Goal: Communication & Community: Share content

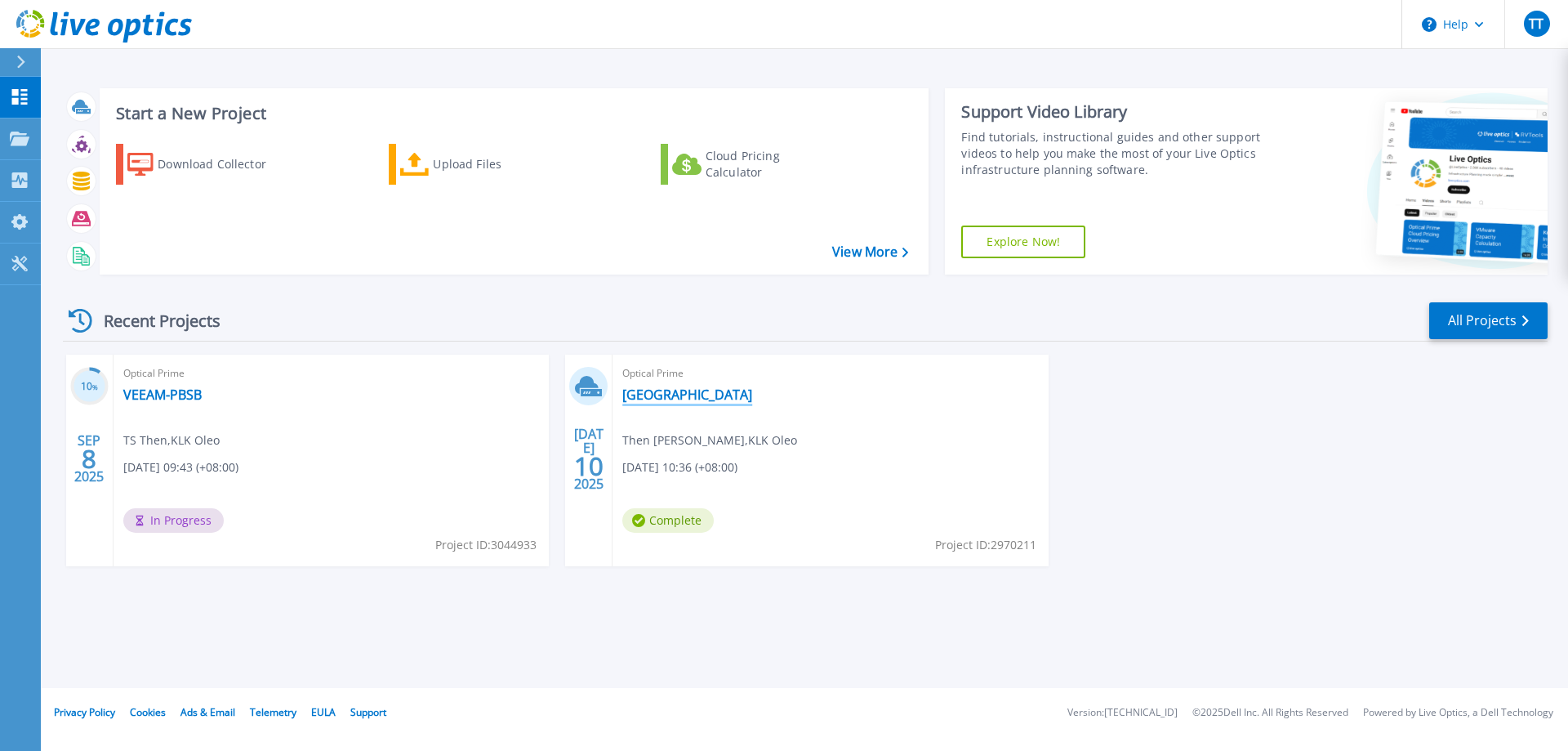
click at [670, 395] on link "[GEOGRAPHIC_DATA]" at bounding box center [687, 394] width 130 height 17
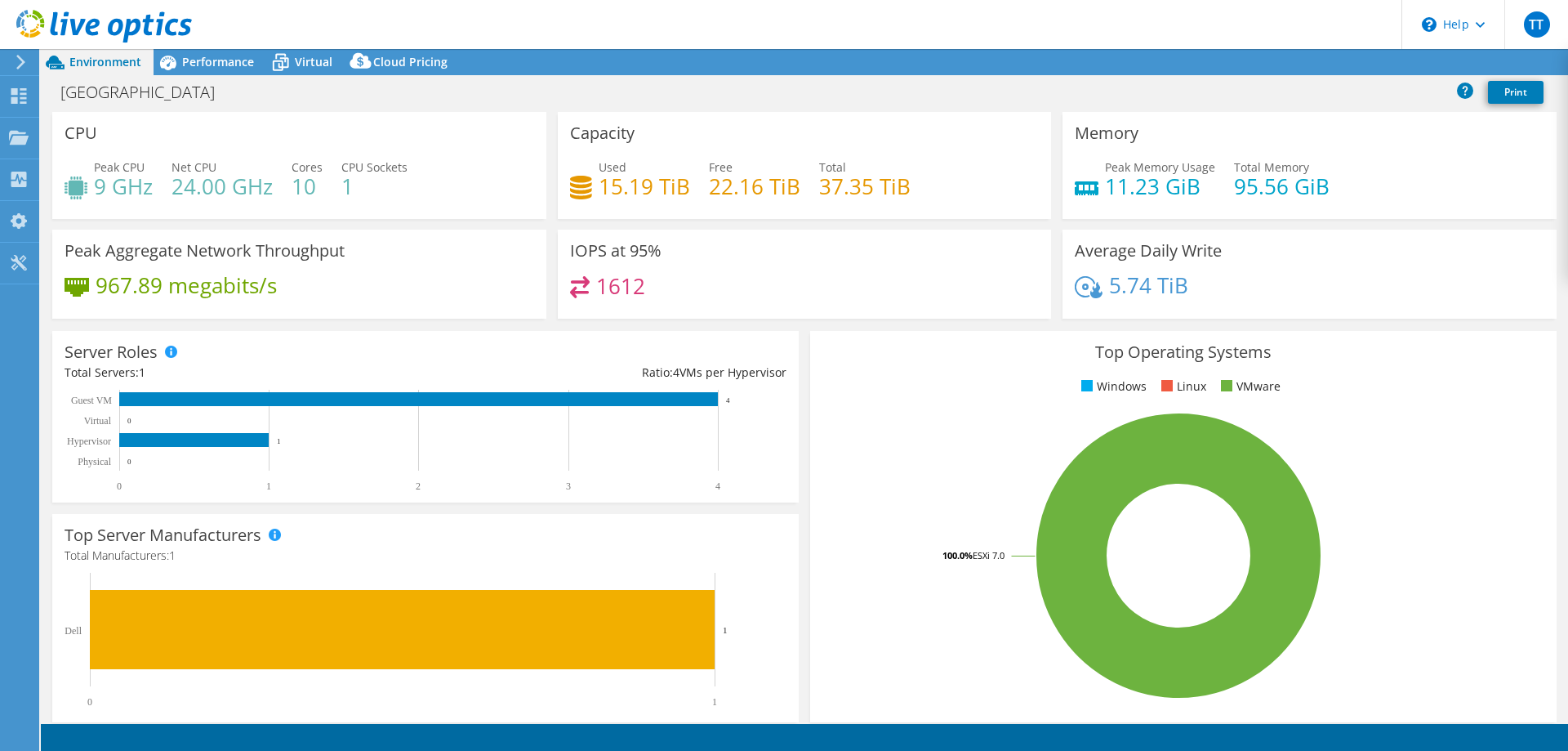
select select "Singapore"
select select "USD"
click at [13, 140] on use at bounding box center [18, 137] width 19 height 14
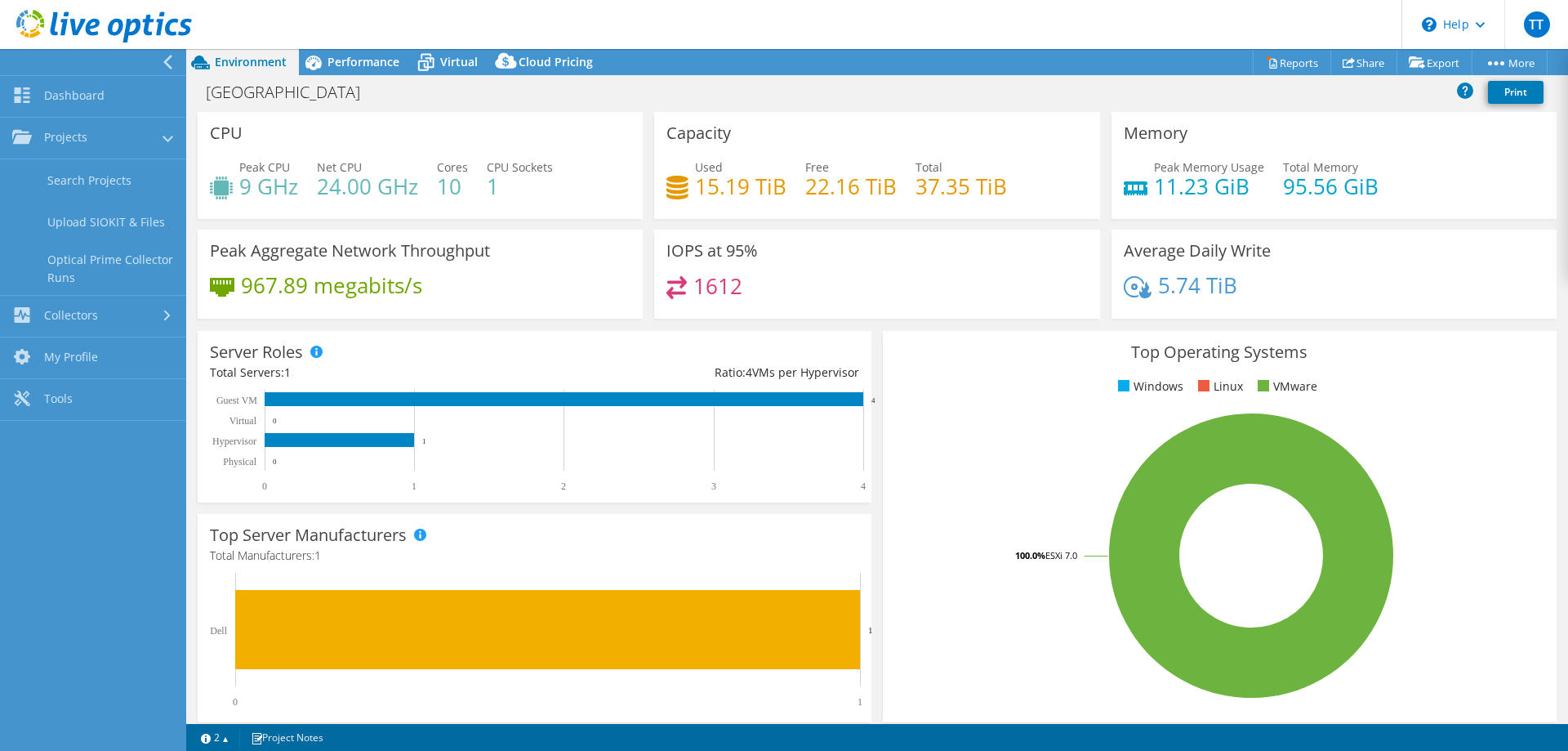
click at [392, 91] on div "BOTANI VILLAGE Print" at bounding box center [877, 91] width 1382 height 30
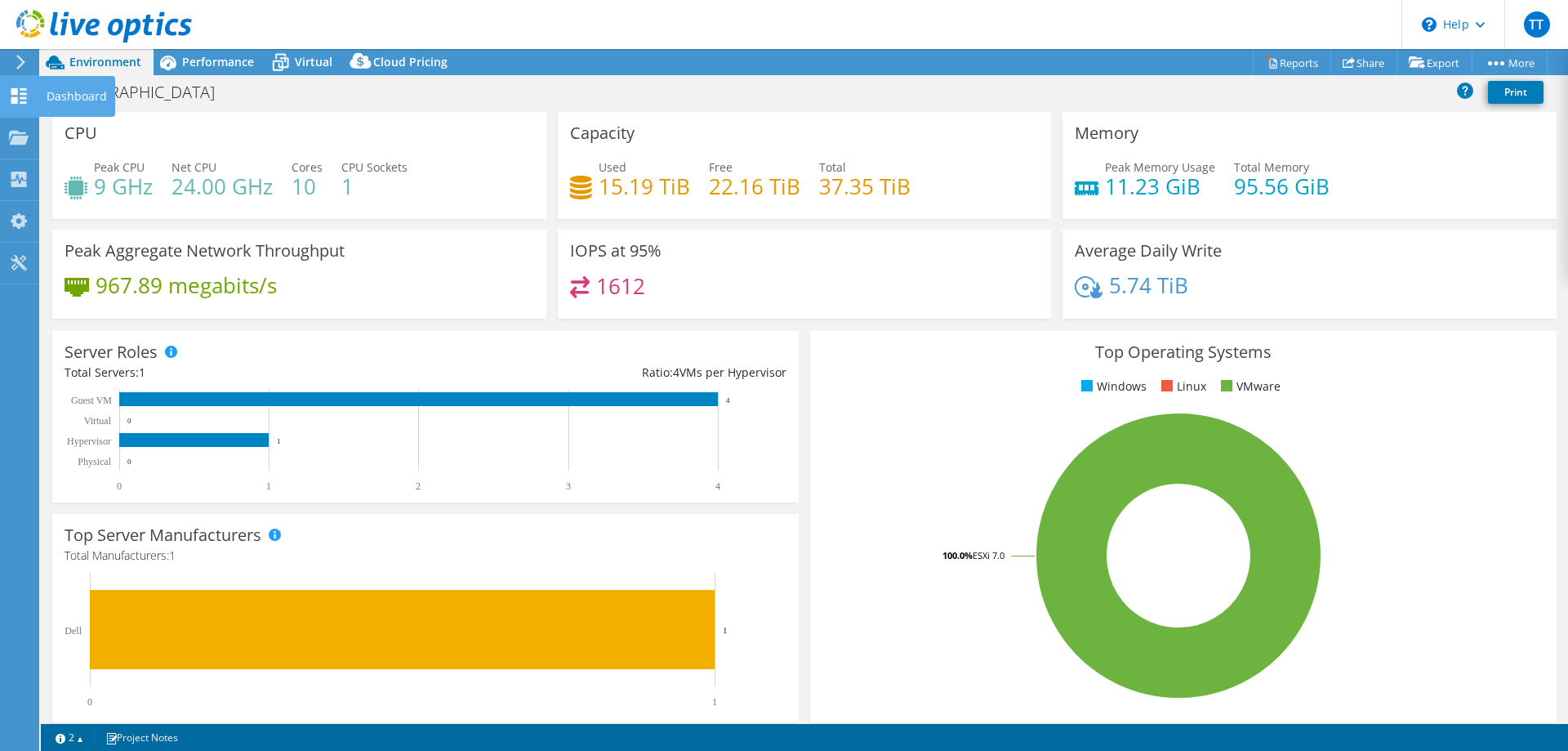
click at [64, 99] on div "Dashboard" at bounding box center [77, 96] width 77 height 41
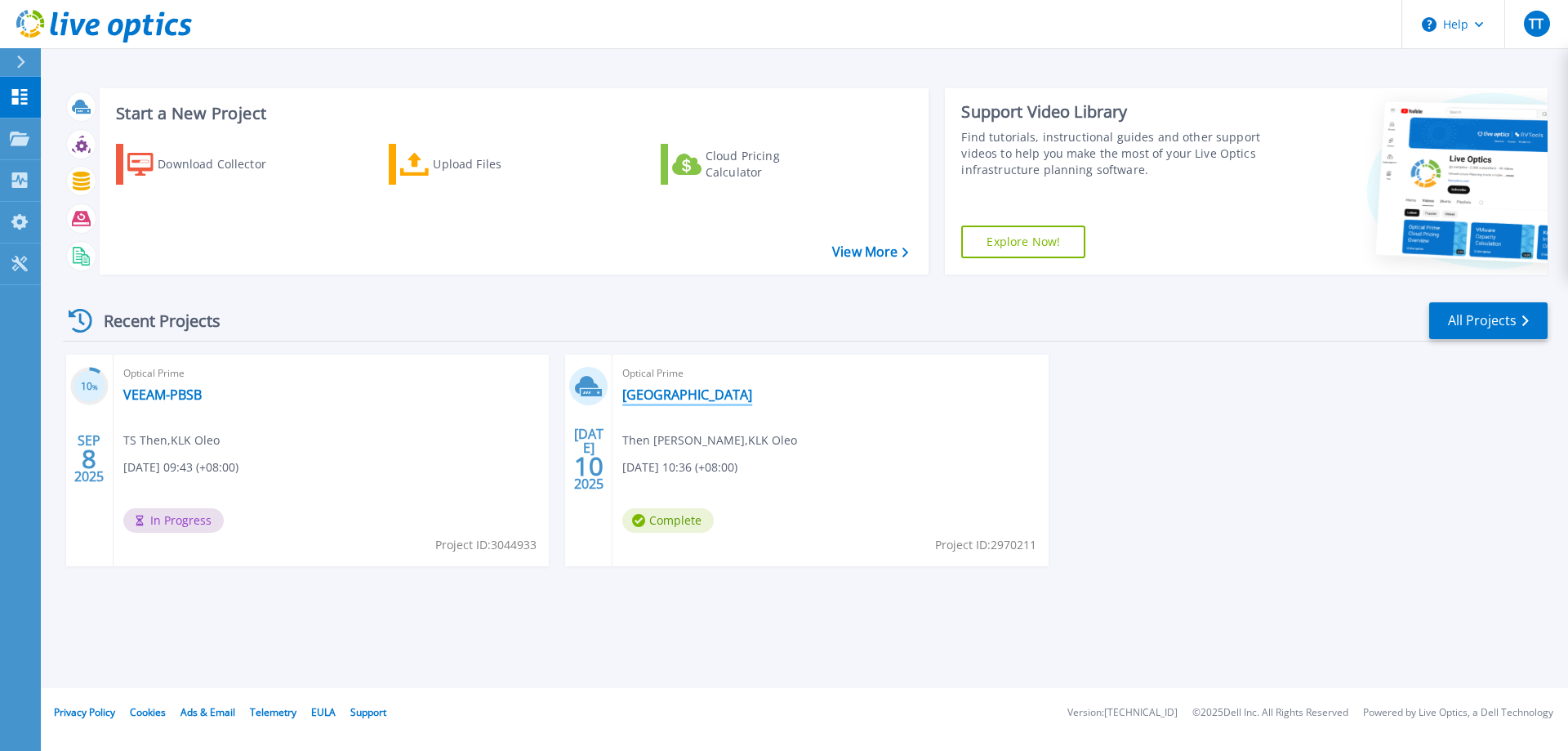
click at [669, 393] on link "BOTANI VILLAGE" at bounding box center [687, 394] width 130 height 17
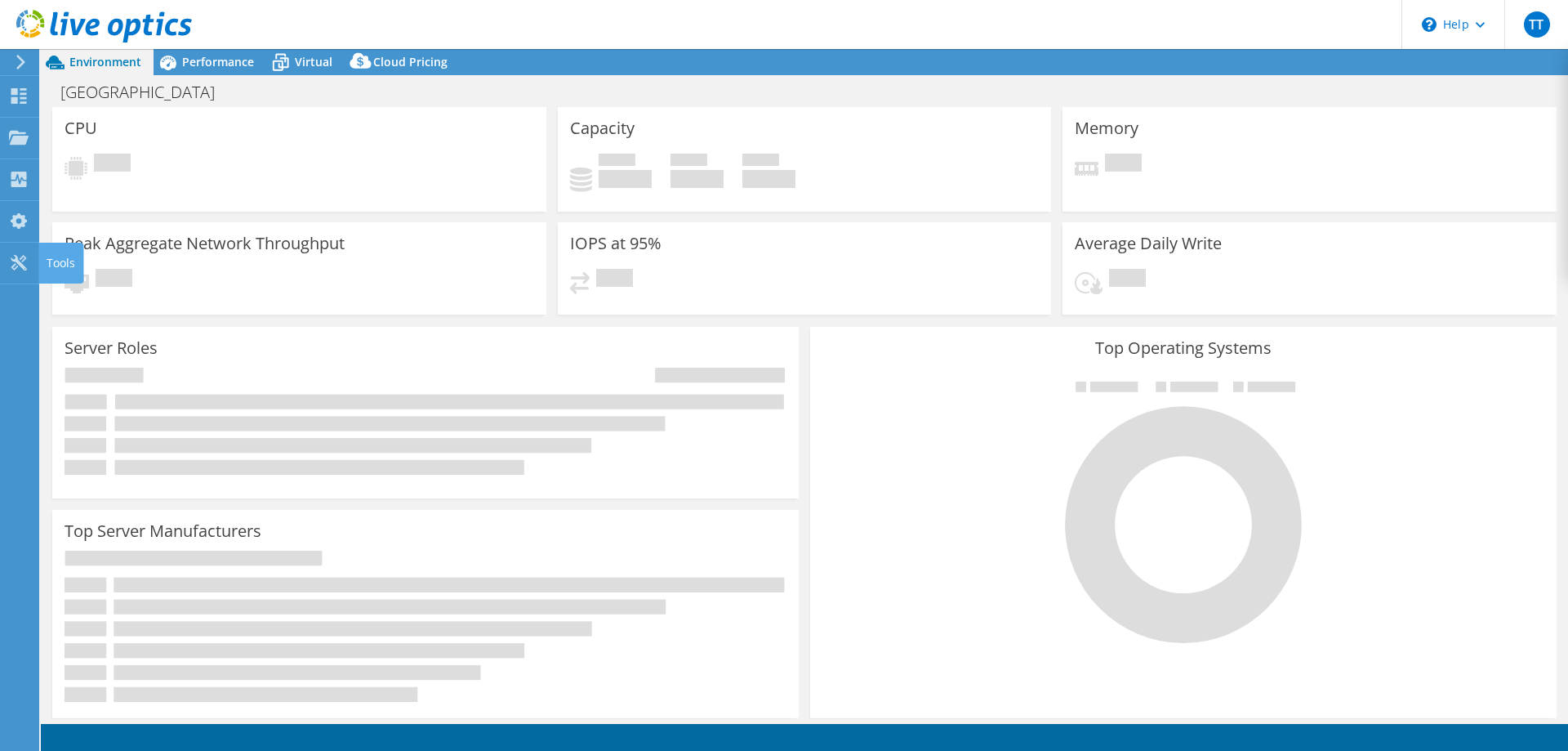
select select "Singapore"
select select "USD"
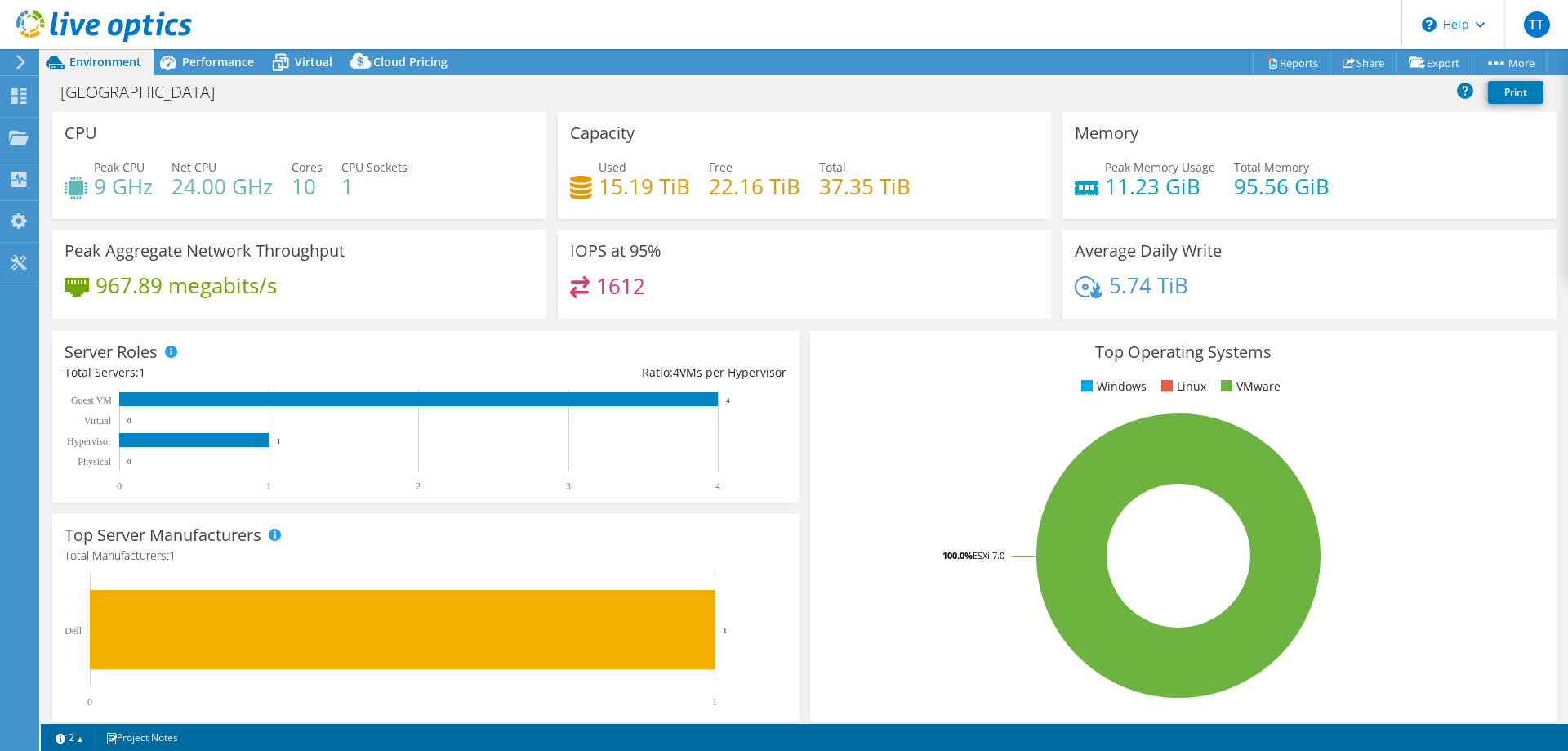
click at [22, 59] on use at bounding box center [20, 61] width 9 height 15
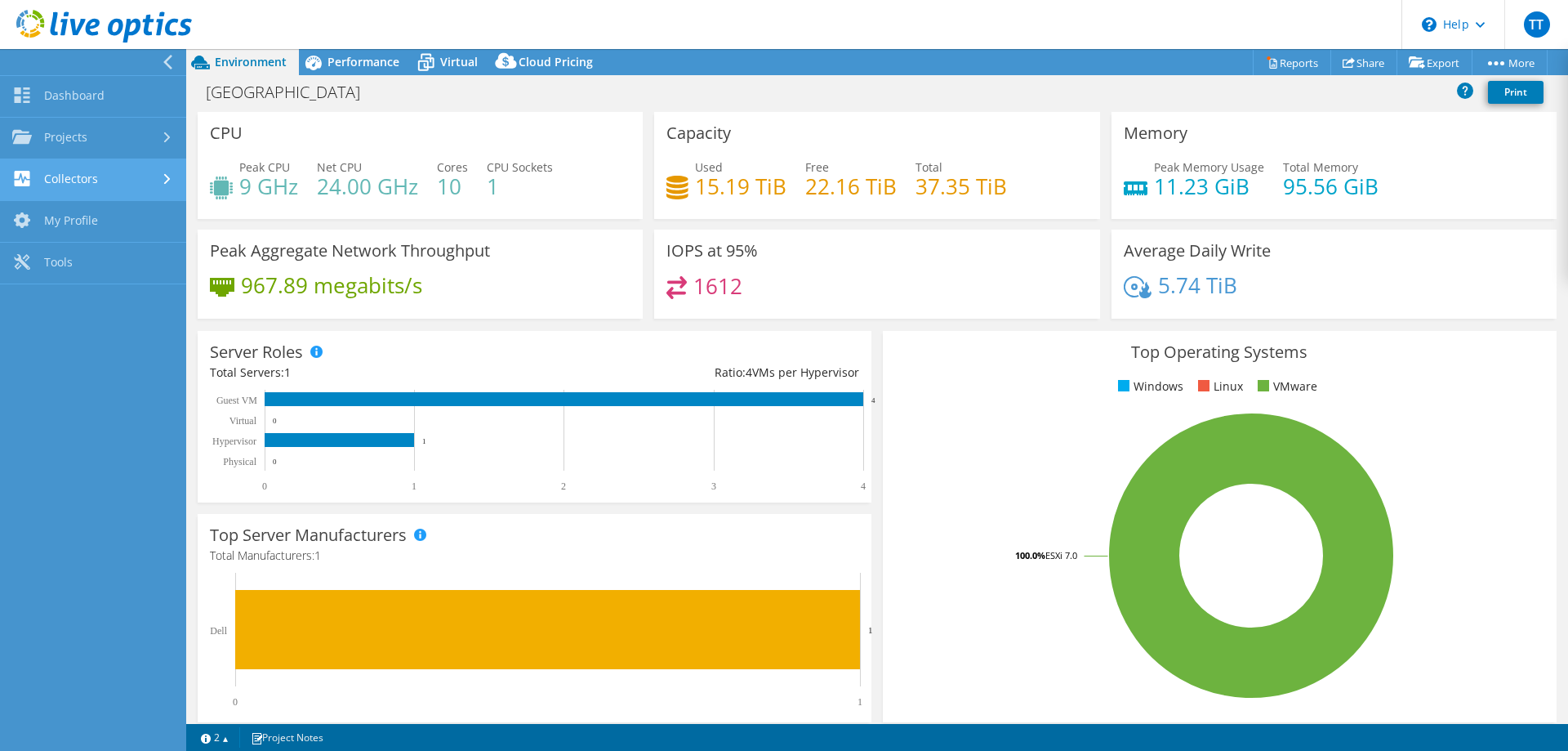
click at [158, 182] on link "Collectors" at bounding box center [93, 180] width 186 height 42
click at [147, 224] on link "Download Collector" at bounding box center [93, 222] width 186 height 42
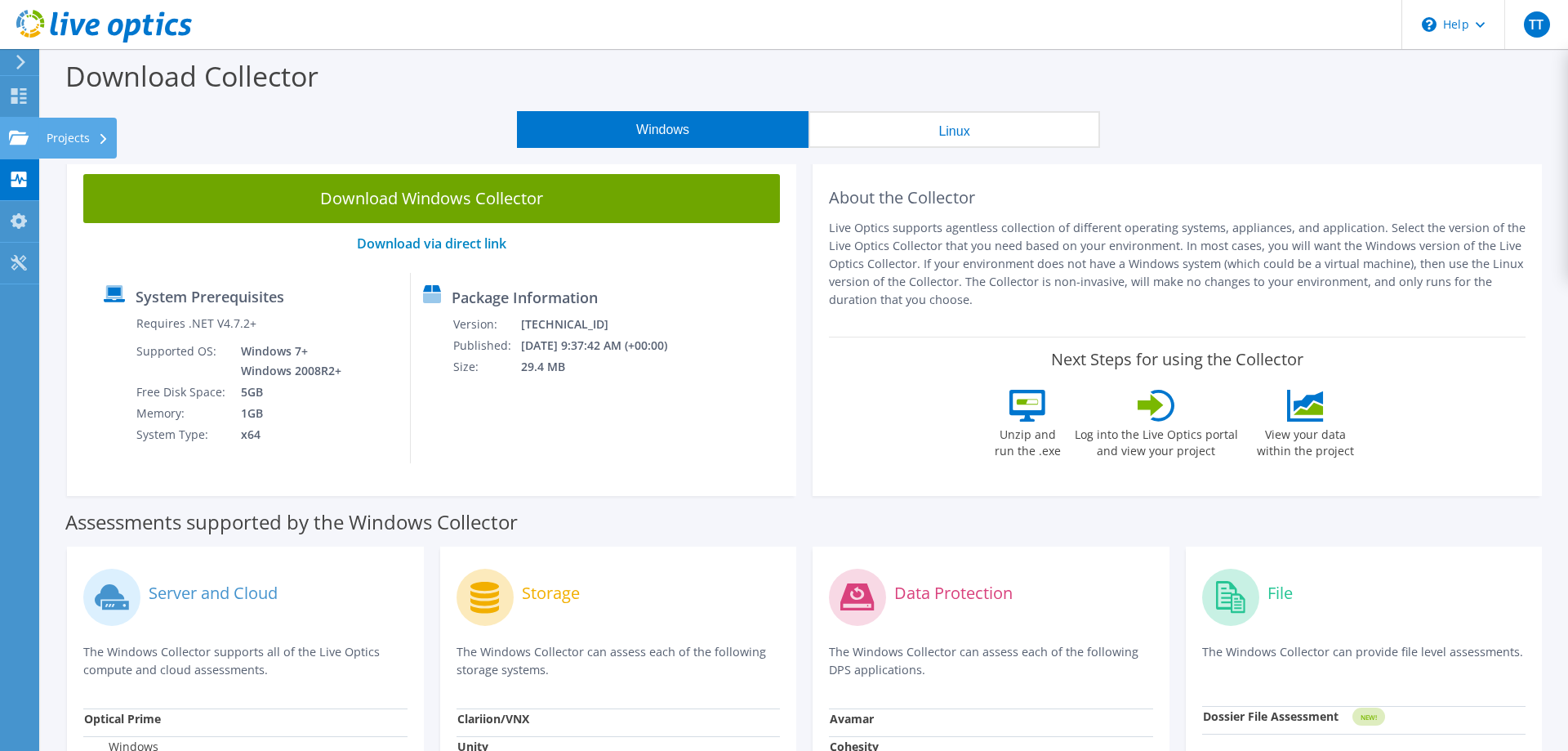
click at [111, 134] on div "Projects" at bounding box center [78, 138] width 79 height 41
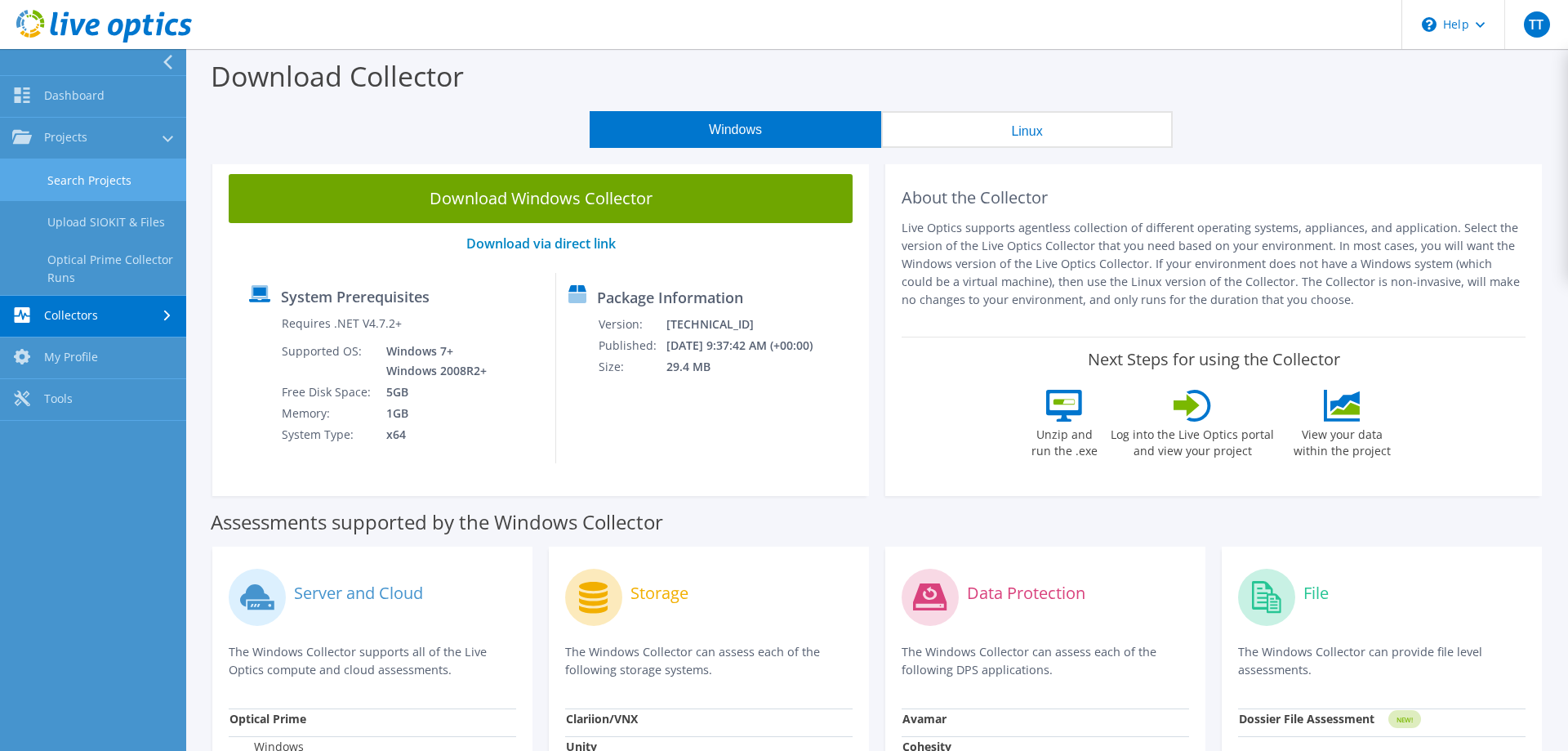
click at [126, 184] on link "Search Projects" at bounding box center [93, 180] width 186 height 42
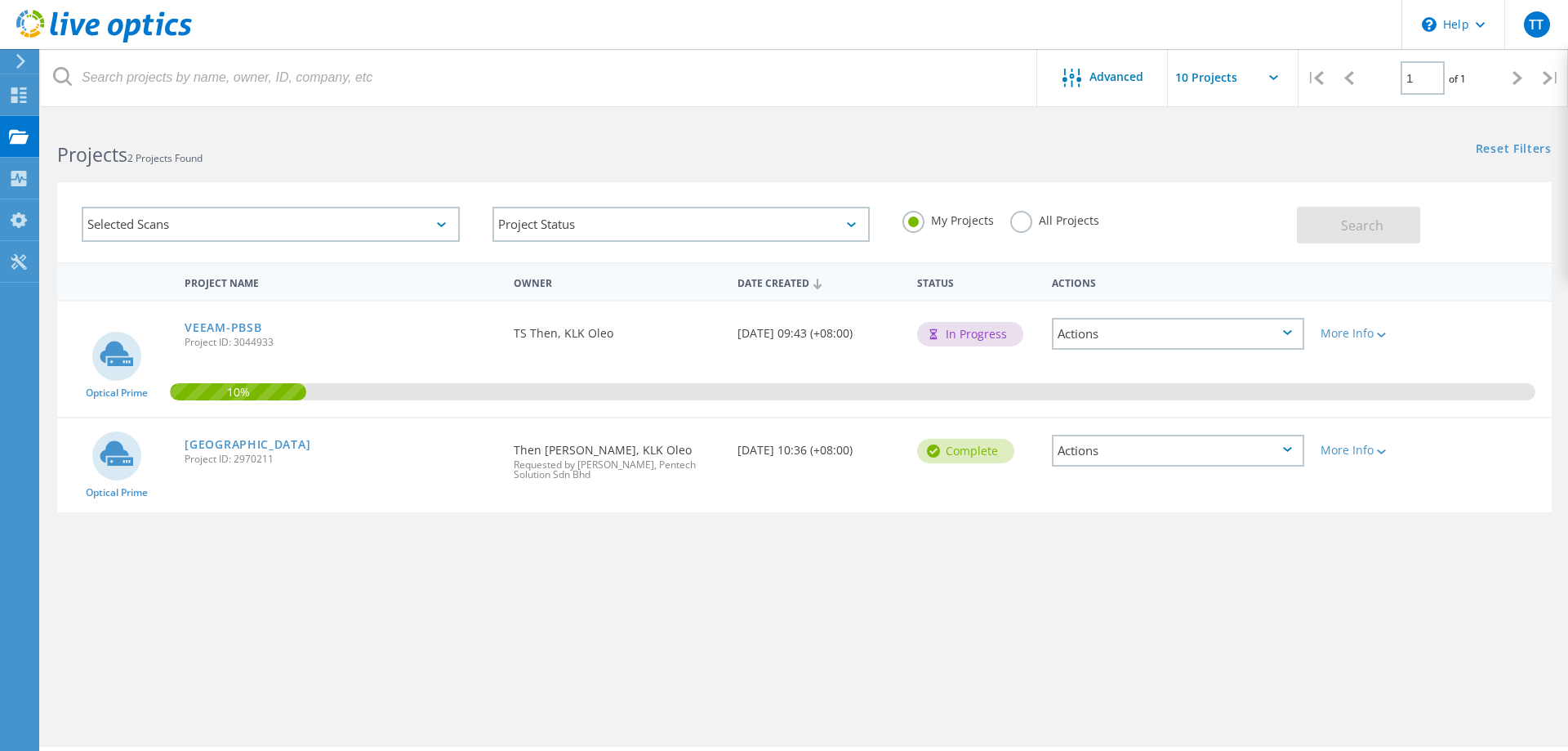
click at [1145, 455] on div "Actions" at bounding box center [1178, 450] width 252 height 32
click at [1142, 416] on div "View Project" at bounding box center [1178, 413] width 249 height 25
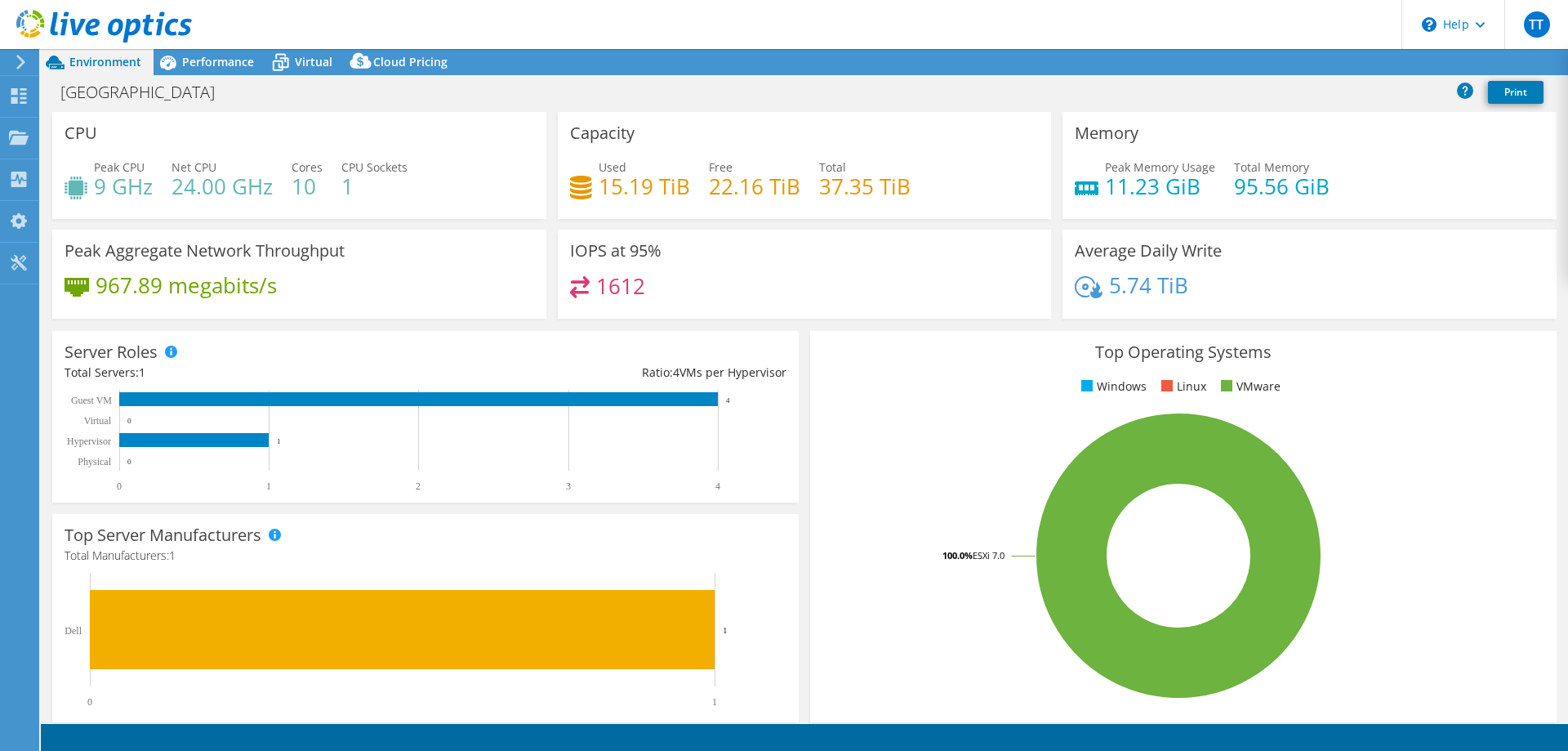
select select "[GEOGRAPHIC_DATA]"
select select "USD"
click at [216, 59] on span "Performance" at bounding box center [218, 62] width 72 height 16
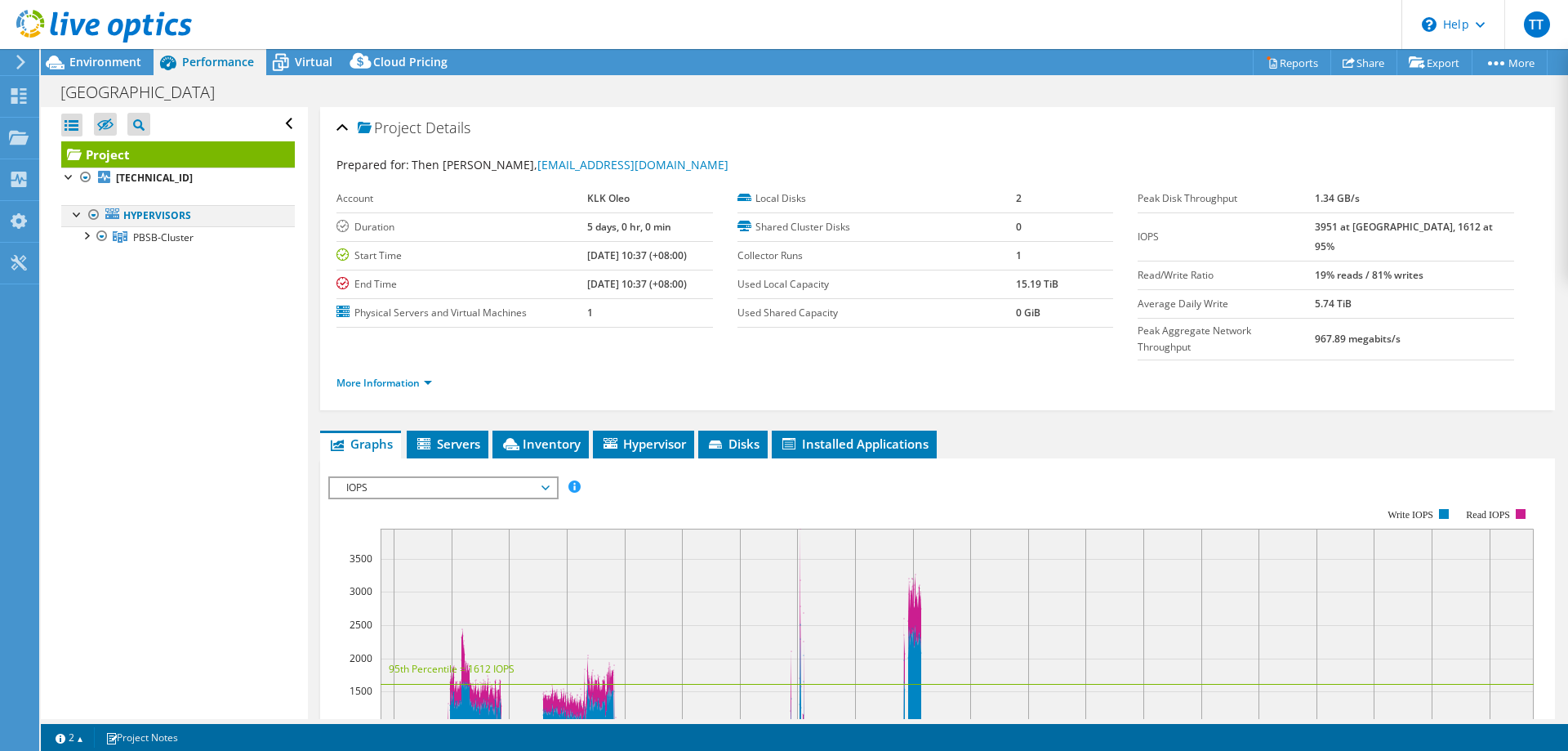
click at [76, 212] on div at bounding box center [77, 213] width 17 height 17
click at [78, 216] on div at bounding box center [77, 213] width 17 height 17
click at [87, 235] on div at bounding box center [85, 234] width 17 height 17
click at [91, 280] on div at bounding box center [93, 277] width 17 height 17
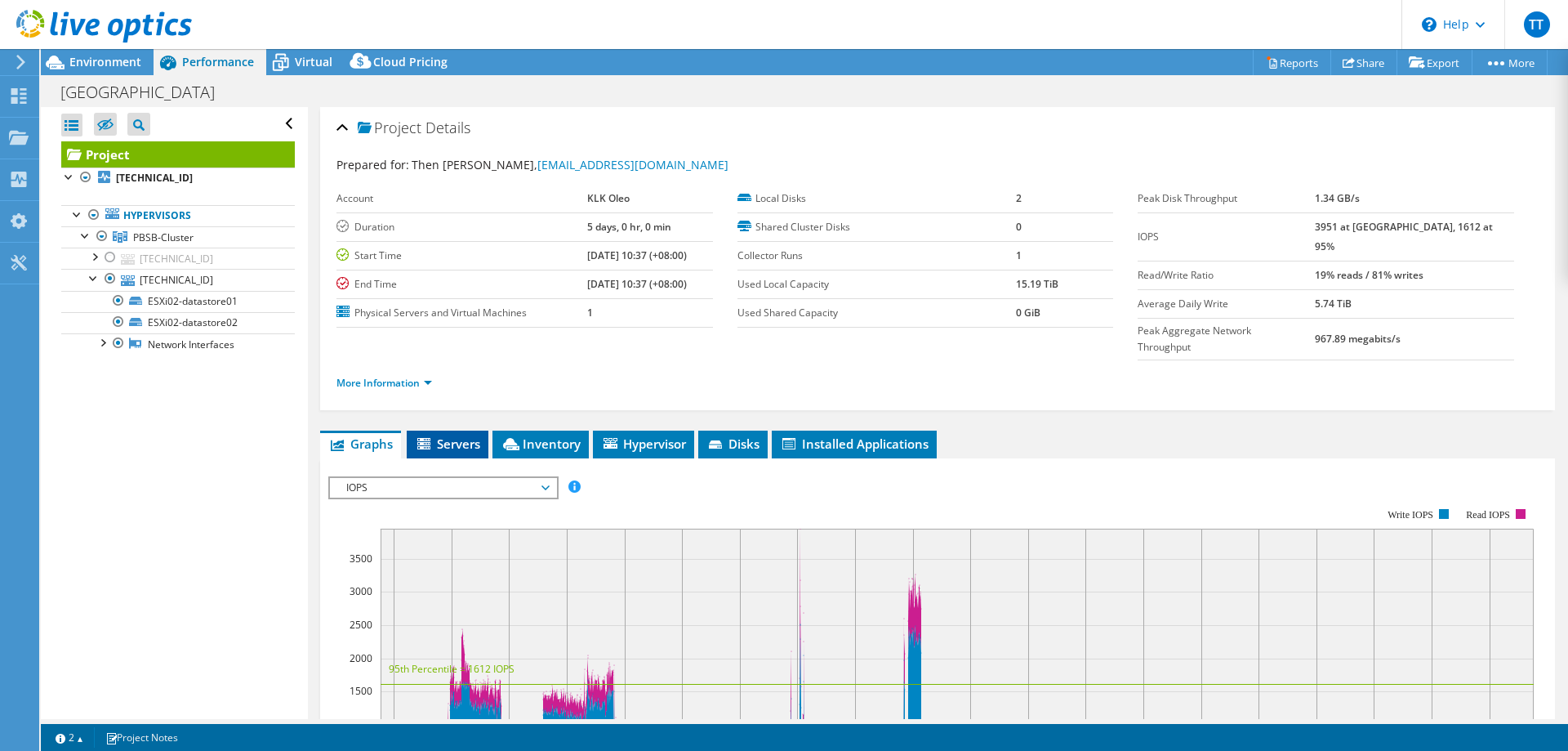
click at [454, 435] on span "Servers" at bounding box center [447, 443] width 65 height 17
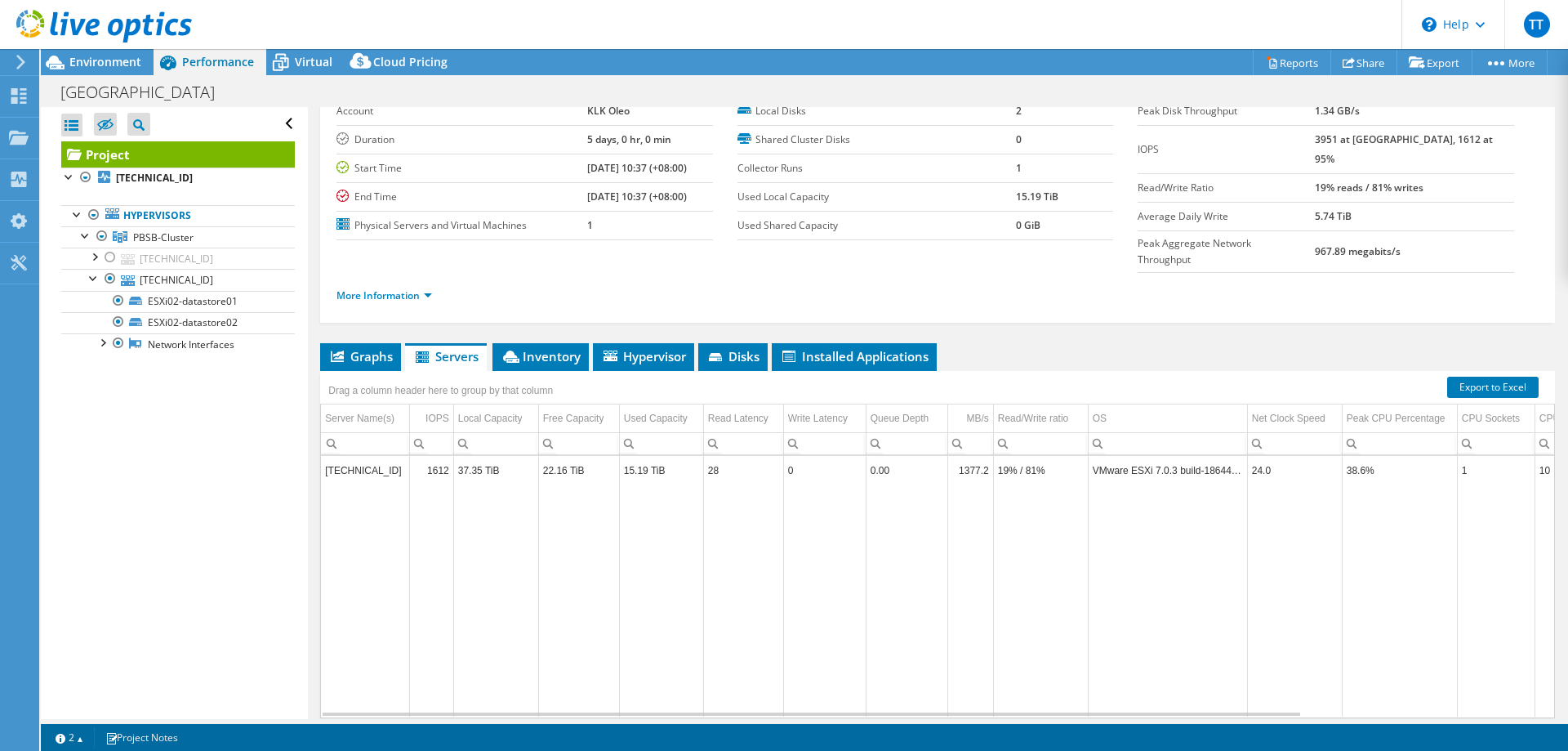
scroll to position [116, 0]
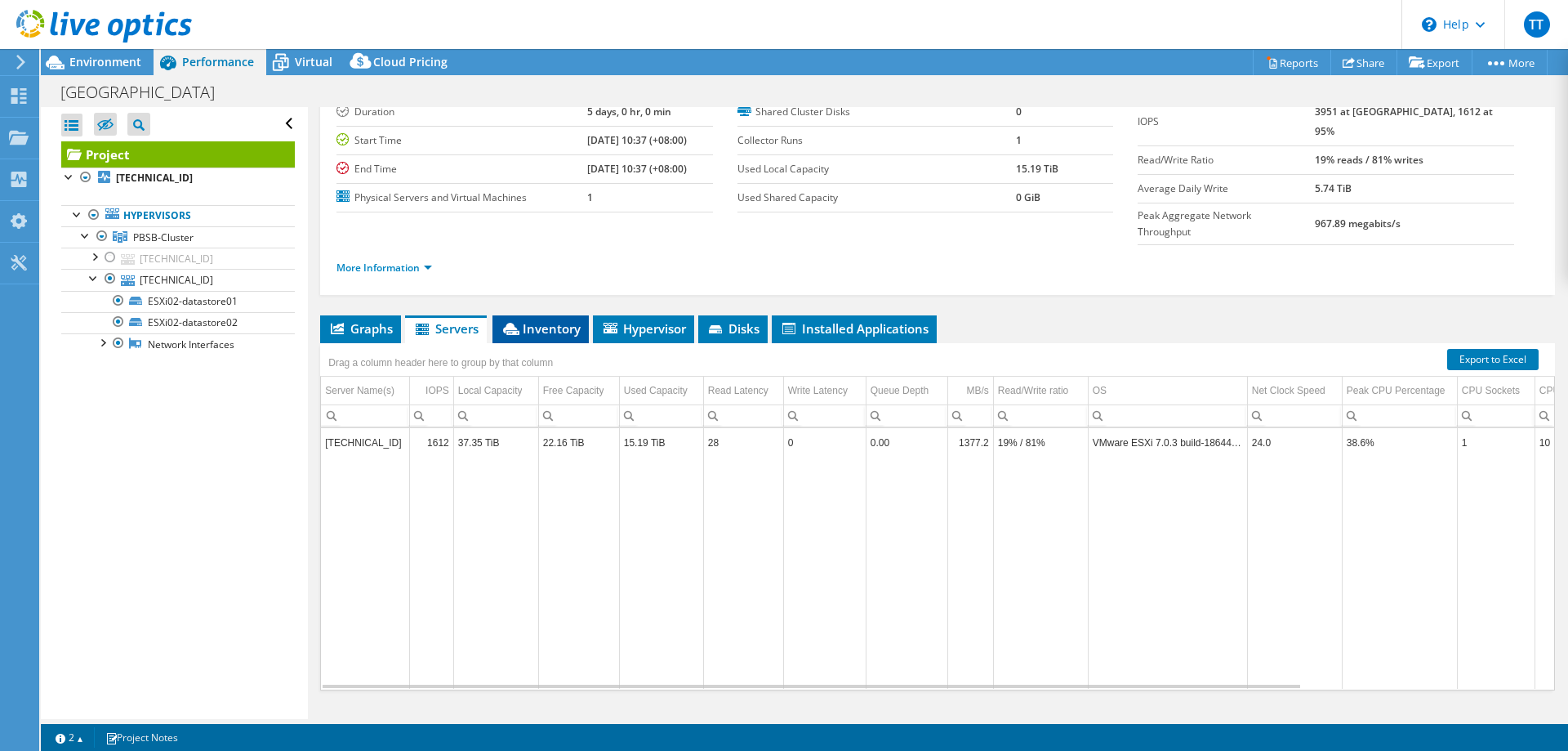
click at [527, 321] on span "Inventory" at bounding box center [540, 328] width 80 height 17
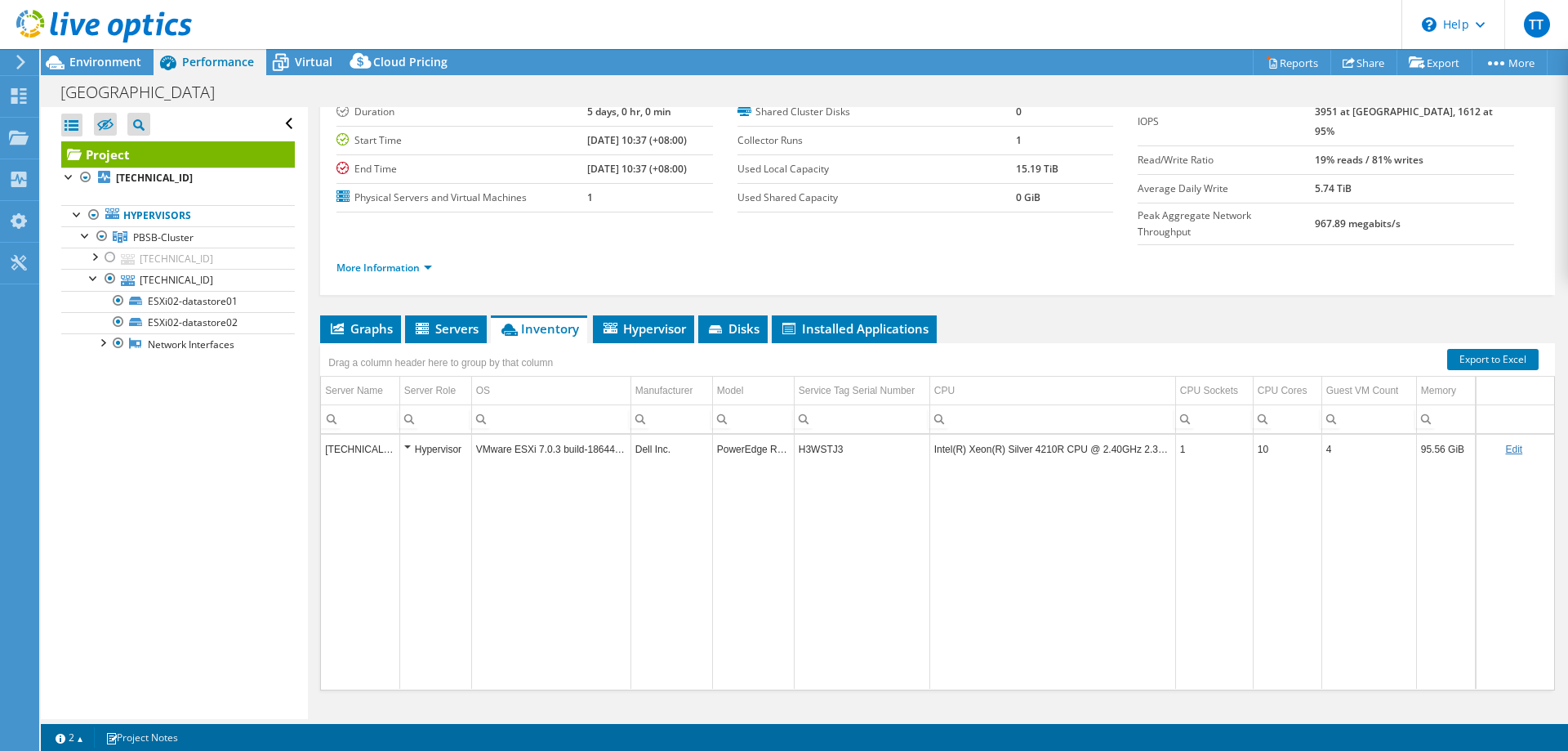
click at [913, 434] on td "H3WSTJ3" at bounding box center [861, 448] width 136 height 28
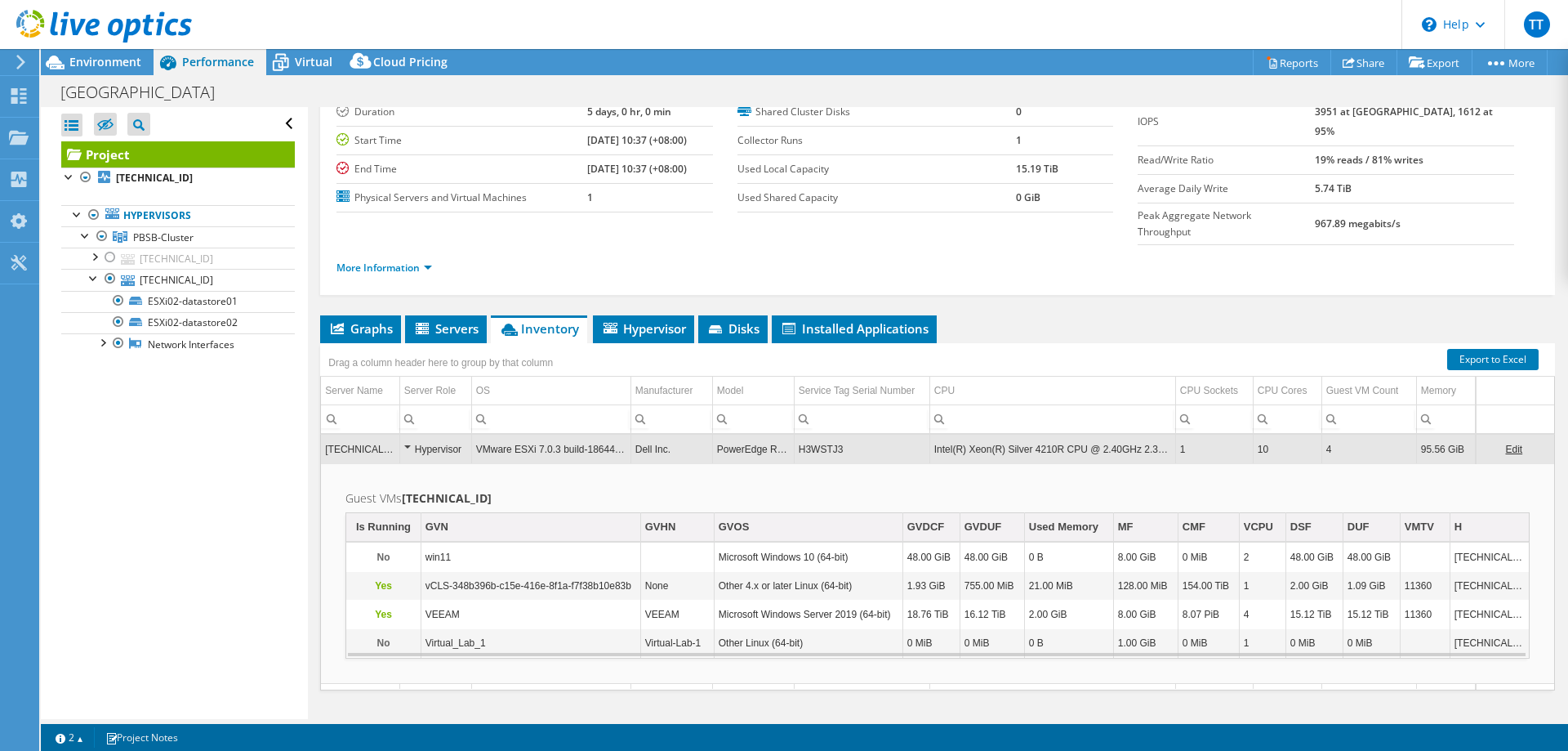
click at [572, 600] on td "VEEAM" at bounding box center [530, 614] width 219 height 28
click at [510, 600] on td "VEEAM" at bounding box center [530, 614] width 219 height 28
click at [1473, 349] on link "Export to Excel" at bounding box center [1492, 359] width 91 height 21
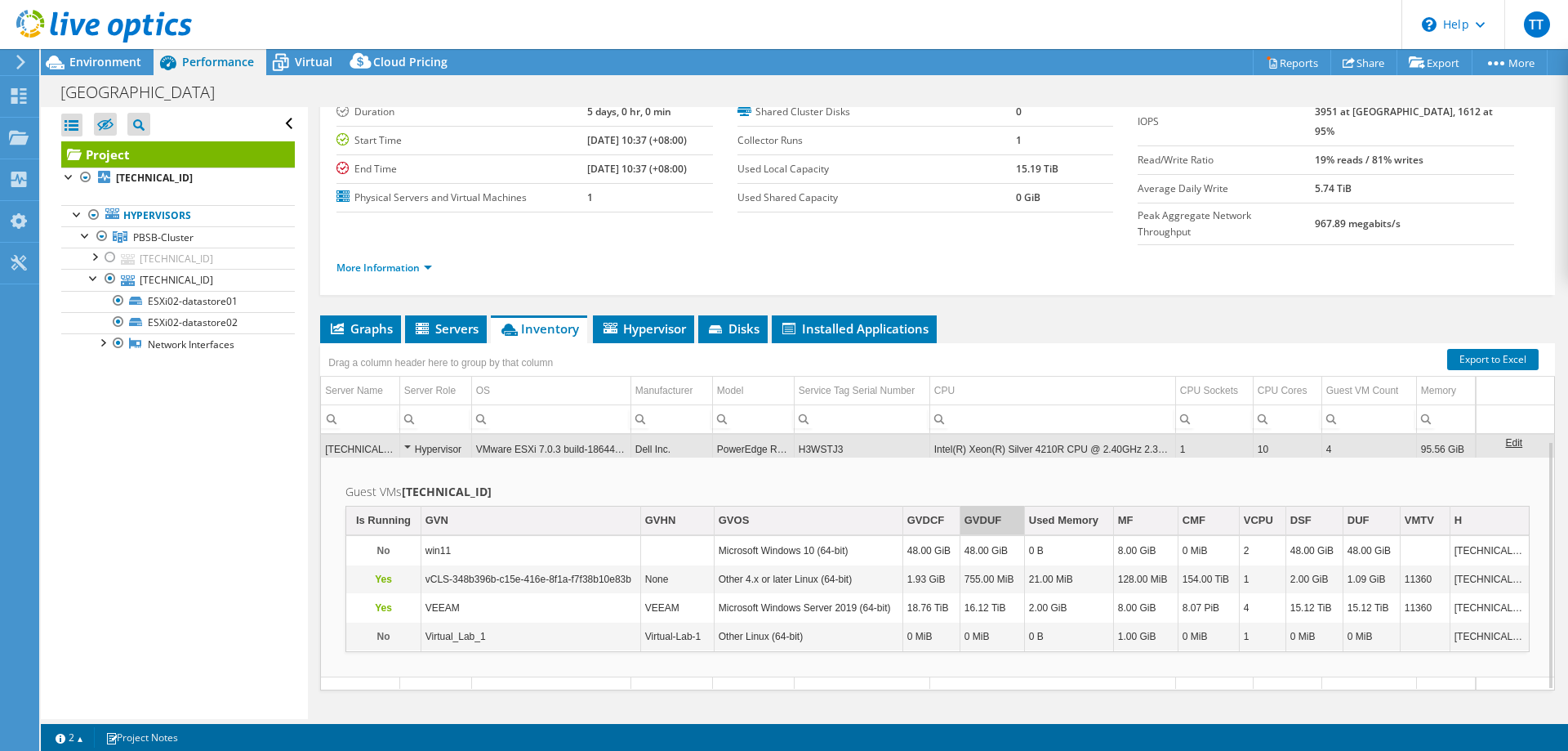
scroll to position [6, 0]
click at [989, 511] on div "GVDUF" at bounding box center [983, 521] width 38 height 19
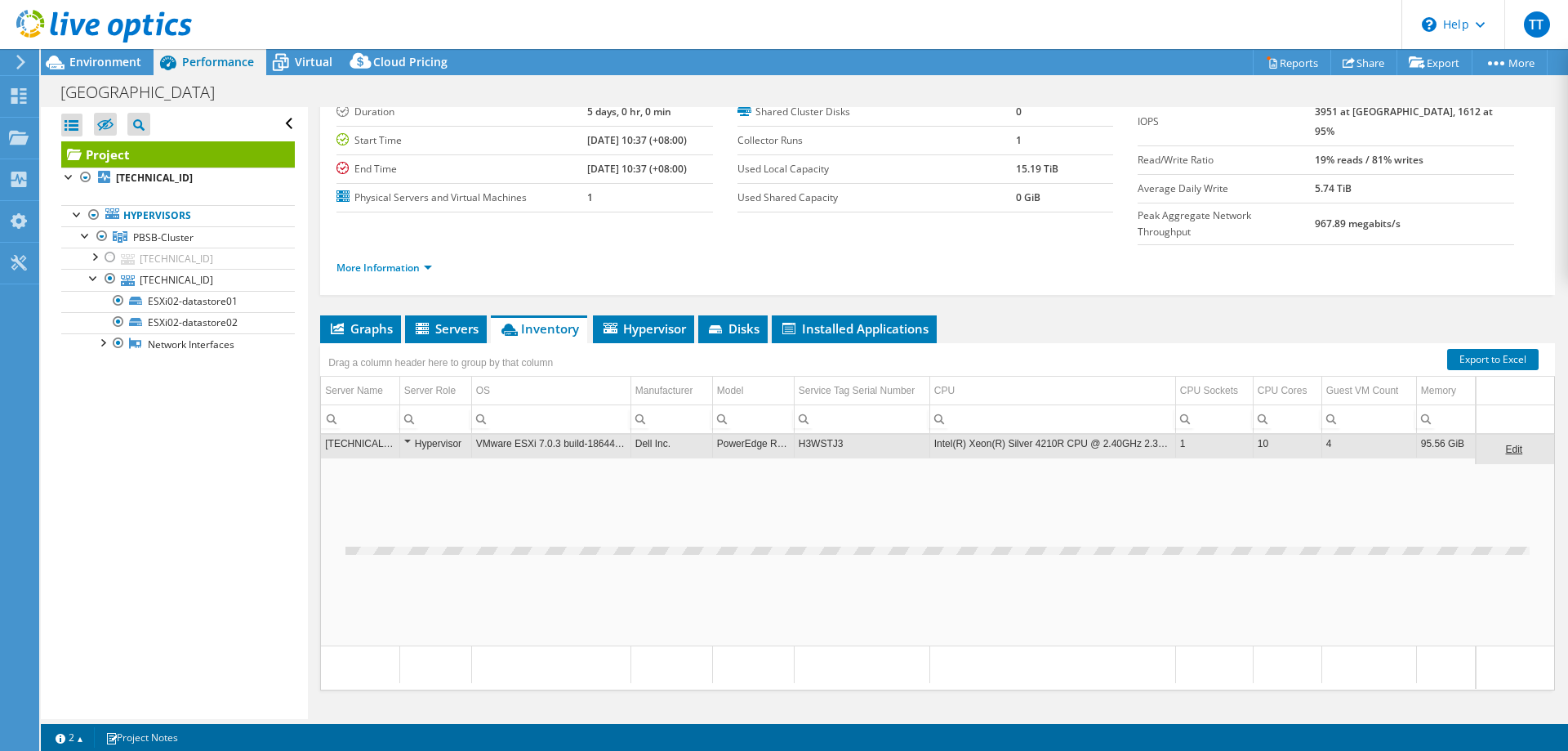
scroll to position [0, 0]
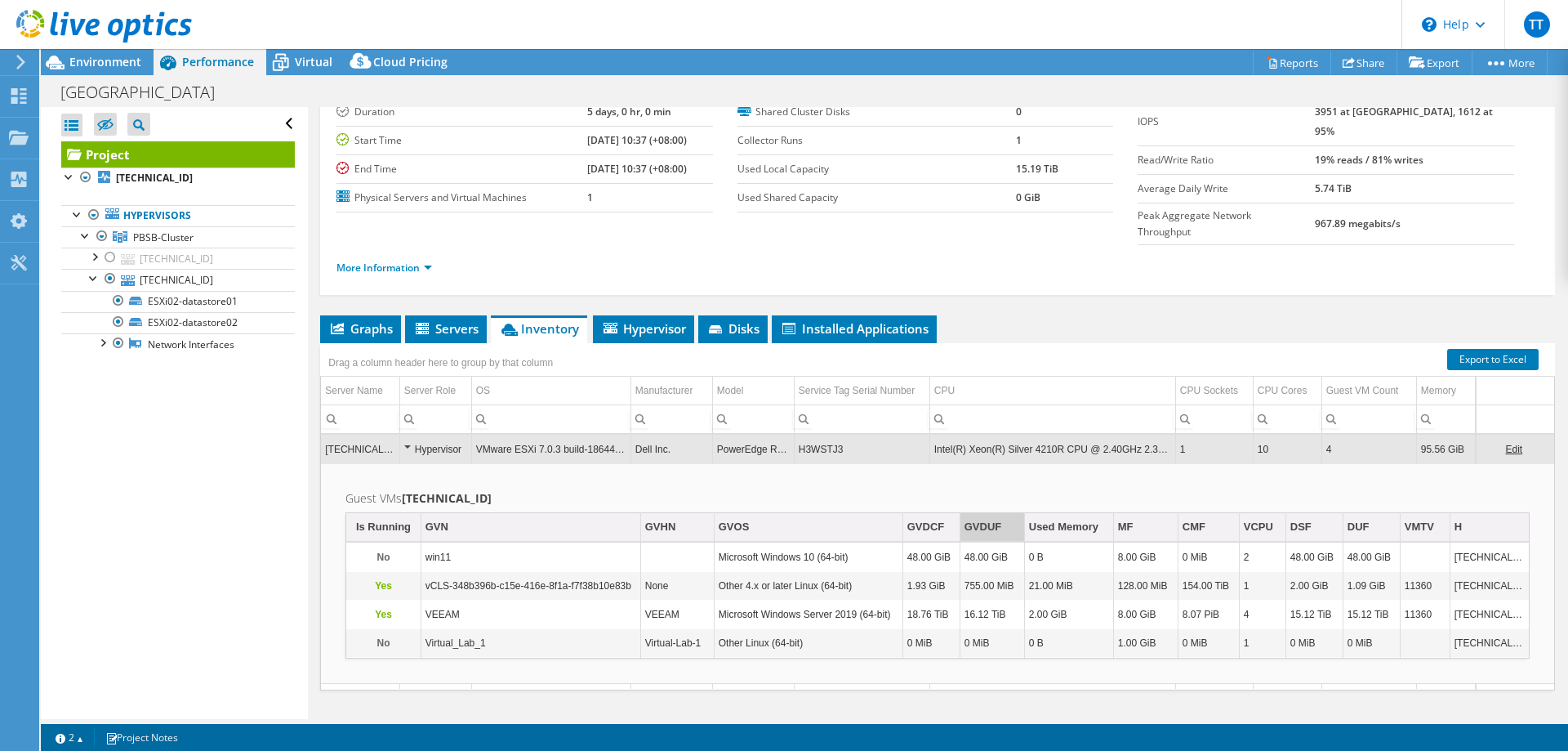
click at [987, 517] on div "GVDUF" at bounding box center [983, 527] width 38 height 19
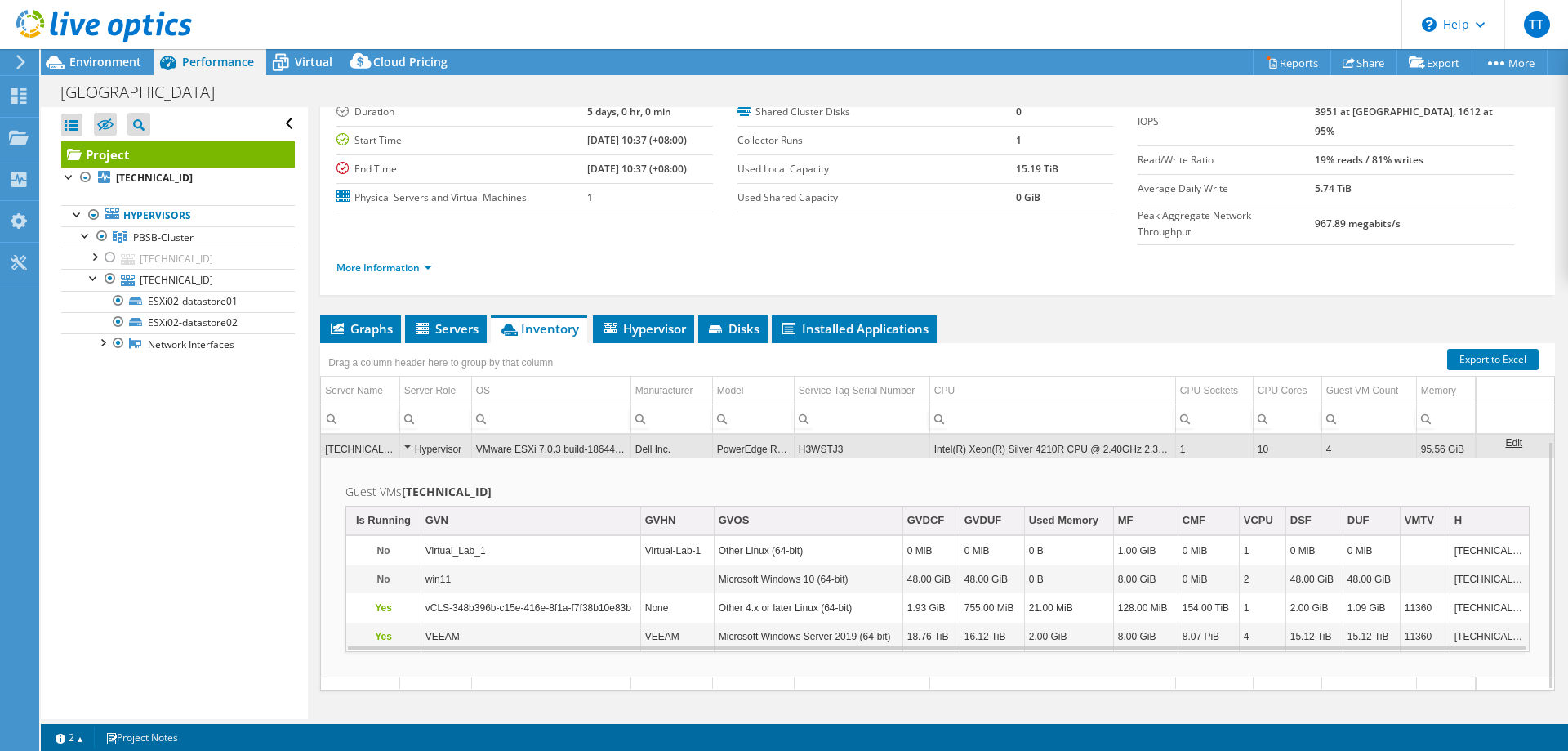
scroll to position [6, 0]
click at [638, 321] on span "Hypervisor" at bounding box center [643, 328] width 84 height 17
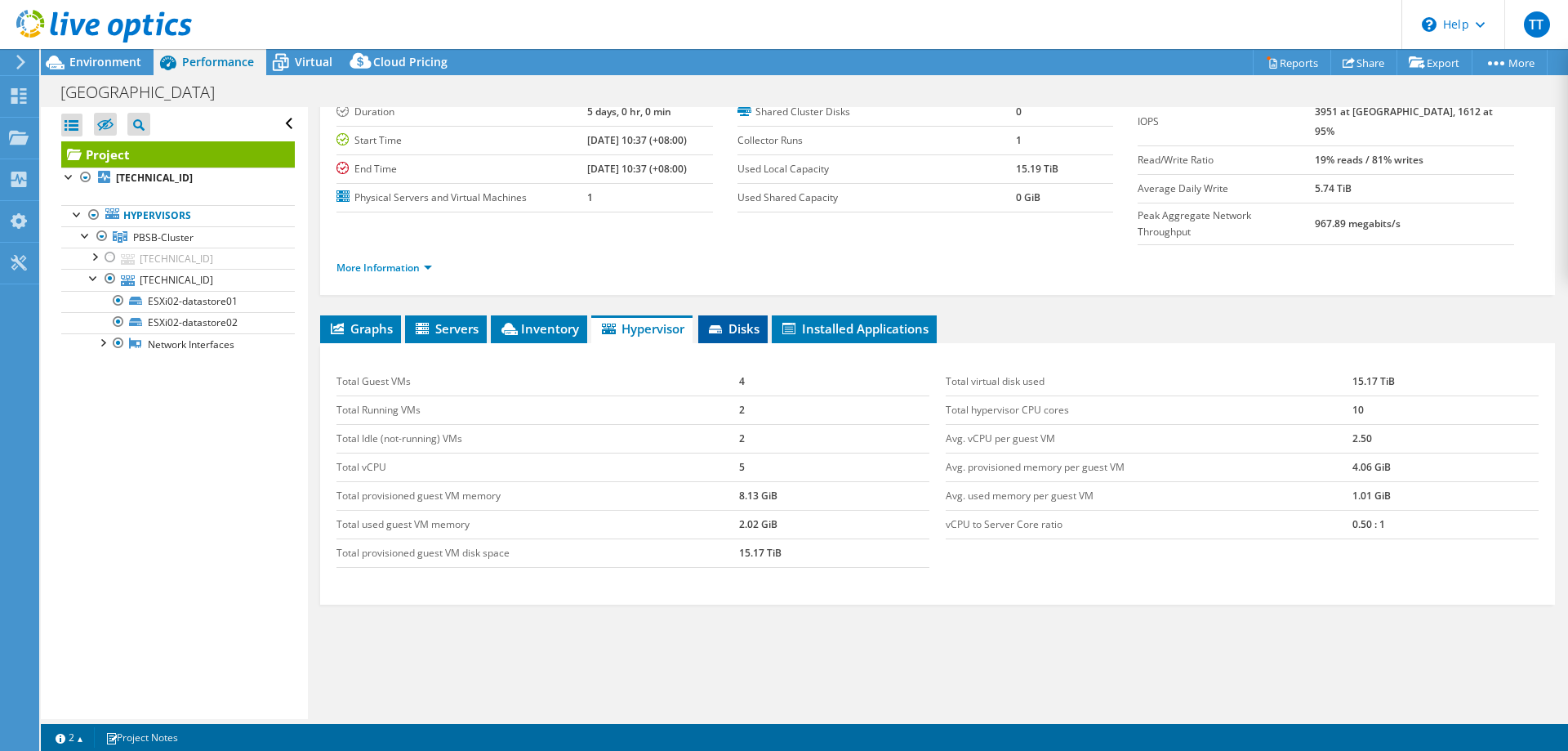
click at [731, 321] on span "Disks" at bounding box center [732, 328] width 53 height 17
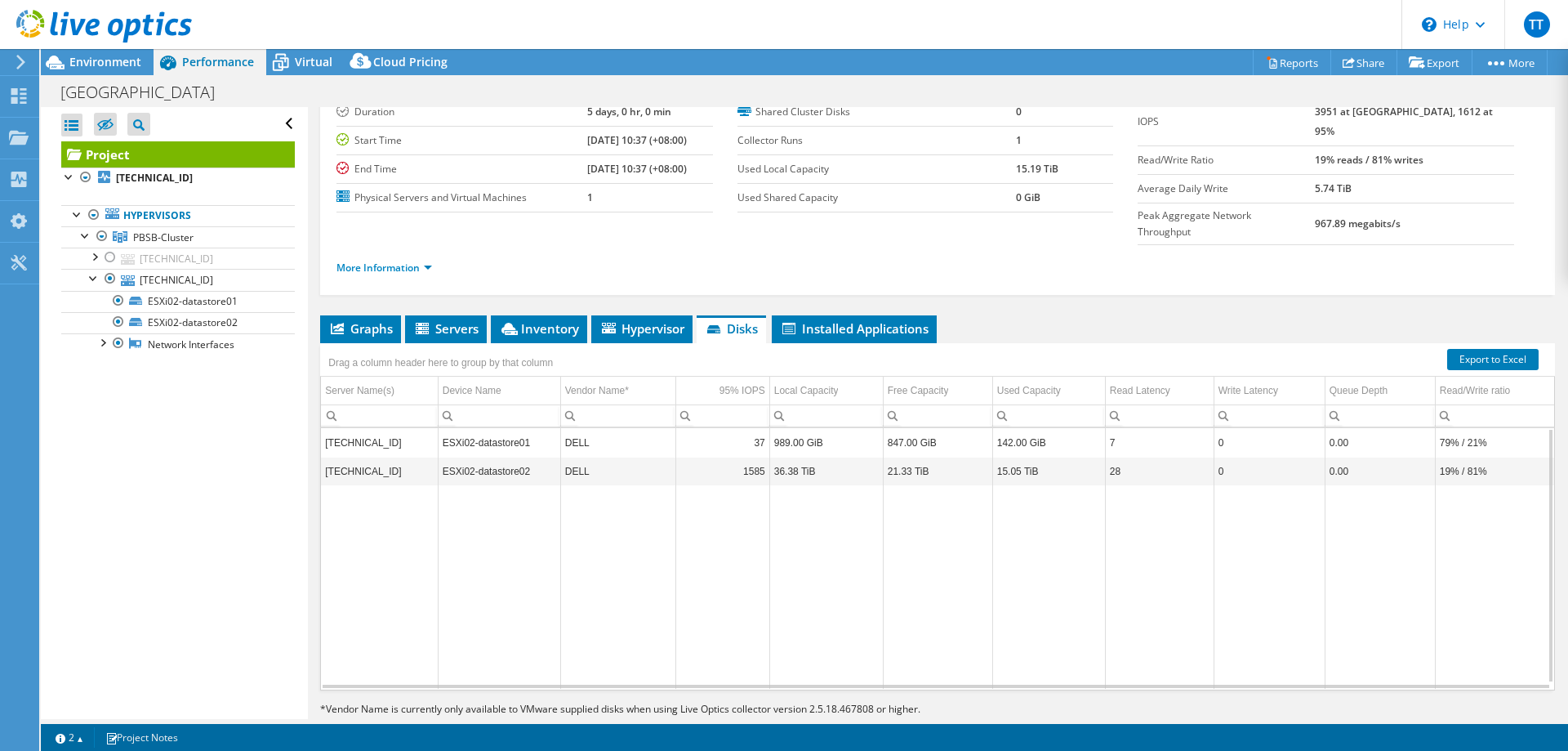
click at [629, 457] on td "DELL" at bounding box center [617, 470] width 116 height 28
click at [873, 321] on span "Installed Applications" at bounding box center [853, 328] width 149 height 17
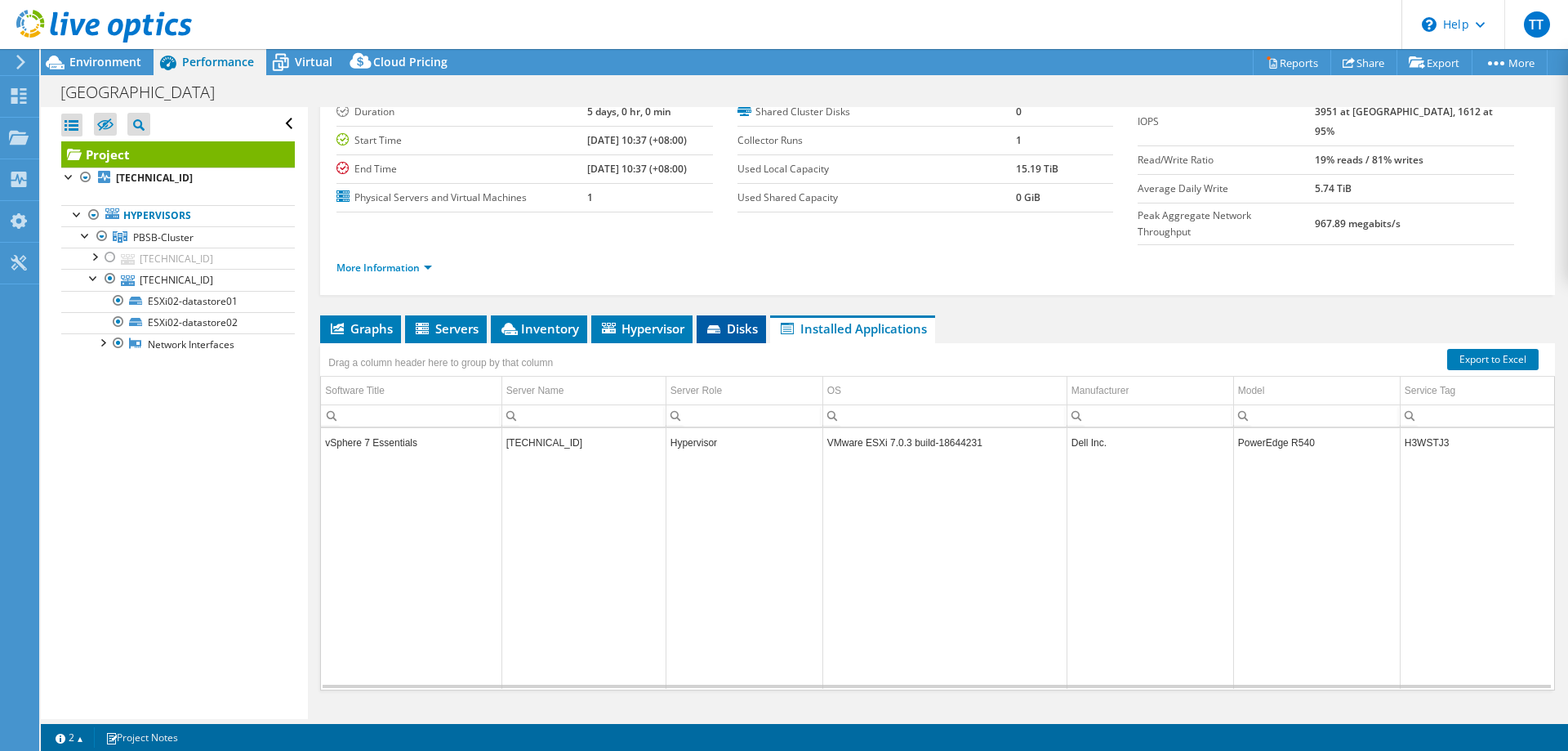
click at [730, 321] on span "Disks" at bounding box center [731, 328] width 53 height 17
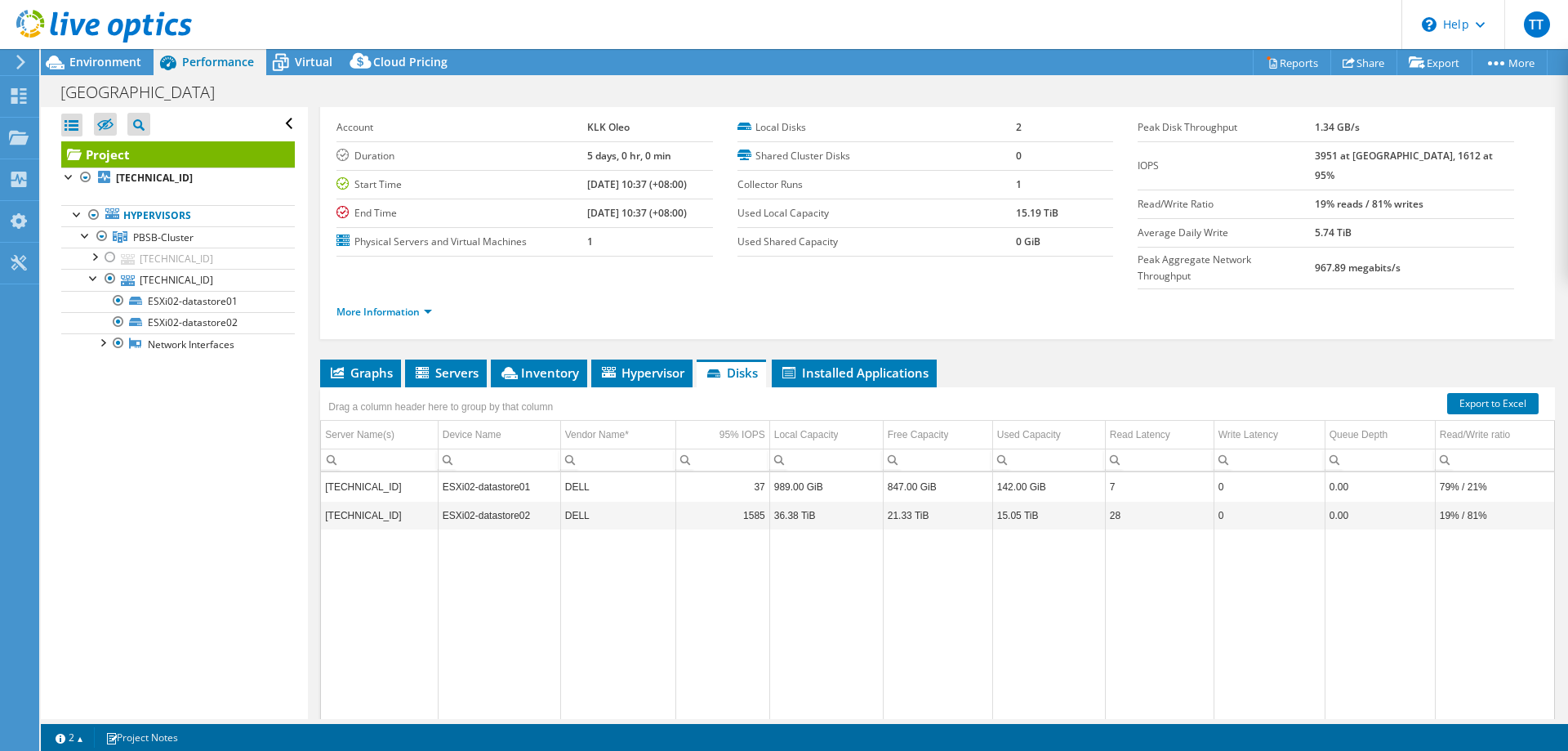
scroll to position [32, 0]
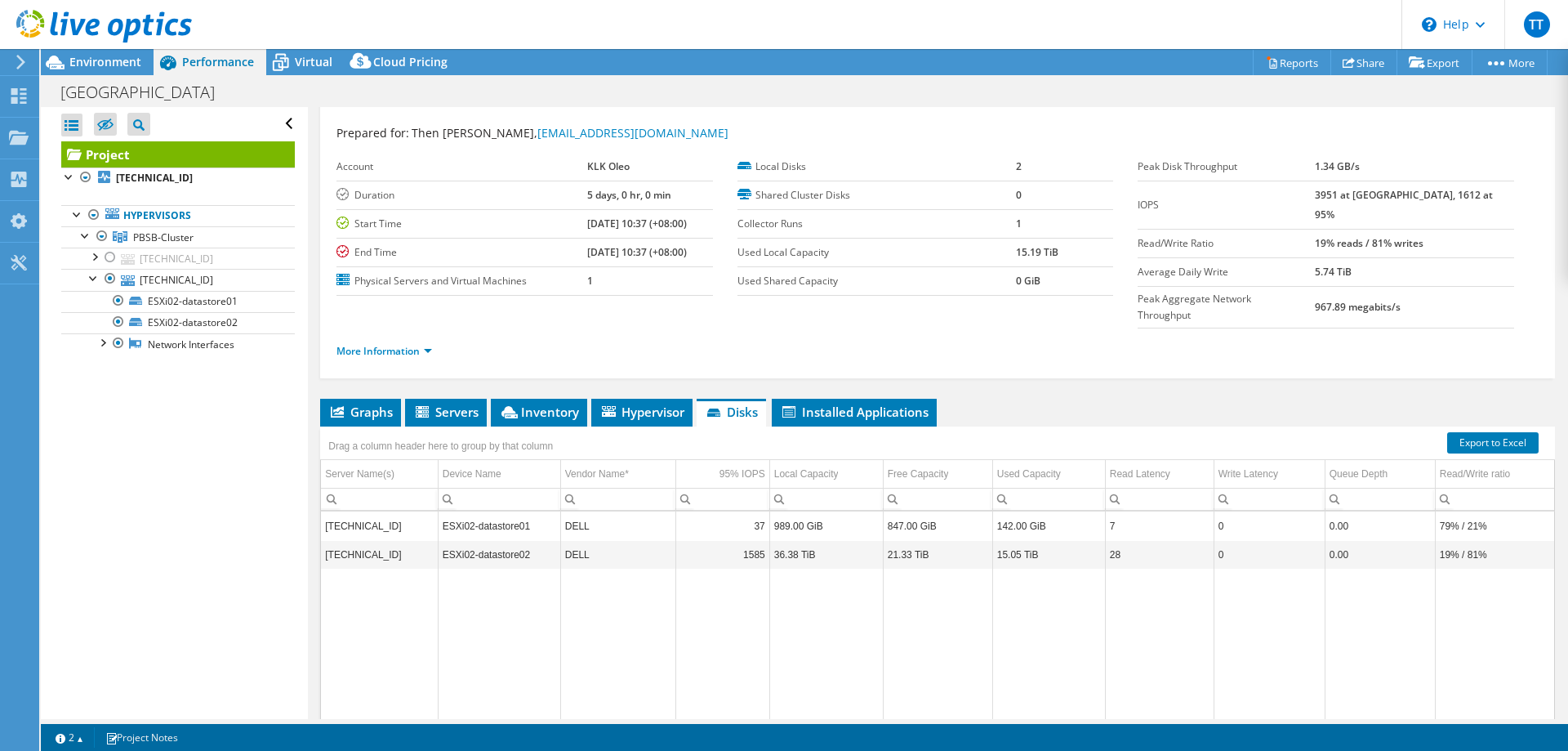
click at [427, 328] on div "More Information" at bounding box center [937, 351] width 1202 height 46
click at [426, 344] on link "More Information" at bounding box center [384, 351] width 95 height 14
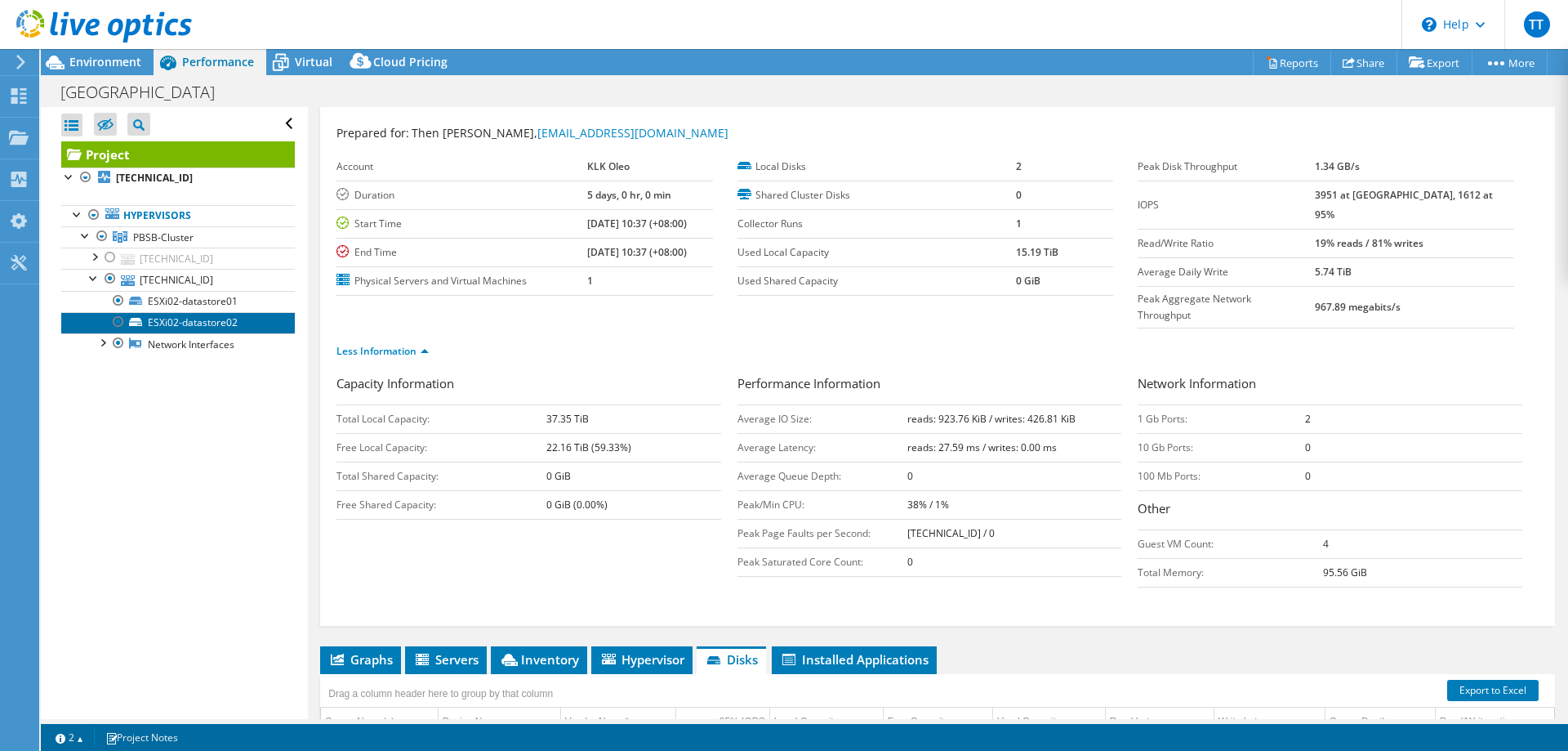
click at [203, 321] on link "ESXi02-datastore02" at bounding box center [178, 323] width 234 height 21
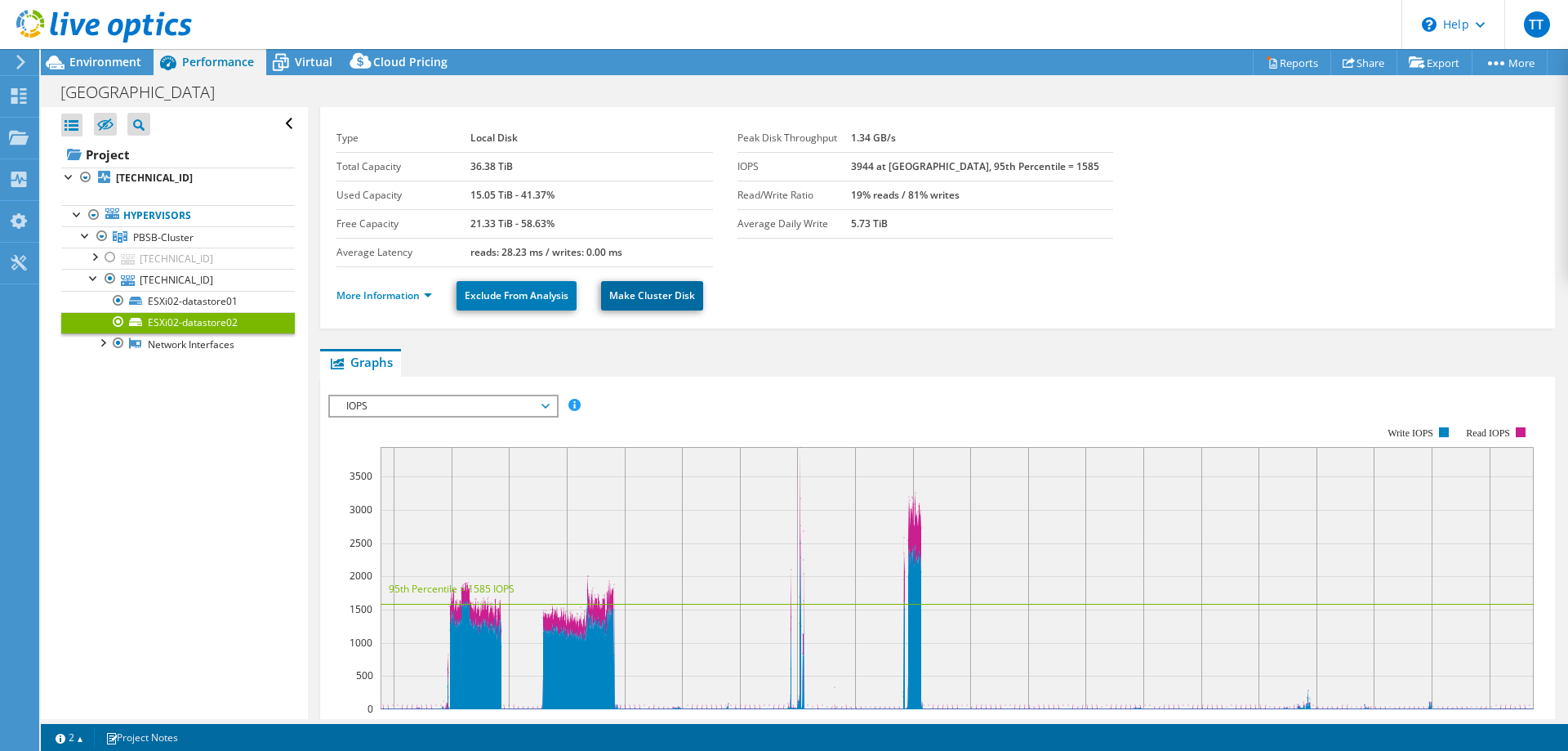
click at [636, 296] on link "Make Cluster Disk" at bounding box center [651, 295] width 102 height 29
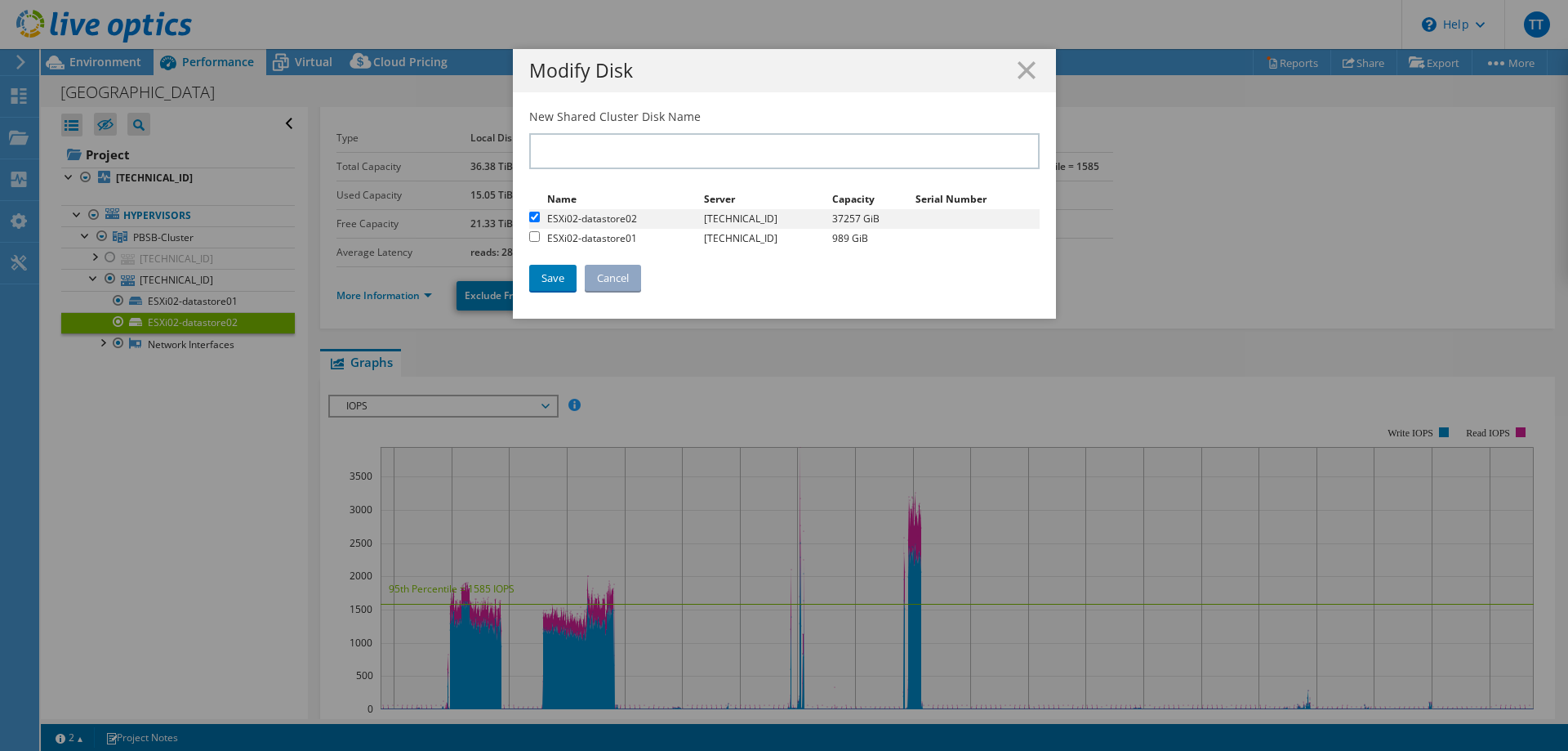
click at [533, 218] on input "checkbox" at bounding box center [534, 217] width 11 height 11
checkbox input "false"
click at [533, 235] on input "checkbox" at bounding box center [534, 236] width 11 height 11
checkbox input "true"
click at [1025, 68] on line at bounding box center [1026, 70] width 17 height 17
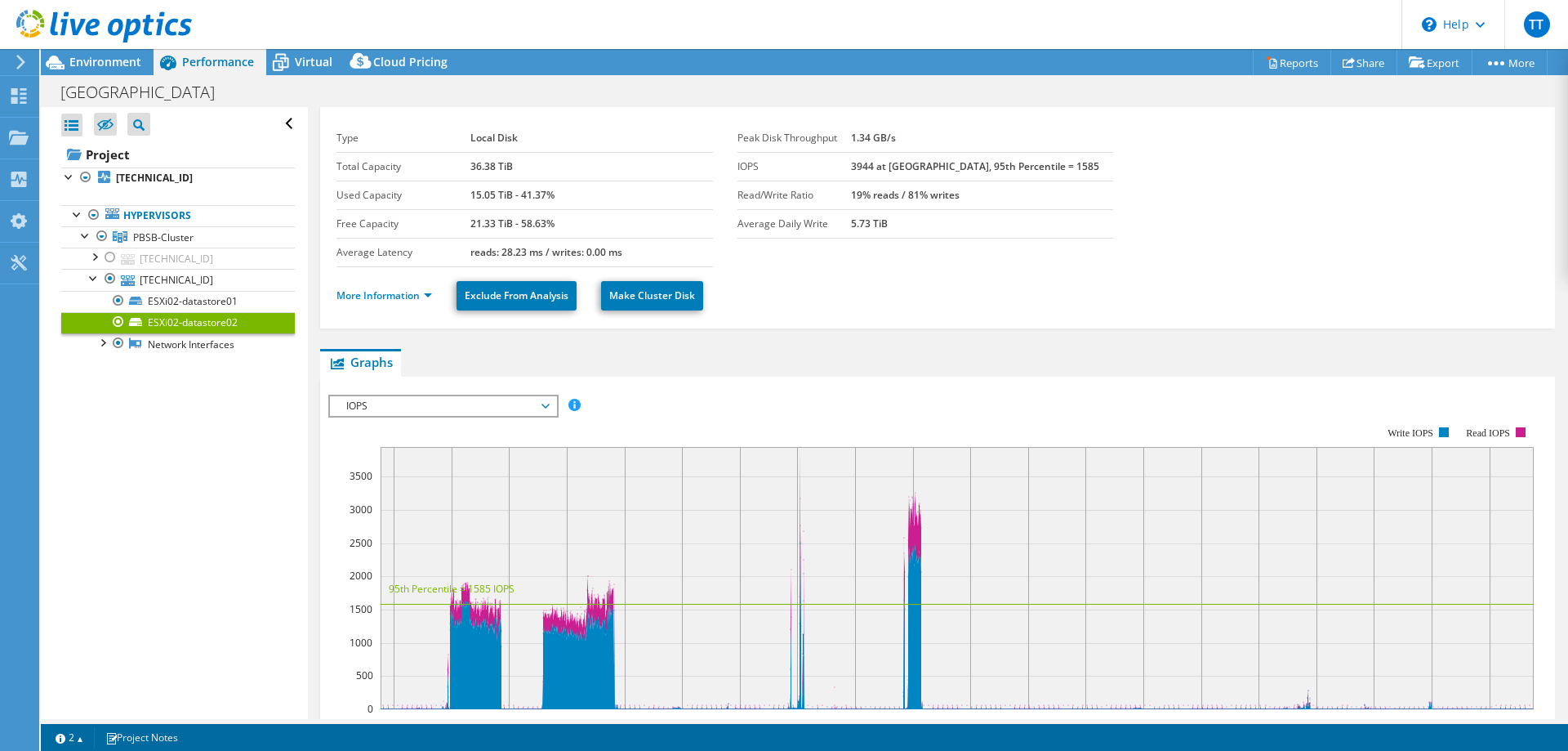
click at [468, 410] on span "IOPS" at bounding box center [443, 406] width 210 height 19
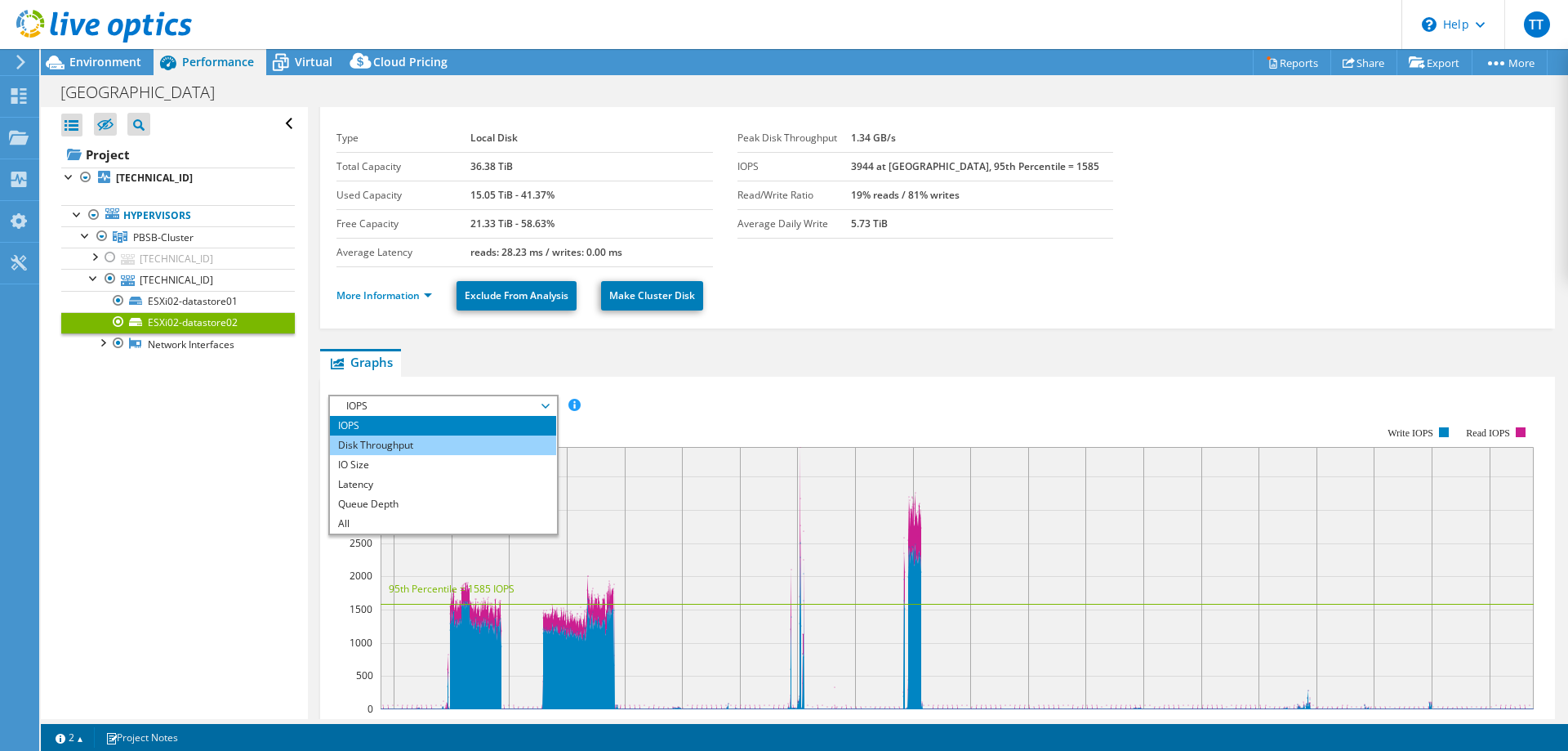
click at [451, 445] on li "Disk Throughput" at bounding box center [443, 445] width 226 height 19
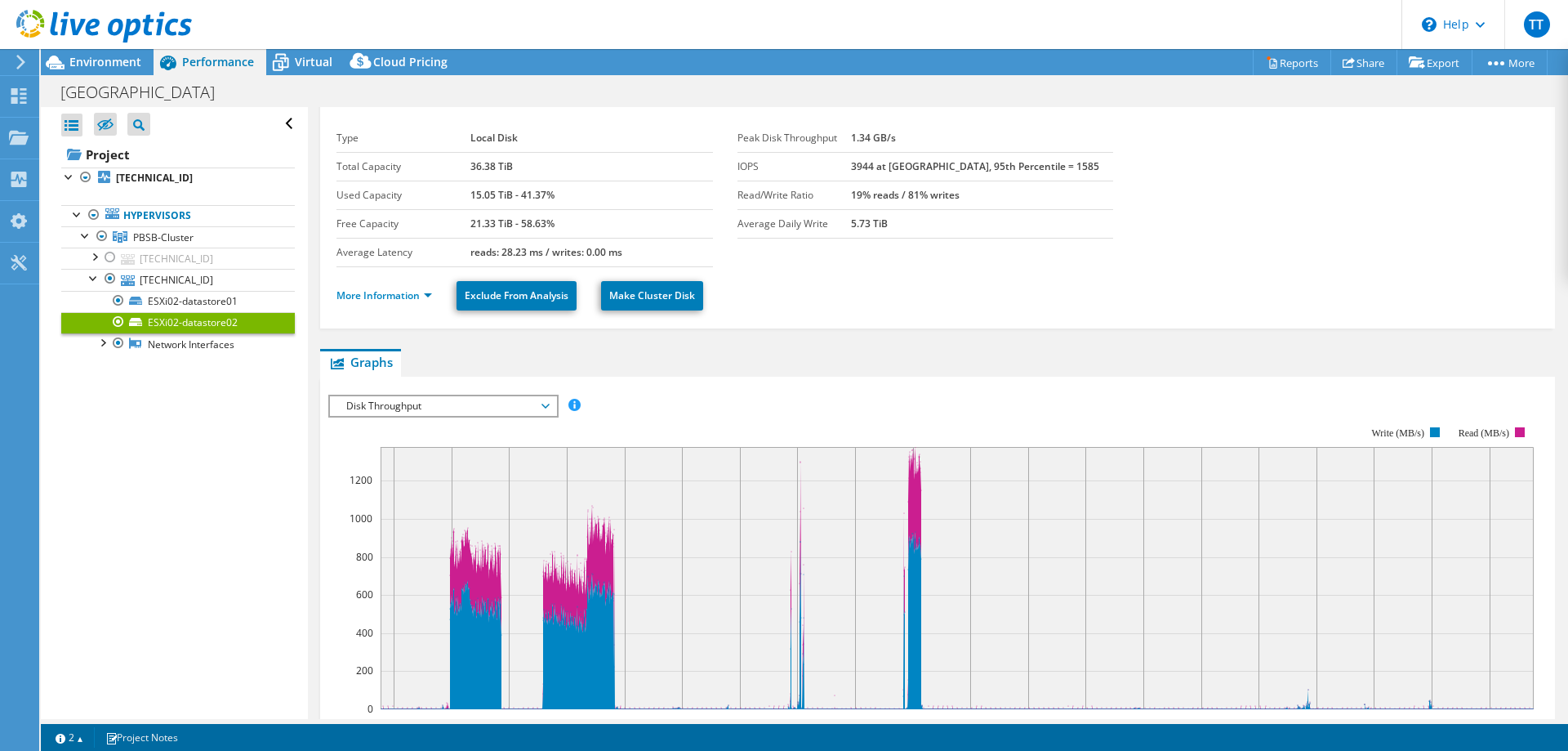
scroll to position [198, 0]
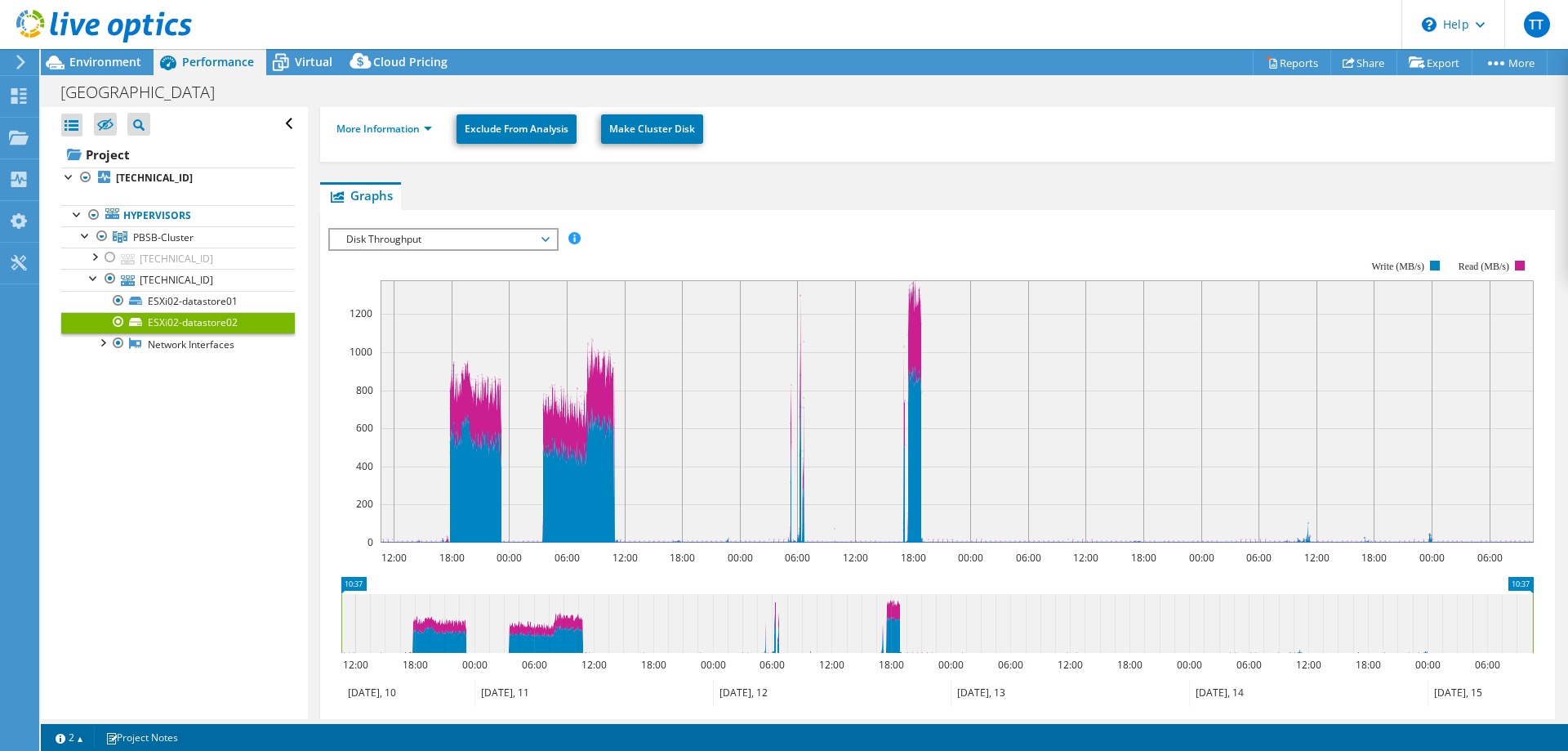
click at [428, 234] on span "Disk Throughput" at bounding box center [443, 239] width 210 height 19
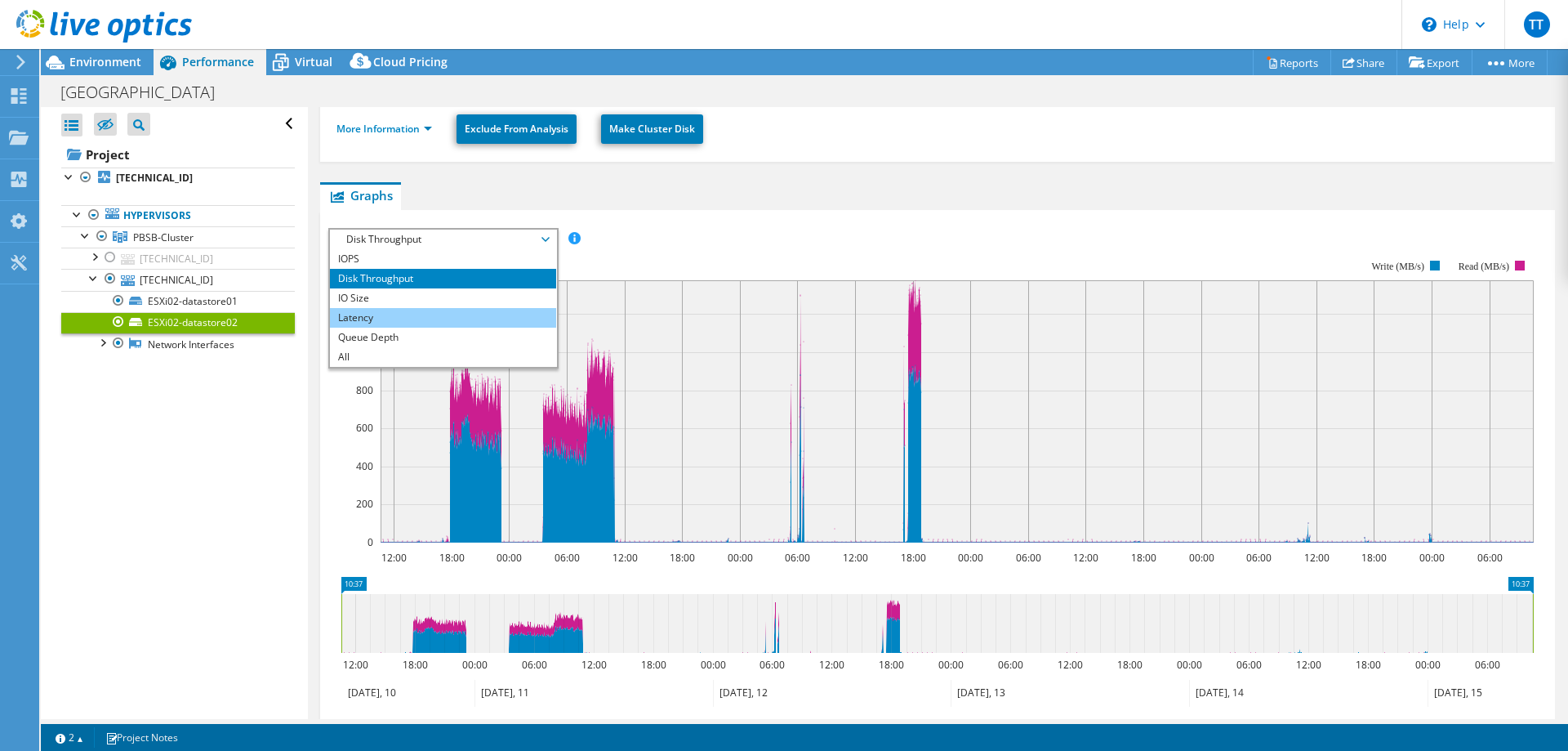
click at [407, 321] on li "Latency" at bounding box center [443, 318] width 226 height 19
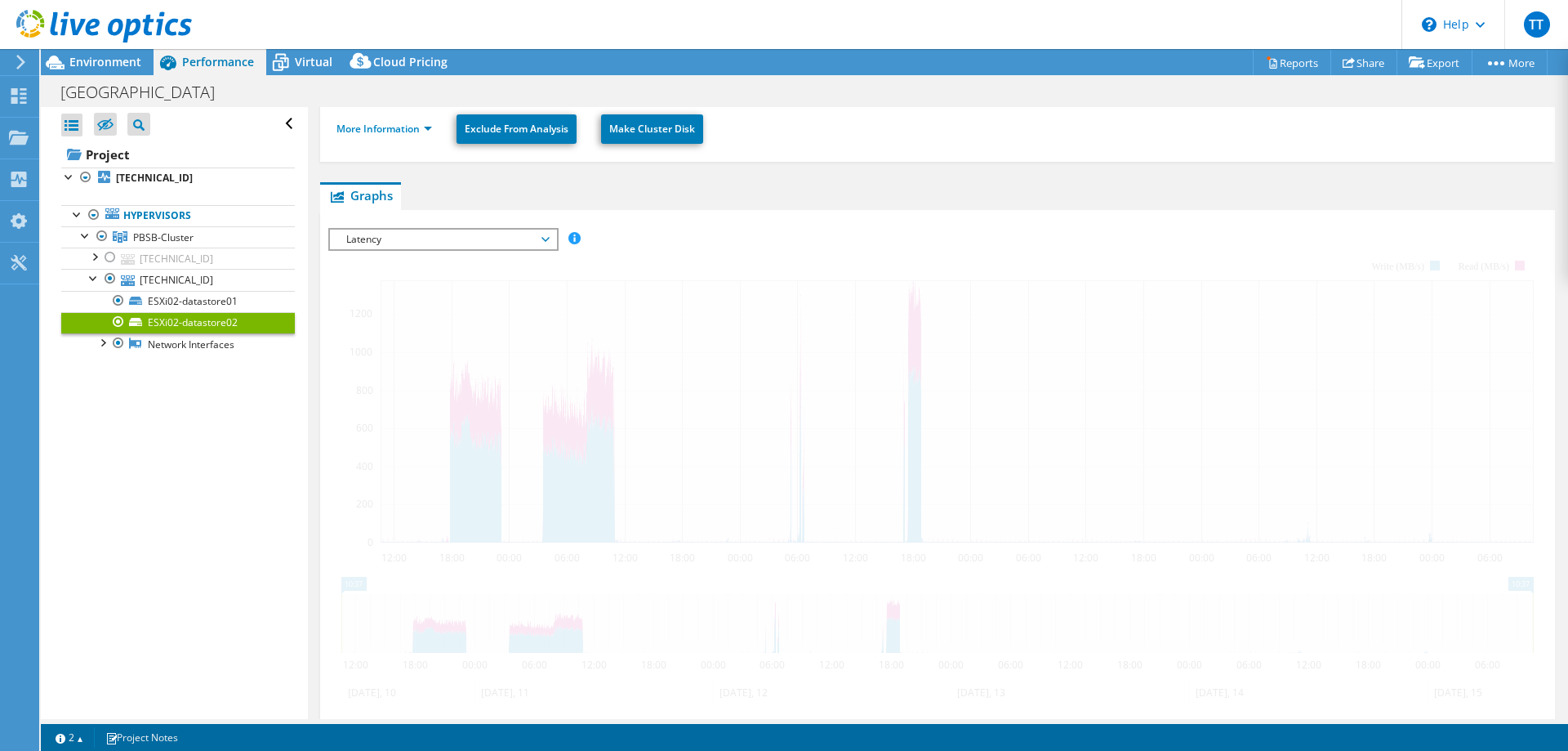
click at [480, 236] on span "Latency" at bounding box center [443, 239] width 210 height 19
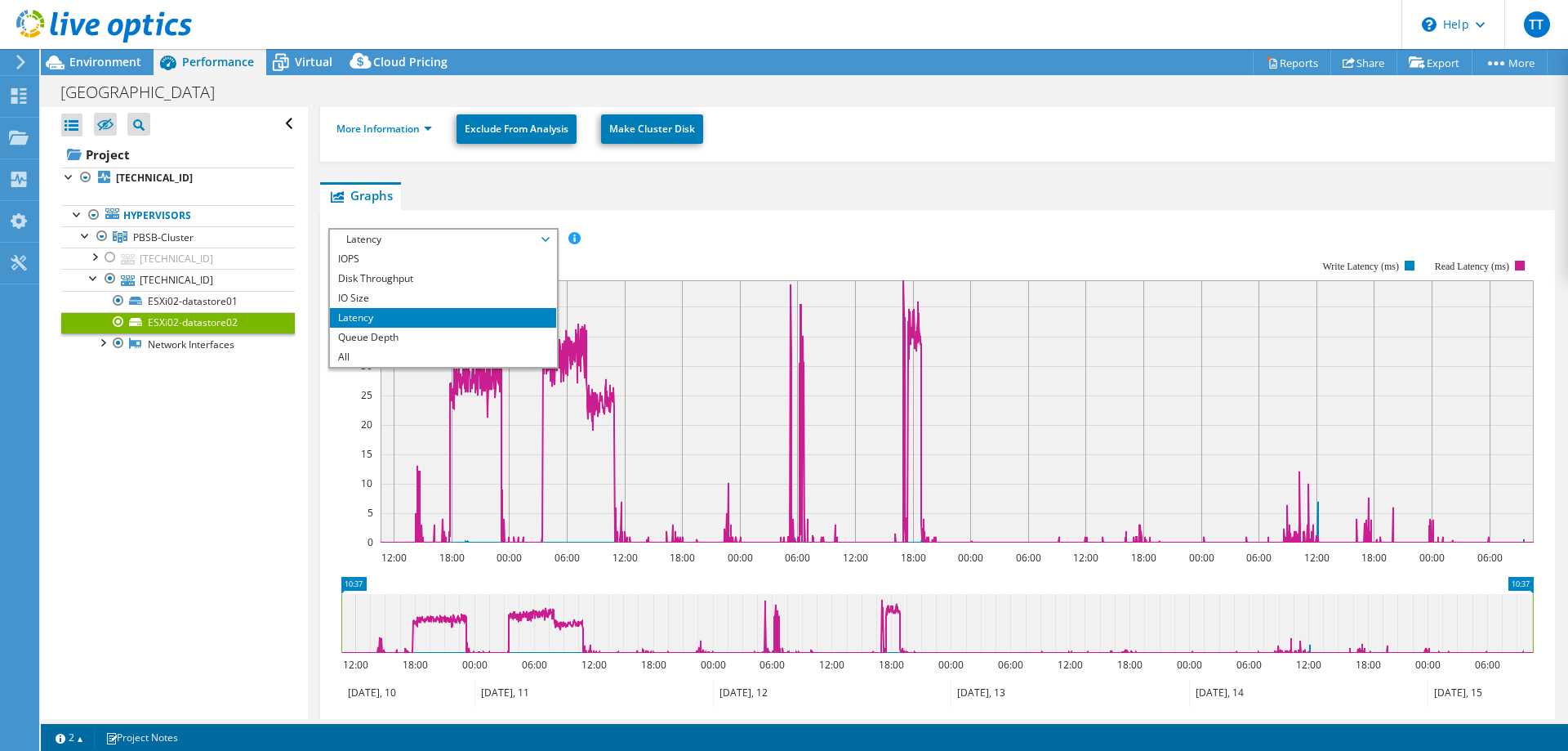
click at [431, 357] on li "All" at bounding box center [443, 357] width 226 height 19
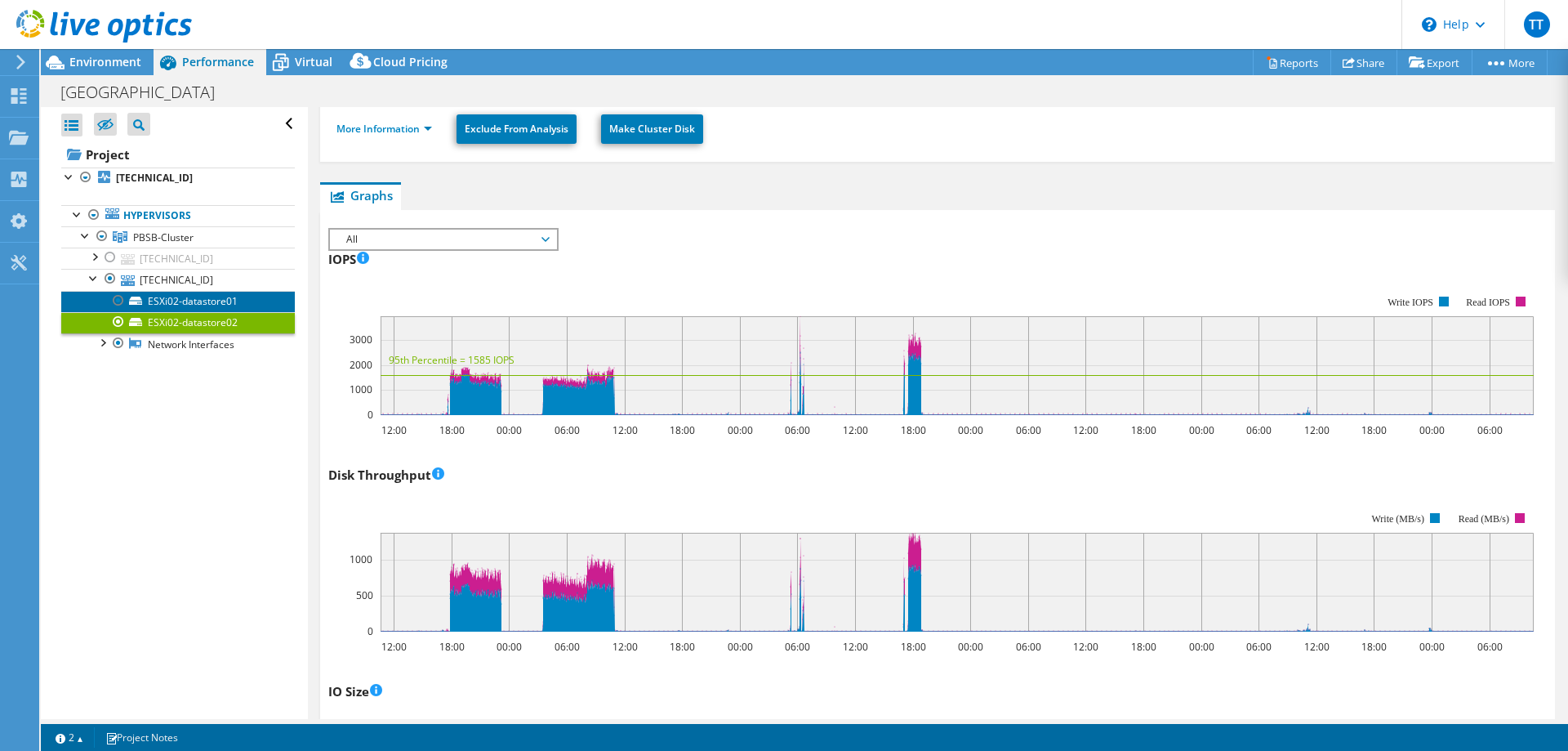
click at [217, 299] on link "ESXi02-datastore01" at bounding box center [178, 301] width 234 height 21
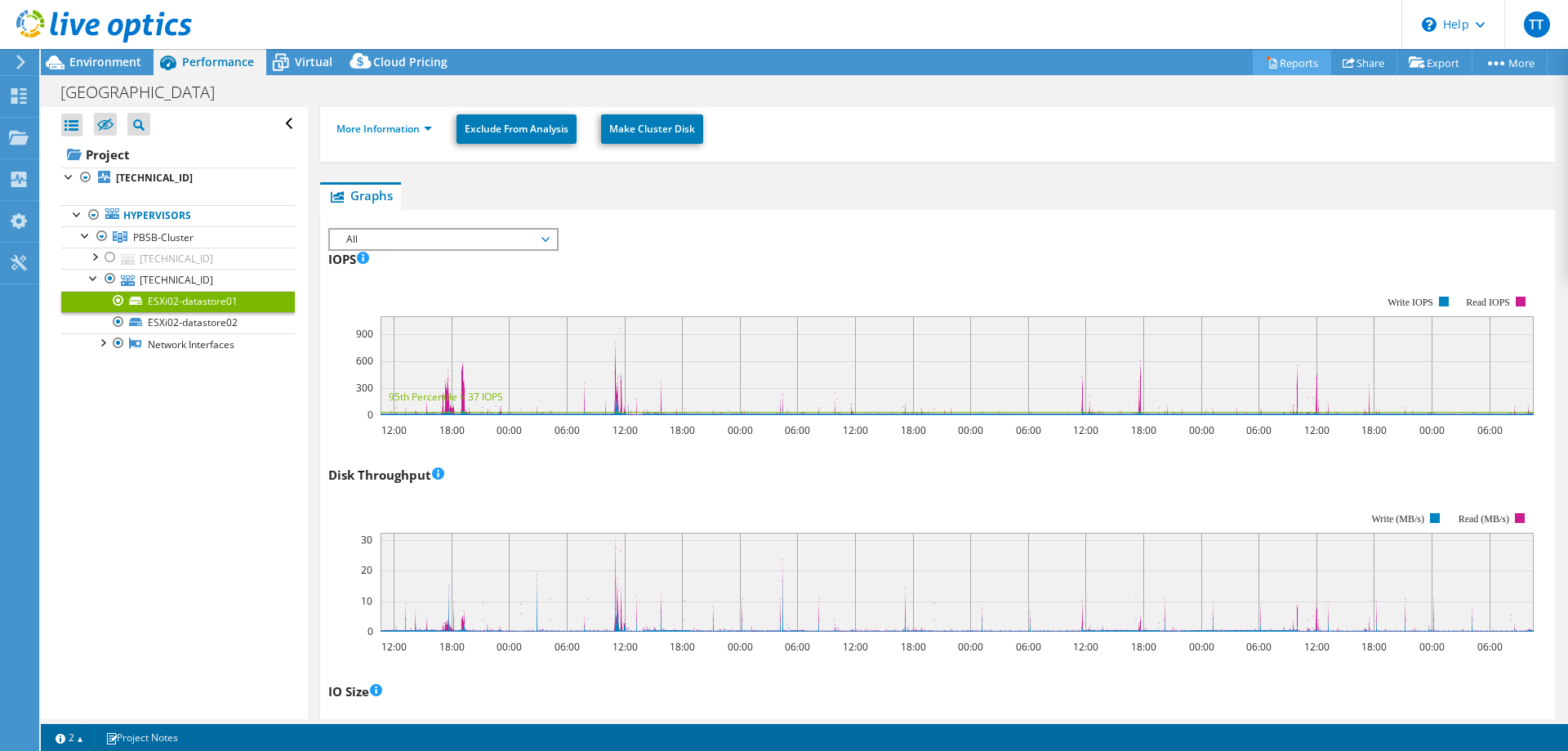
click at [1295, 62] on link "Reports" at bounding box center [1291, 62] width 79 height 25
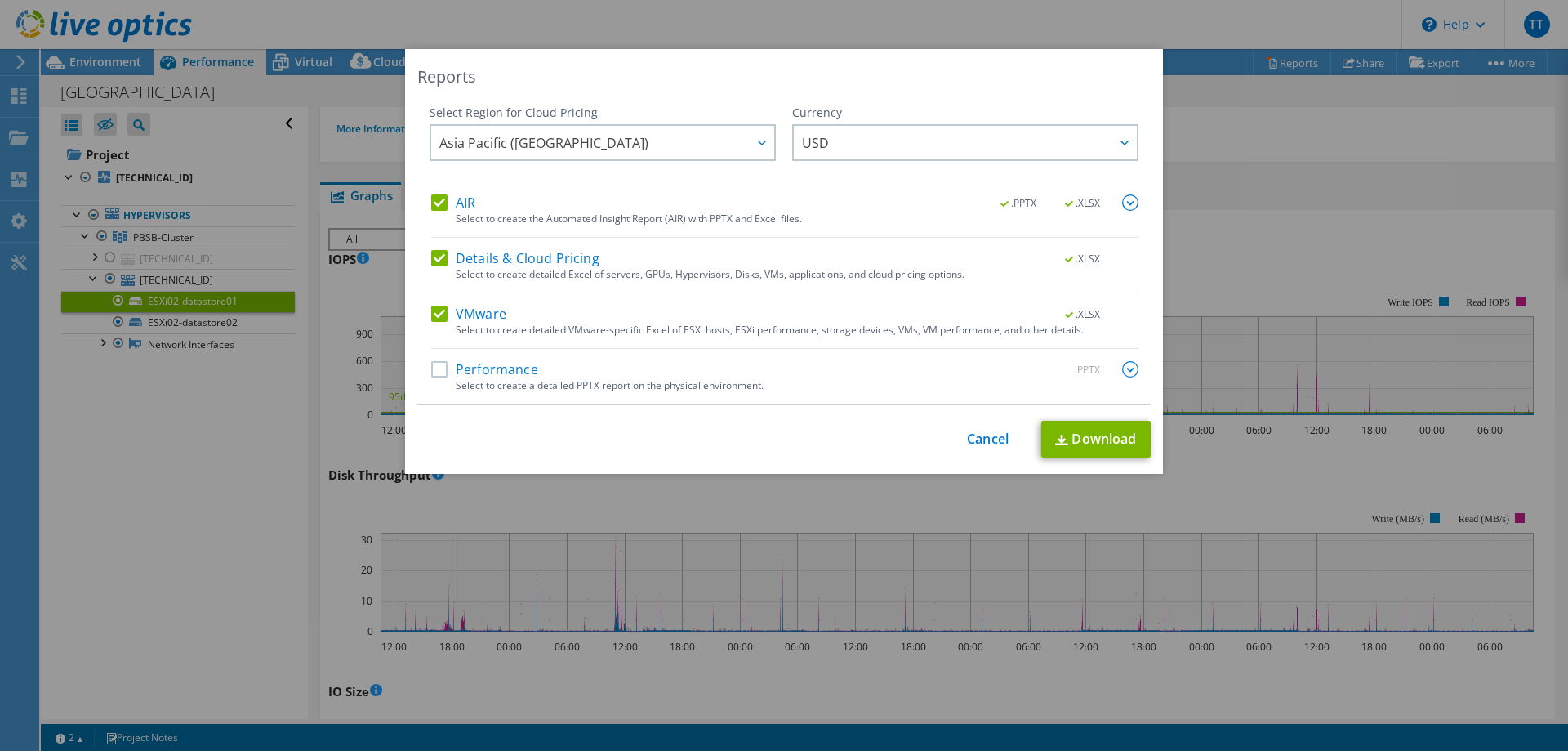
click at [485, 371] on label "Performance" at bounding box center [484, 369] width 107 height 17
click at [0, 0] on input "Performance" at bounding box center [0, 0] width 0 height 0
click at [1088, 442] on link "Download" at bounding box center [1095, 439] width 110 height 37
click at [993, 441] on link "Cancel" at bounding box center [987, 439] width 42 height 16
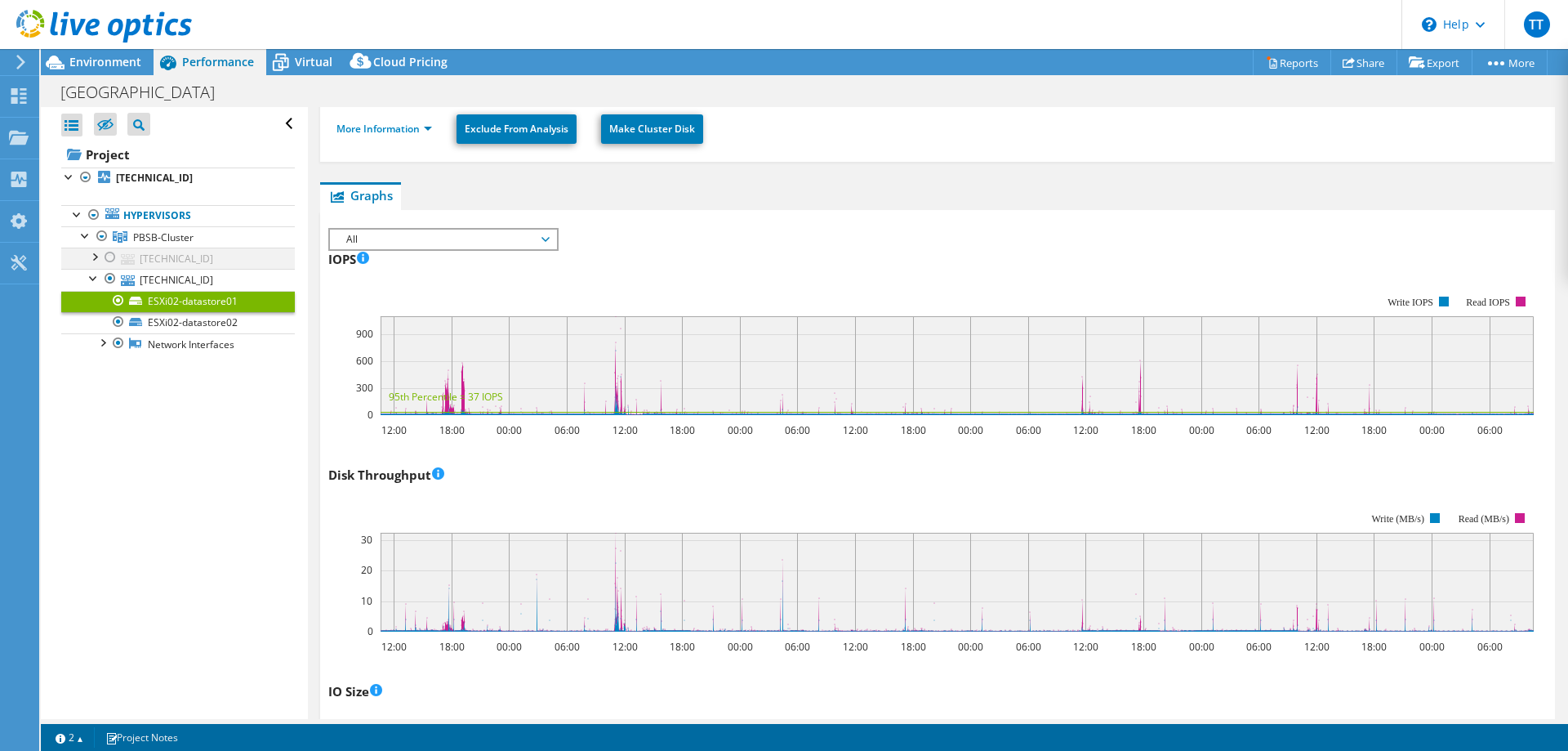
click at [110, 258] on div at bounding box center [110, 257] width 17 height 19
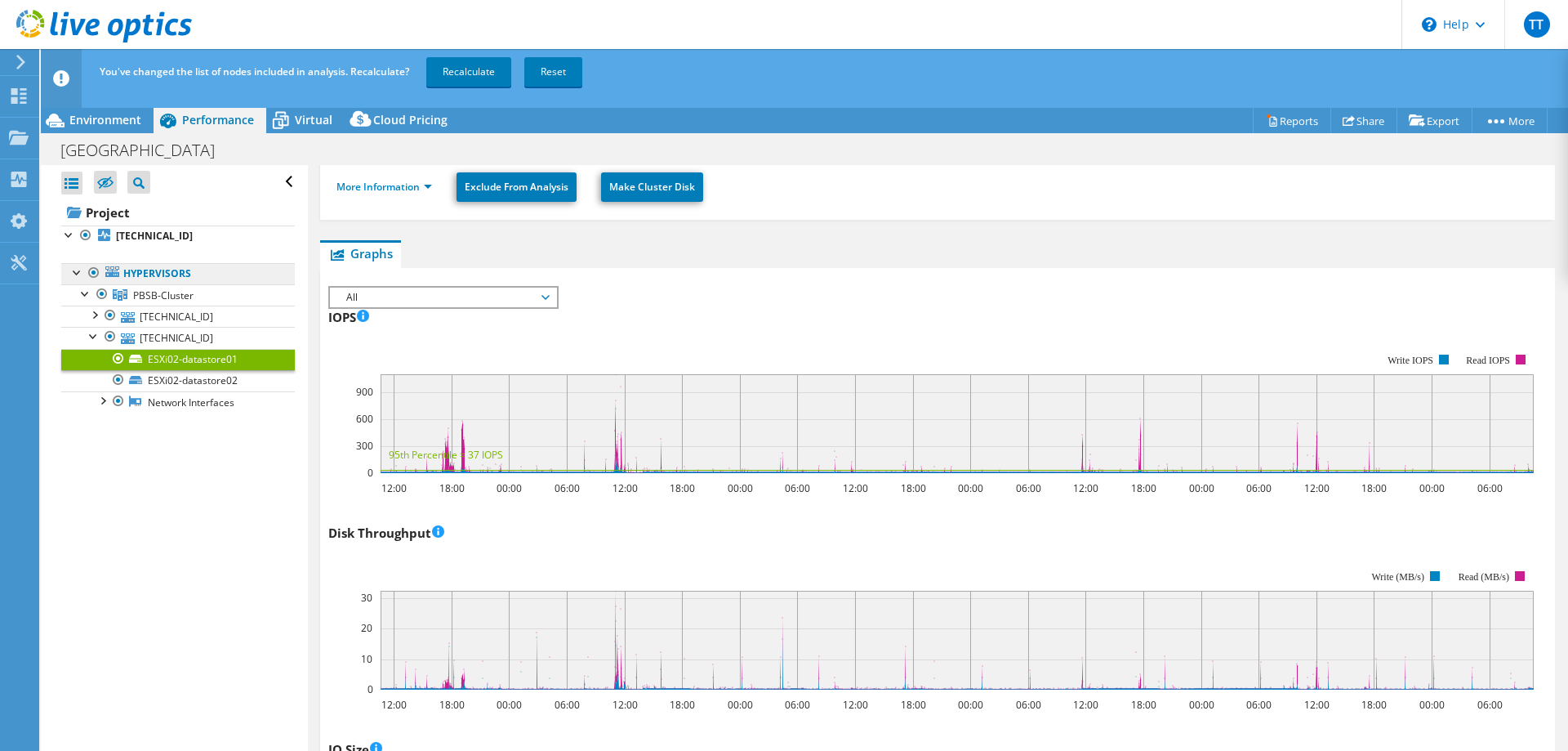
click at [109, 280] on link "Hypervisors" at bounding box center [178, 274] width 234 height 21
click at [113, 335] on div at bounding box center [110, 336] width 17 height 19
click at [517, 191] on link "Exclude From Analysis" at bounding box center [517, 187] width 120 height 29
click at [517, 191] on link "Include in Analysis" at bounding box center [508, 187] width 104 height 29
click at [517, 191] on link "Exclude From Analysis" at bounding box center [517, 187] width 120 height 29
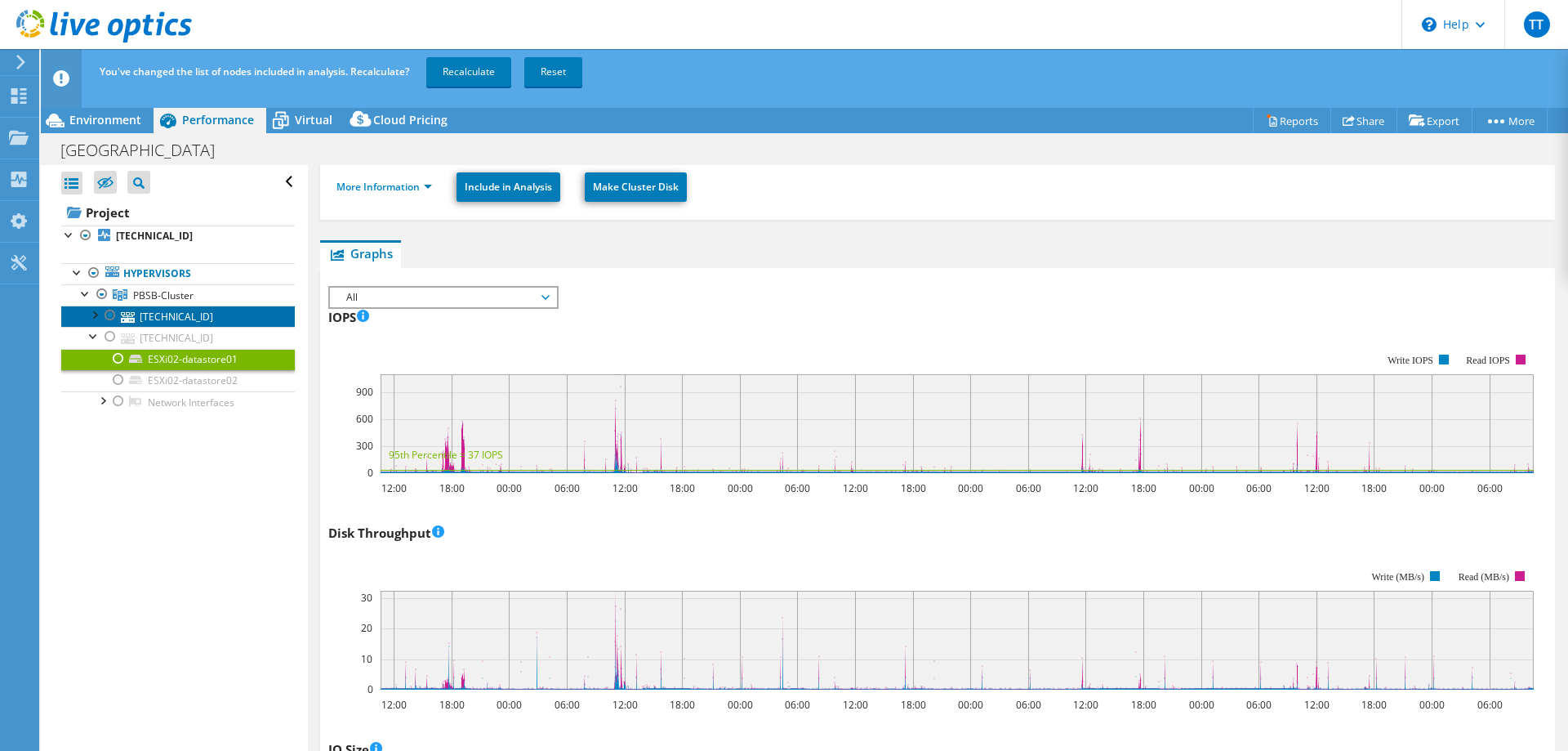
click at [153, 312] on link "[TECHNICAL_ID]" at bounding box center [178, 317] width 234 height 21
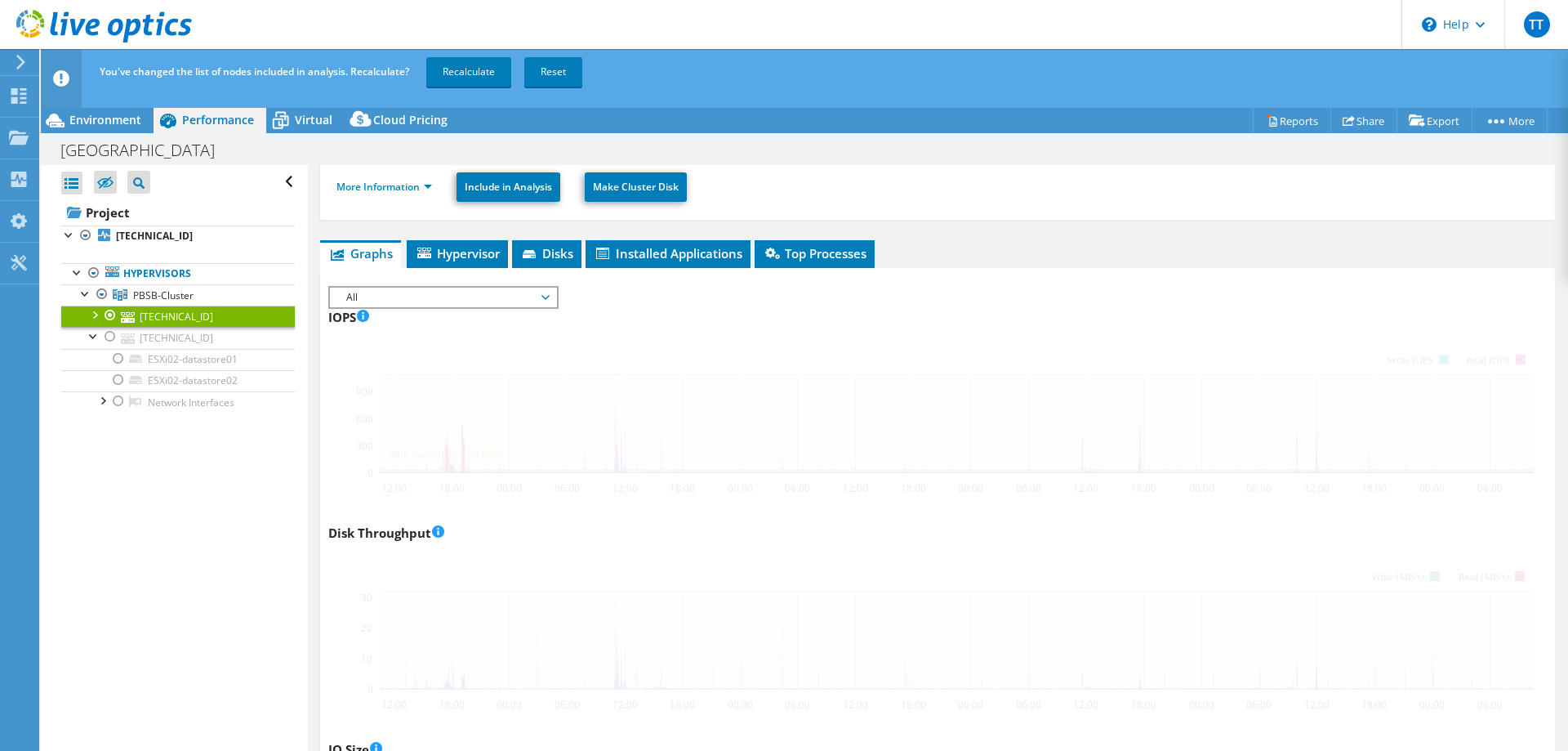
click at [96, 317] on div at bounding box center [93, 314] width 17 height 17
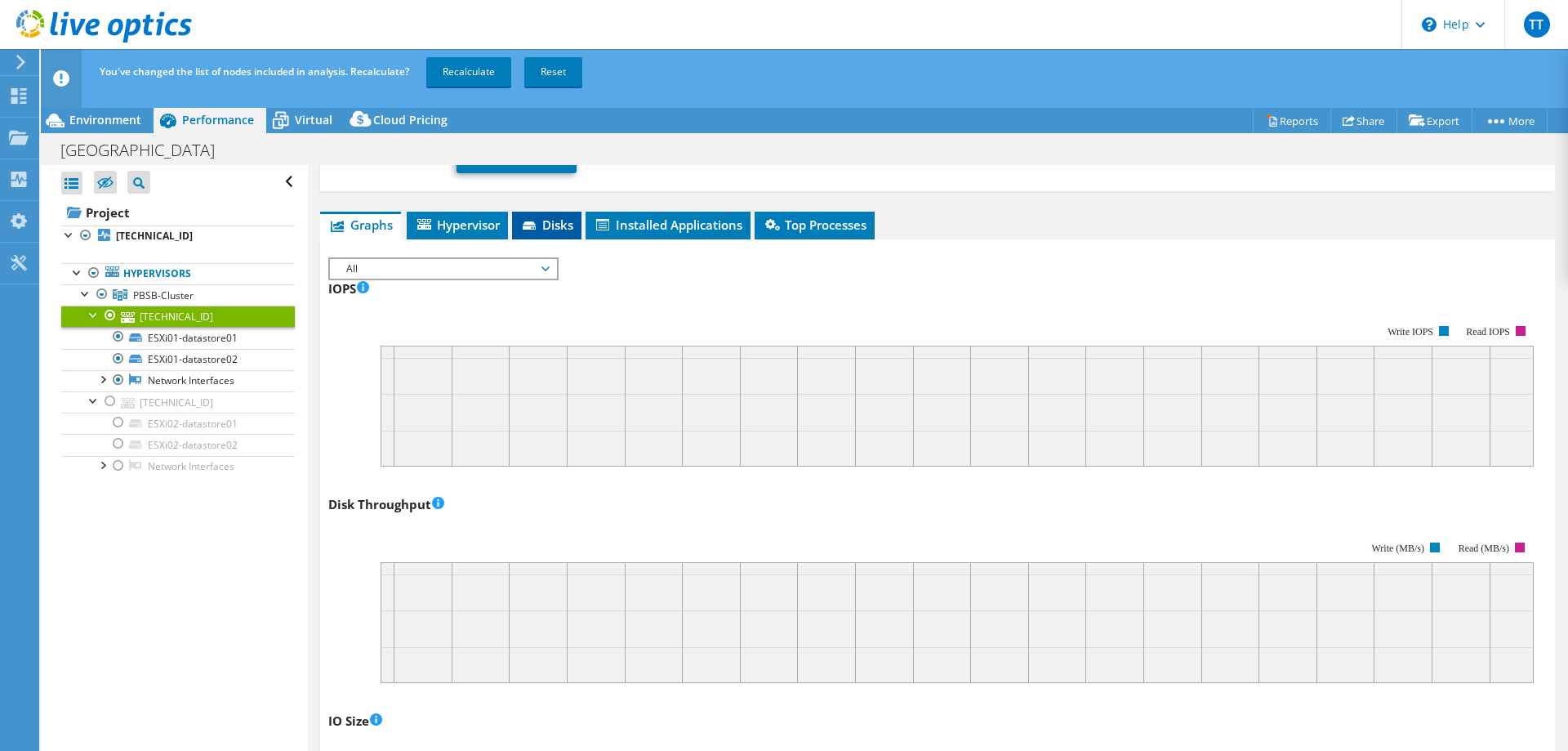
scroll to position [0, 0]
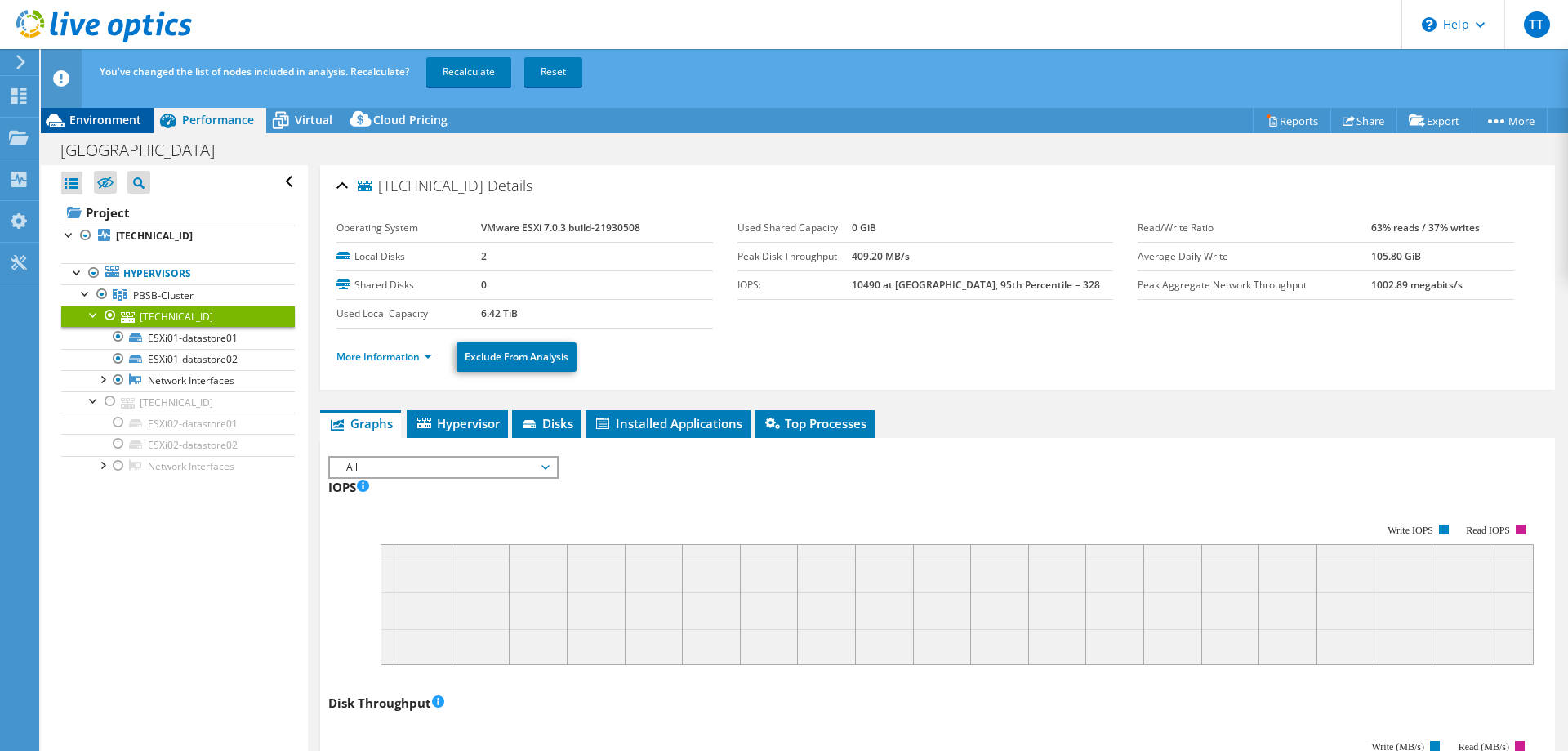
click at [119, 128] on div "Environment" at bounding box center [97, 119] width 113 height 26
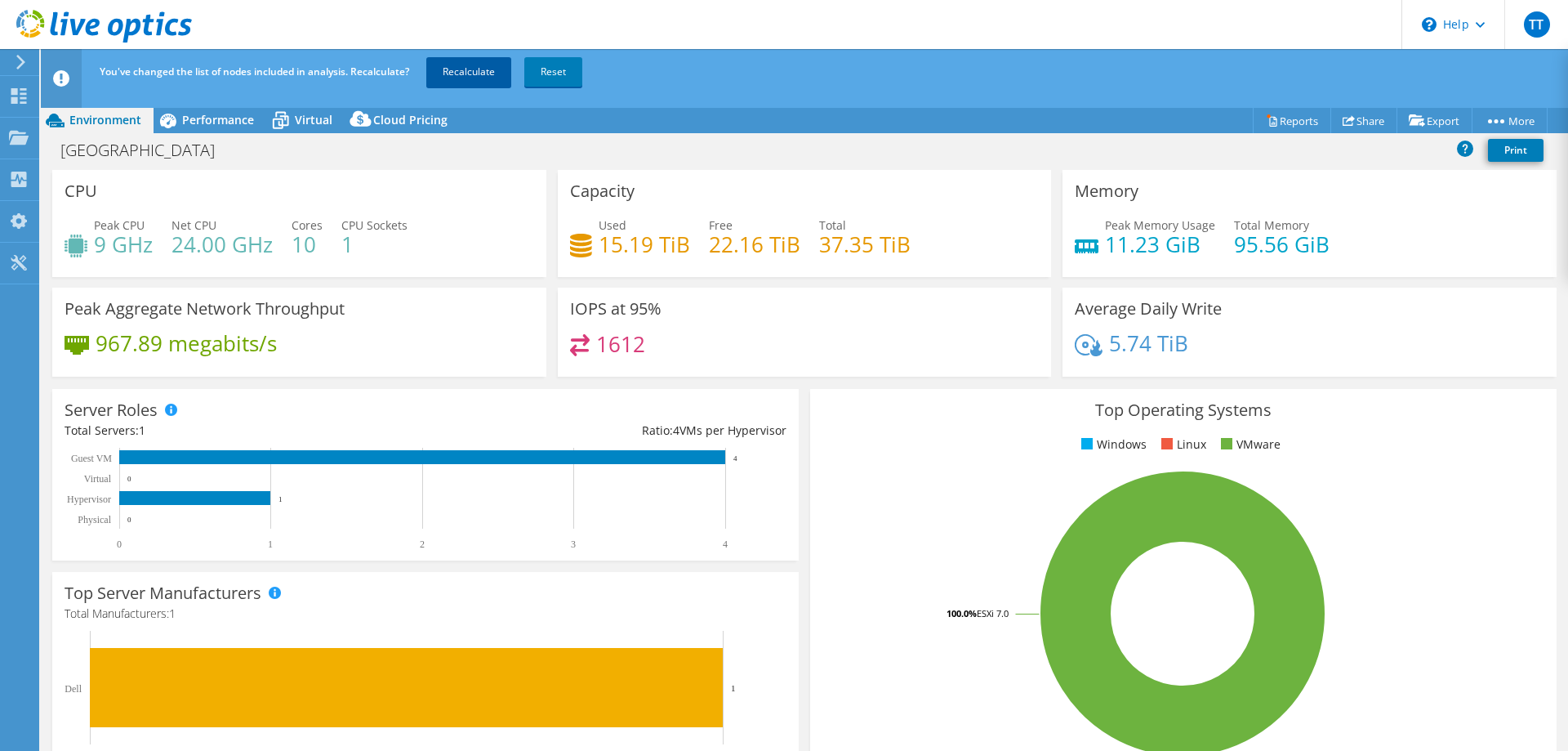
click at [485, 78] on link "Recalculate" at bounding box center [468, 72] width 84 height 29
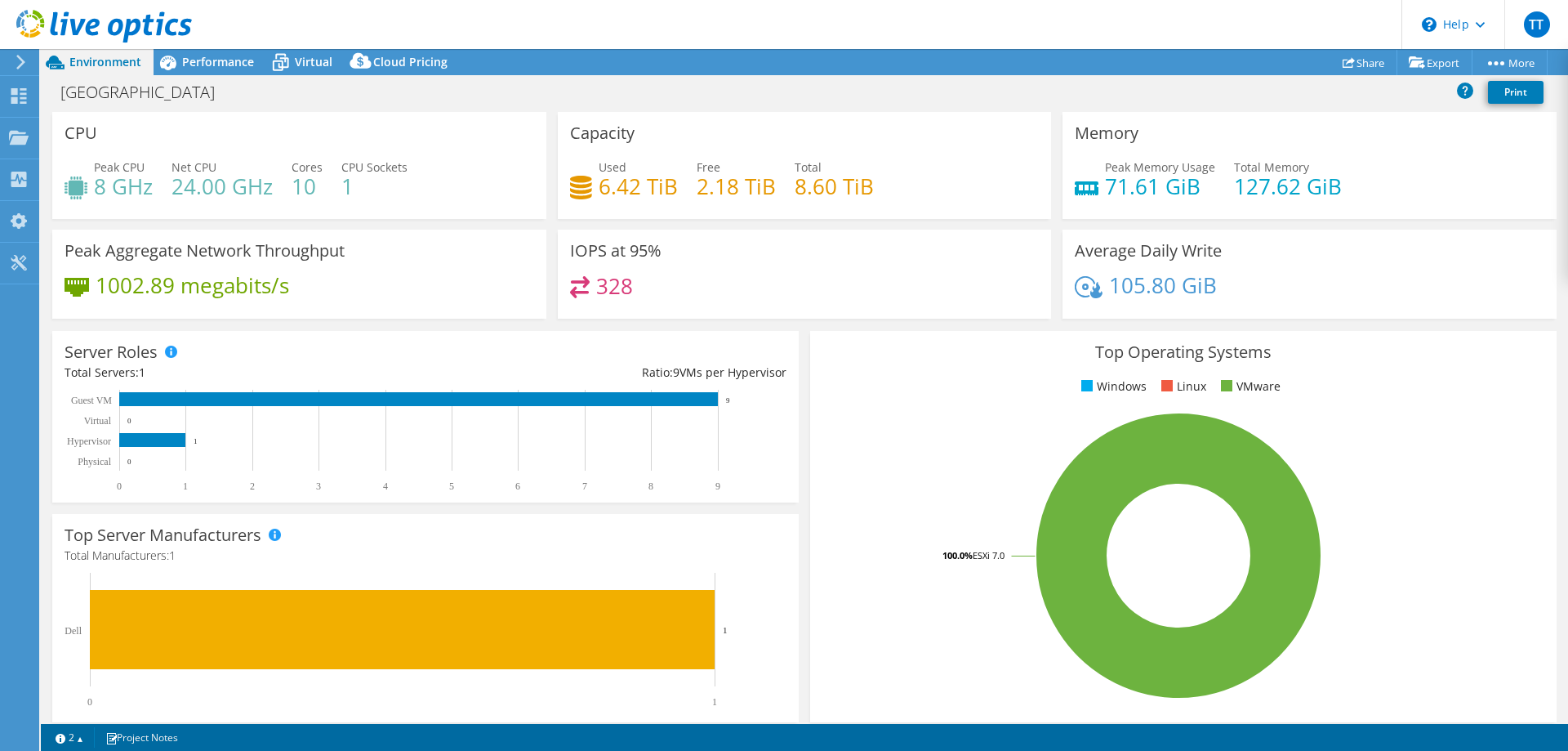
click at [215, 62] on span "Performance" at bounding box center [218, 62] width 72 height 16
click at [223, 66] on span "Performance" at bounding box center [218, 62] width 72 height 16
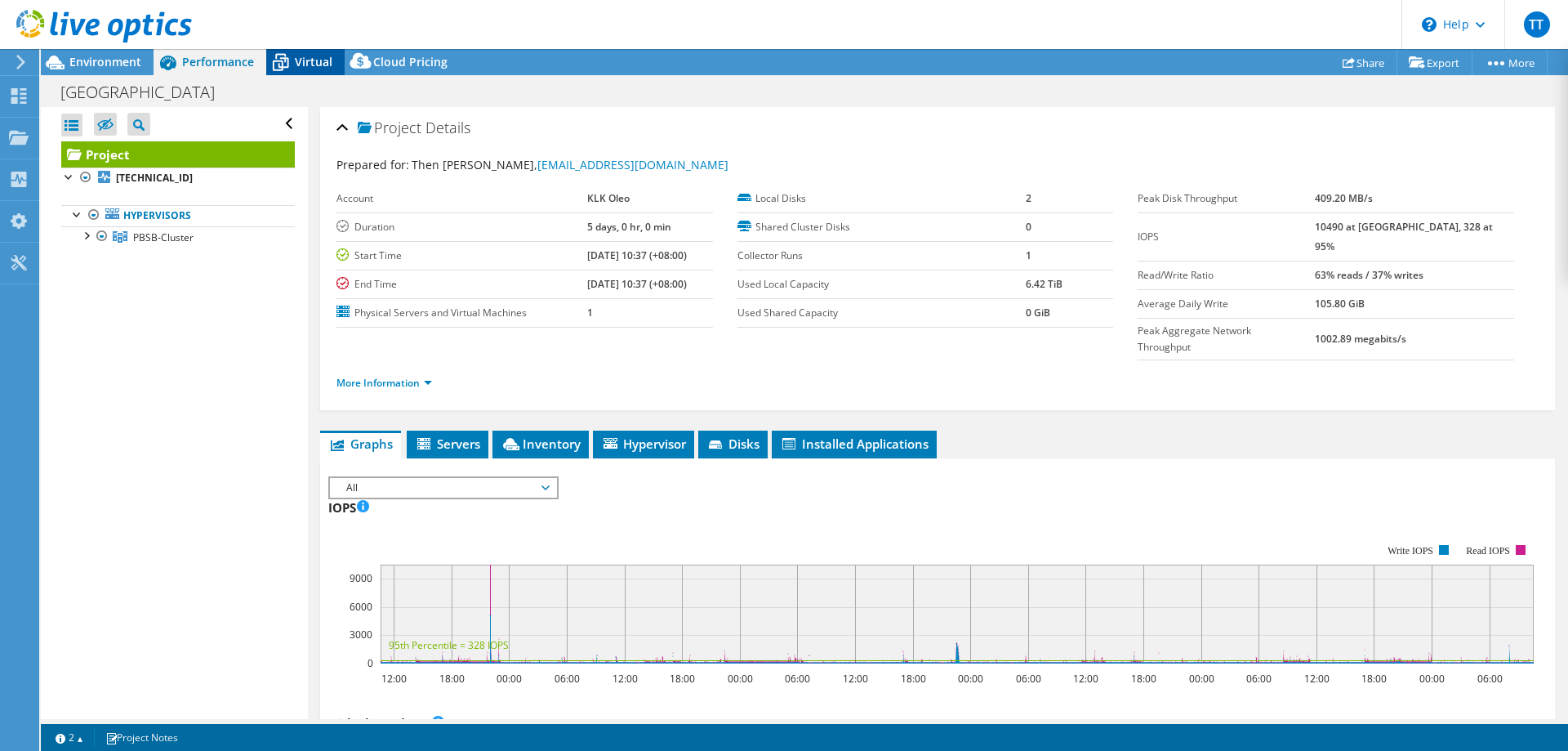
click at [304, 55] on span "Virtual" at bounding box center [314, 62] width 38 height 16
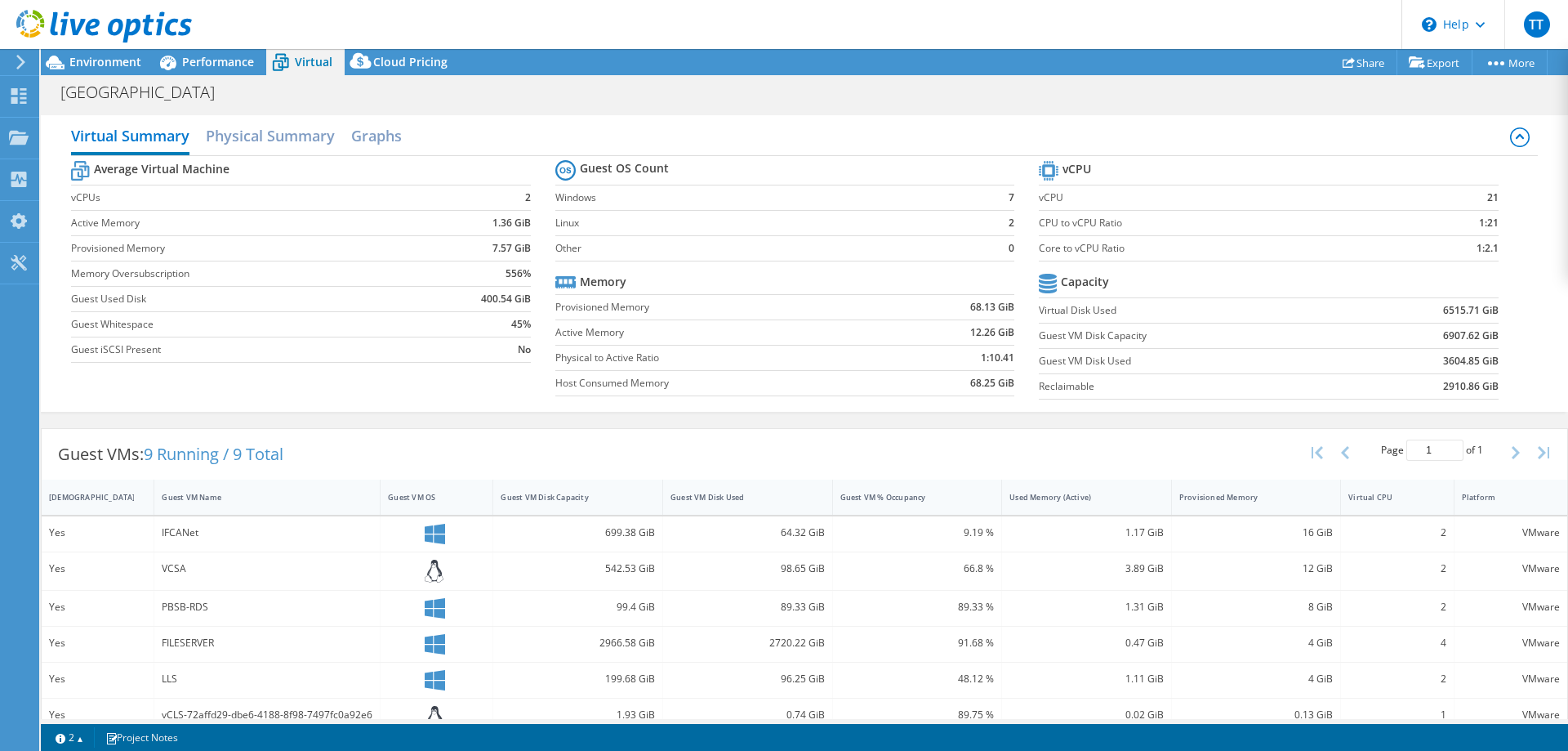
scroll to position [135, 0]
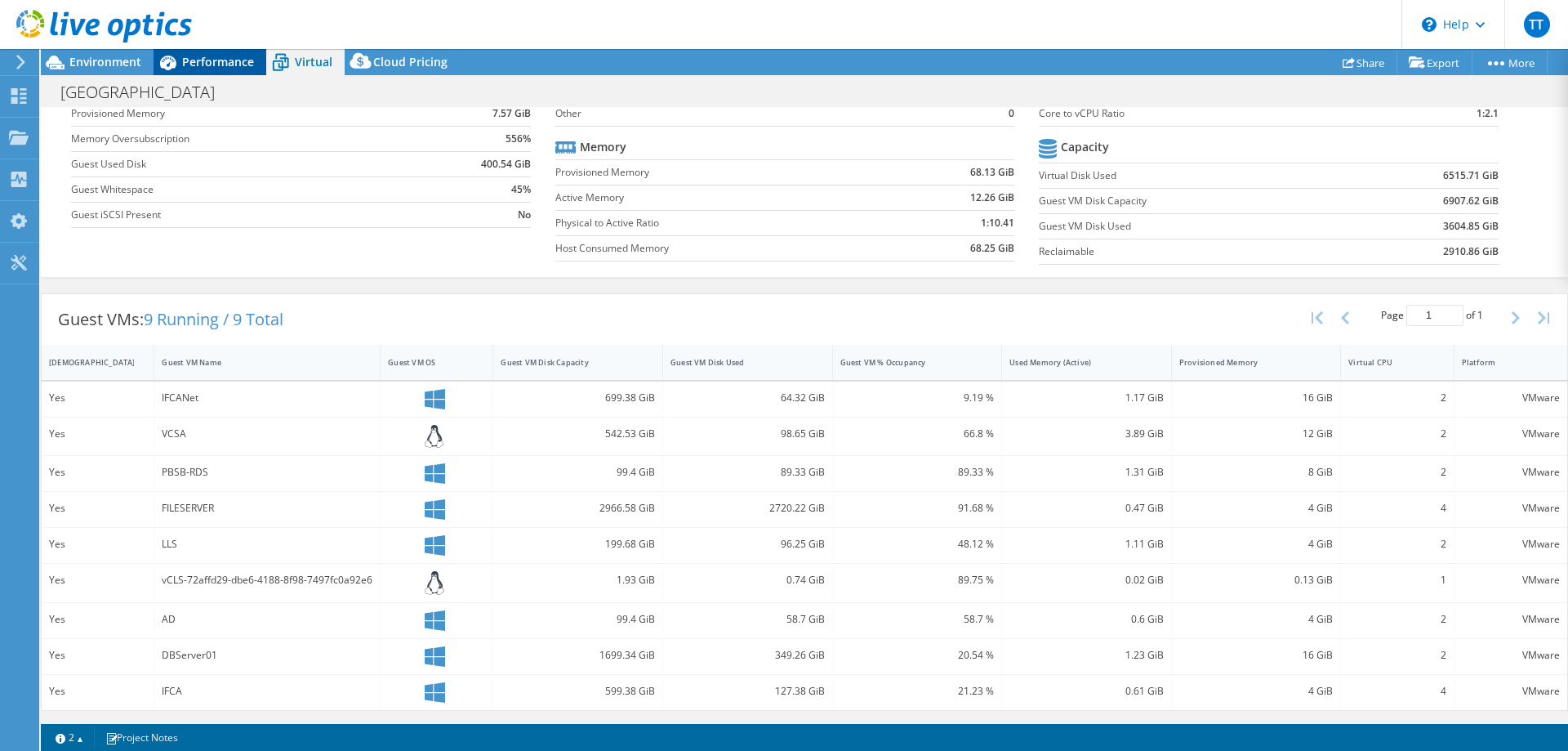
click at [195, 61] on span "Performance" at bounding box center [218, 62] width 72 height 16
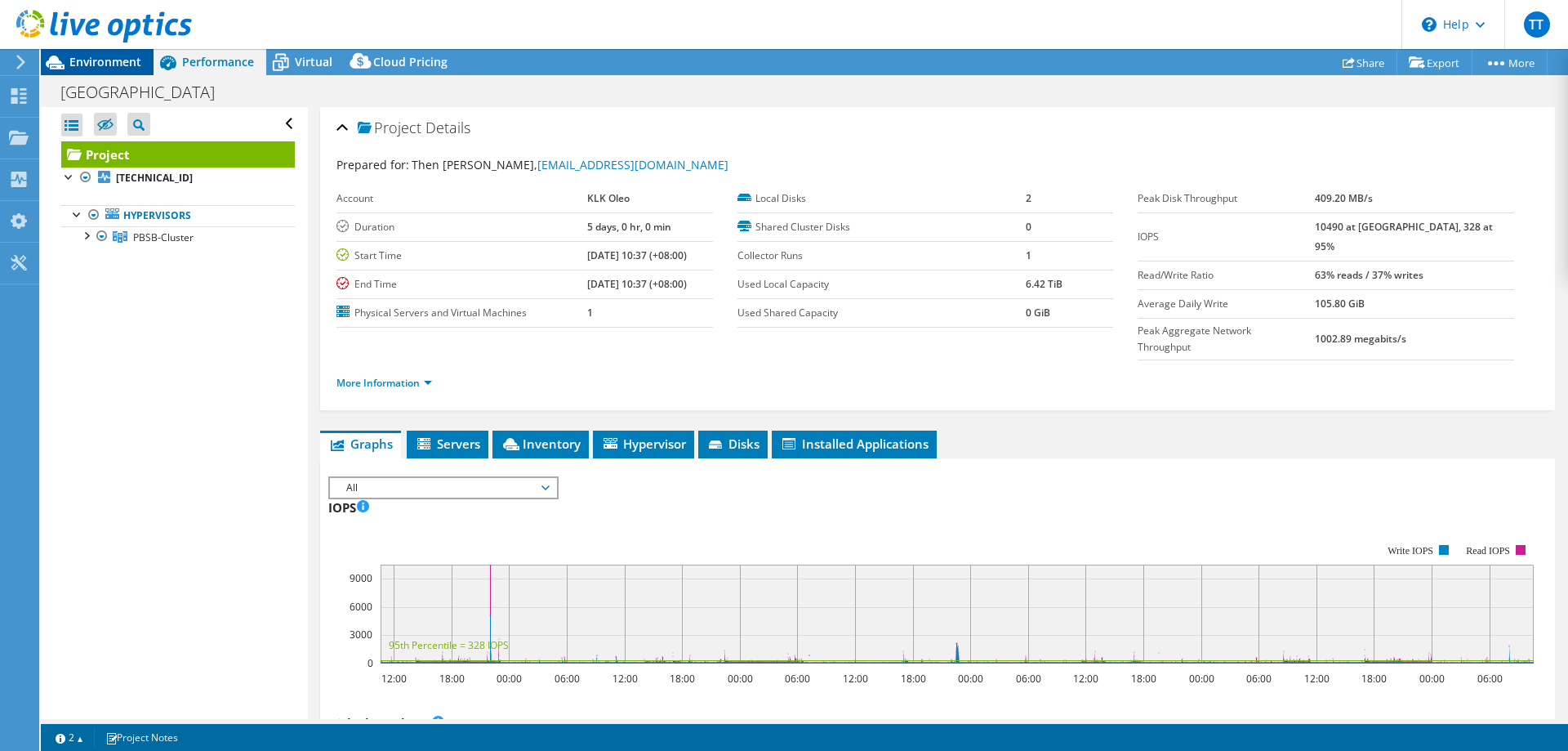
scroll to position [0, 0]
click at [23, 143] on use at bounding box center [18, 137] width 19 height 14
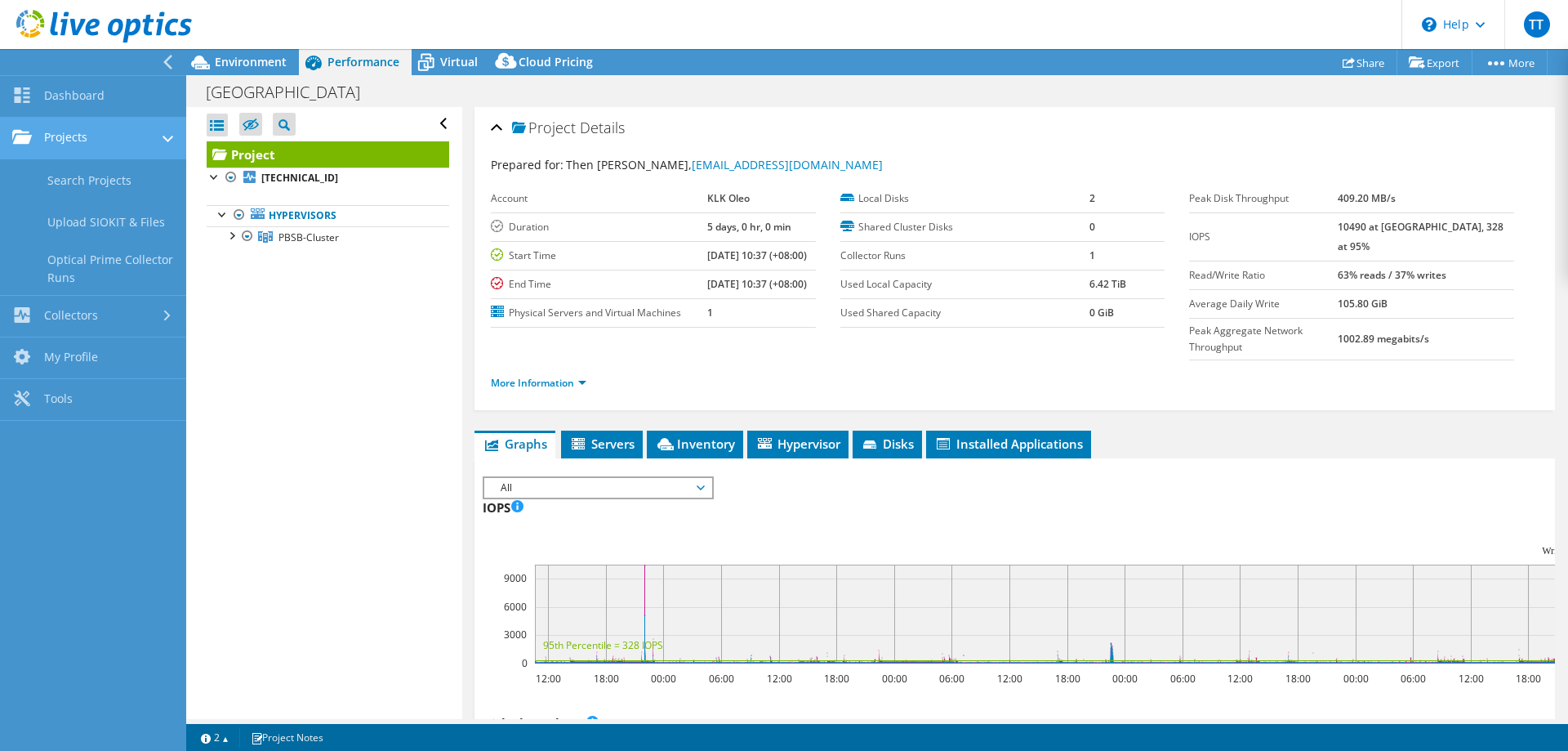
click at [167, 139] on icon at bounding box center [167, 139] width 11 height 7
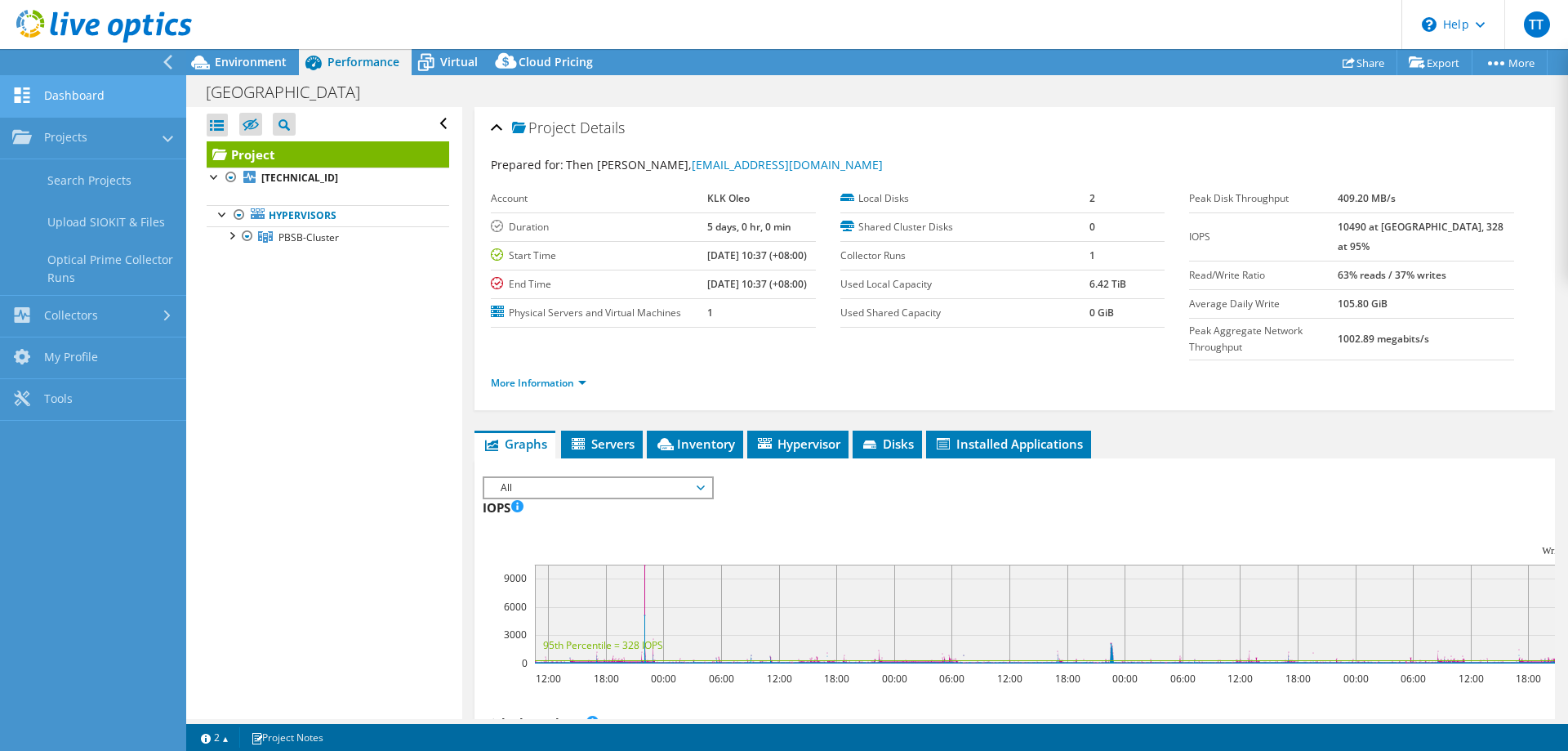
click at [100, 93] on link "Dashboard" at bounding box center [93, 96] width 186 height 42
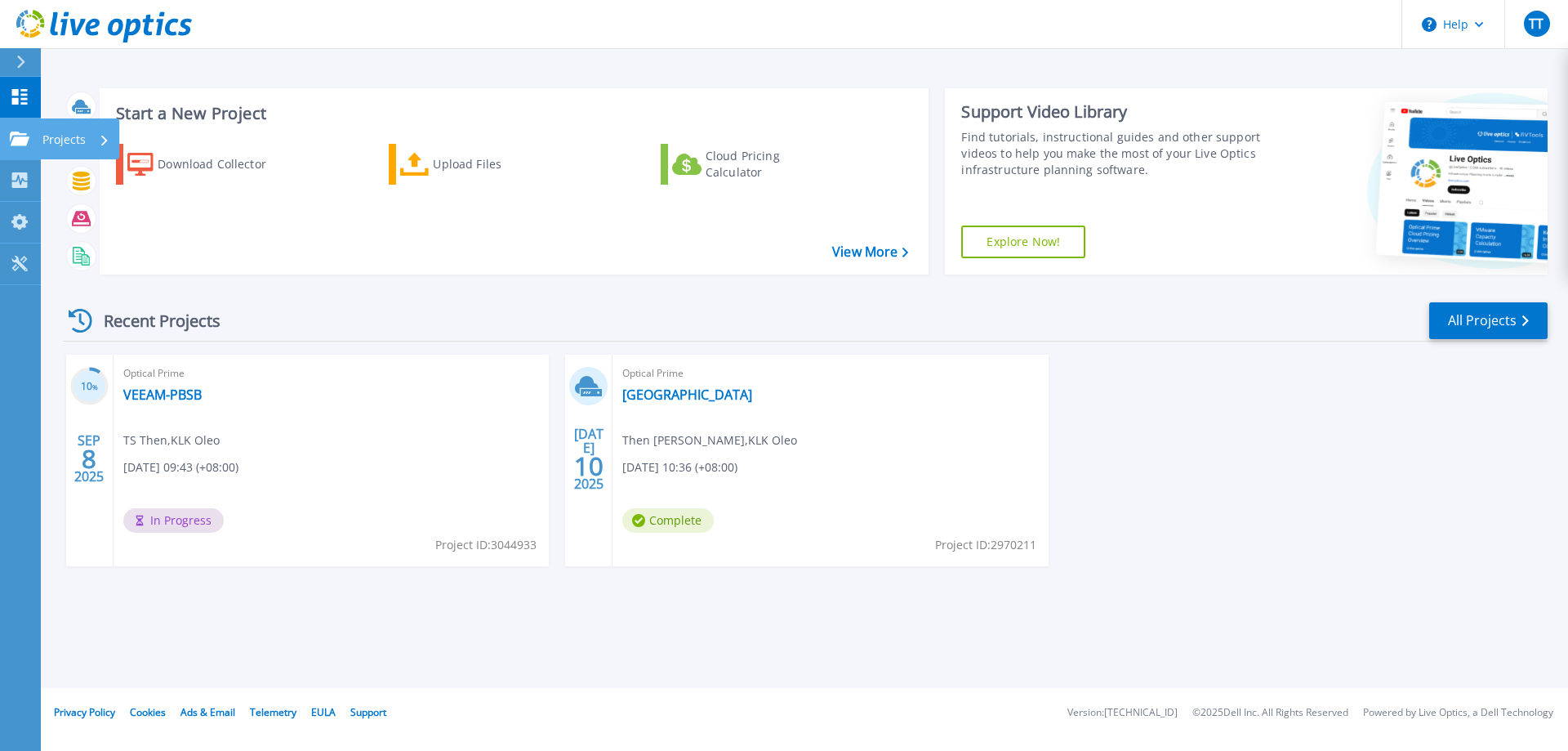
click at [23, 131] on link "Projects Projects" at bounding box center [20, 139] width 41 height 42
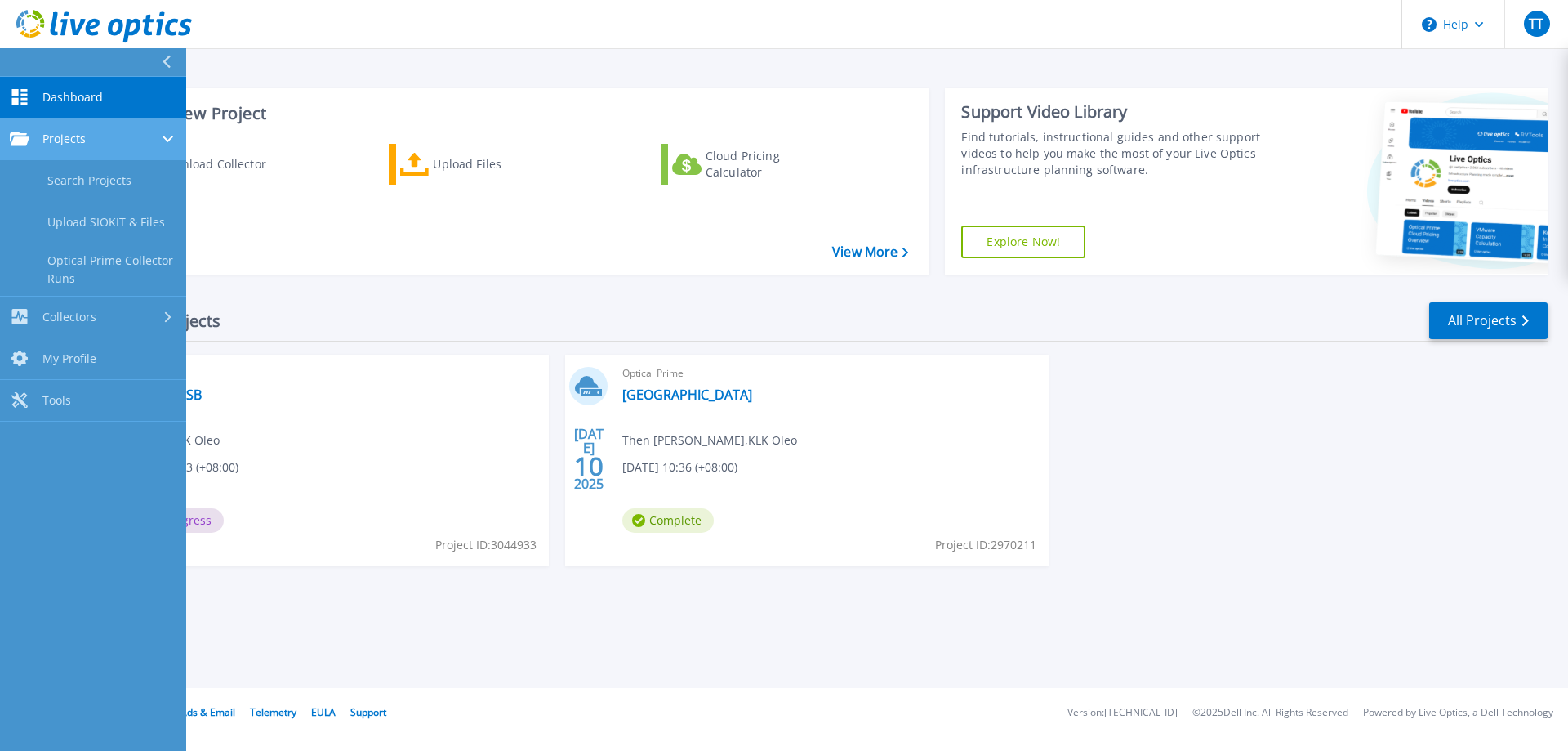
click at [167, 136] on icon at bounding box center [167, 139] width 11 height 7
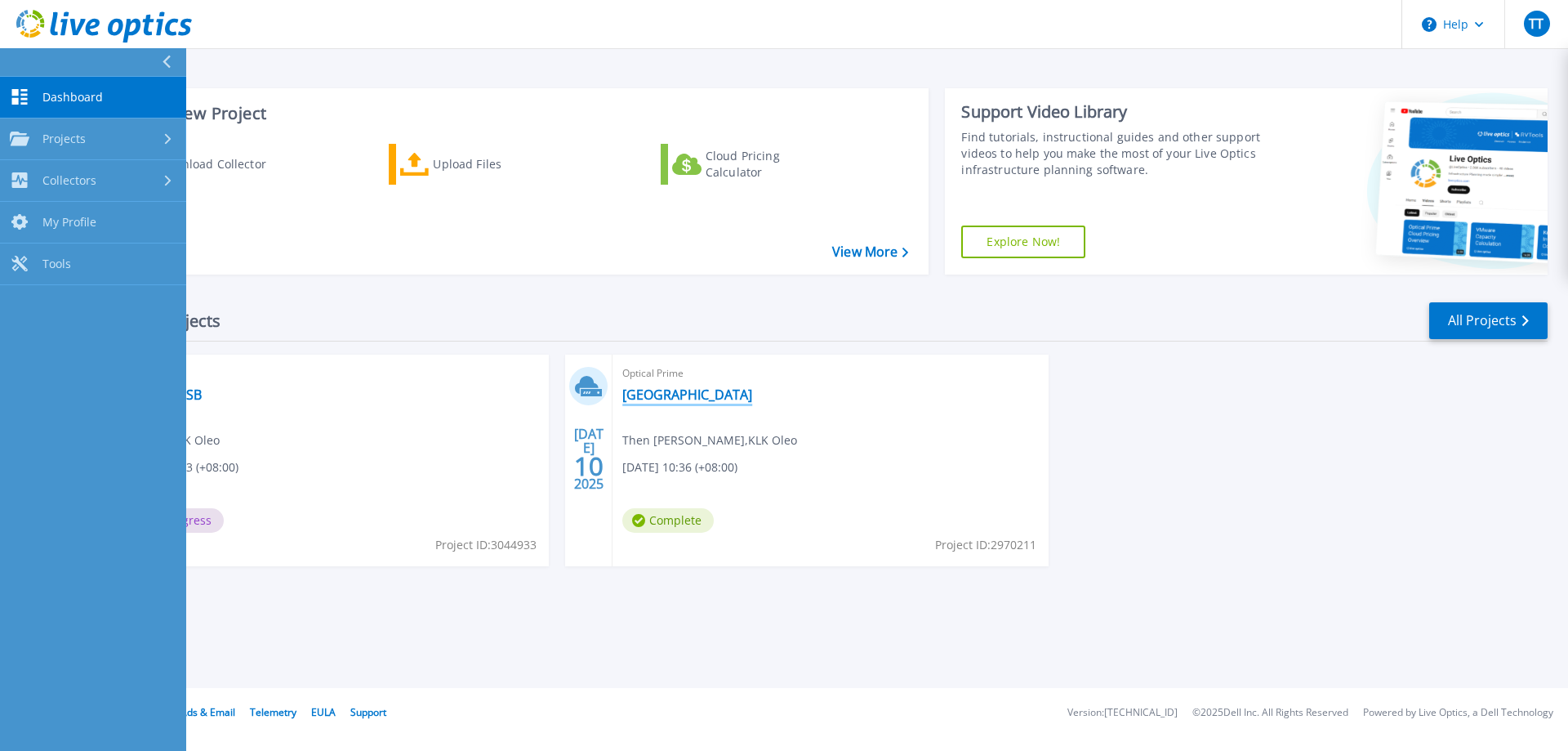
click at [397, 411] on div "Optical Prime VEEAM-PBSB TS Then , KLK Oleo [DATE] 09:43 (+08:00) In Progress P…" at bounding box center [331, 461] width 435 height 212
click at [754, 427] on div "Optical Prime BOTANI VILLAGE Then Tzee Siung , KLK Oleo 07/10/2025, 10:36 (+08:…" at bounding box center [830, 461] width 435 height 212
click at [695, 394] on link "[GEOGRAPHIC_DATA]" at bounding box center [687, 394] width 130 height 17
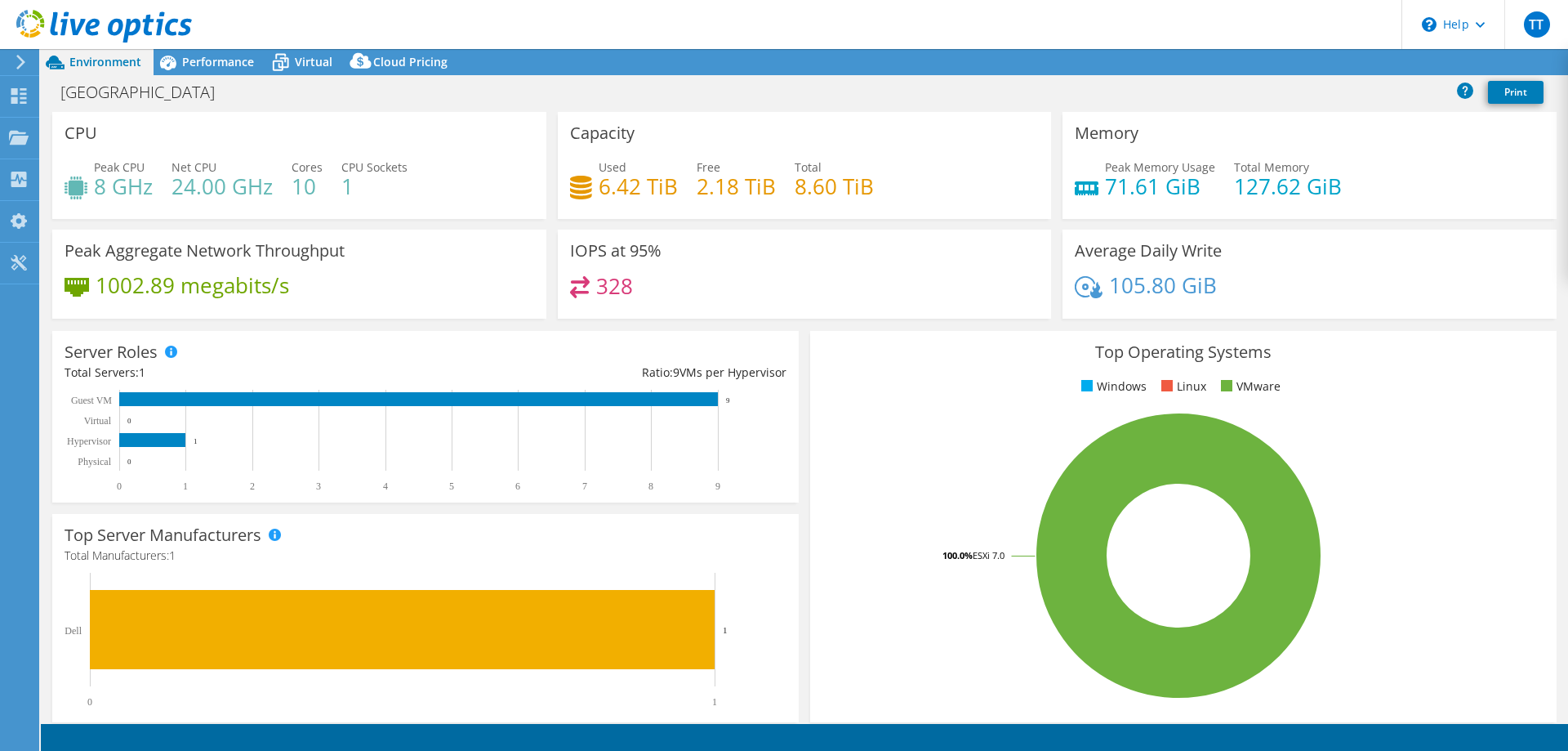
select select "[GEOGRAPHIC_DATA]"
select select "USD"
click at [1271, 282] on div "105.80 GiB" at bounding box center [1310, 292] width 470 height 34
click at [1145, 292] on h4 "105.80 GiB" at bounding box center [1162, 285] width 108 height 18
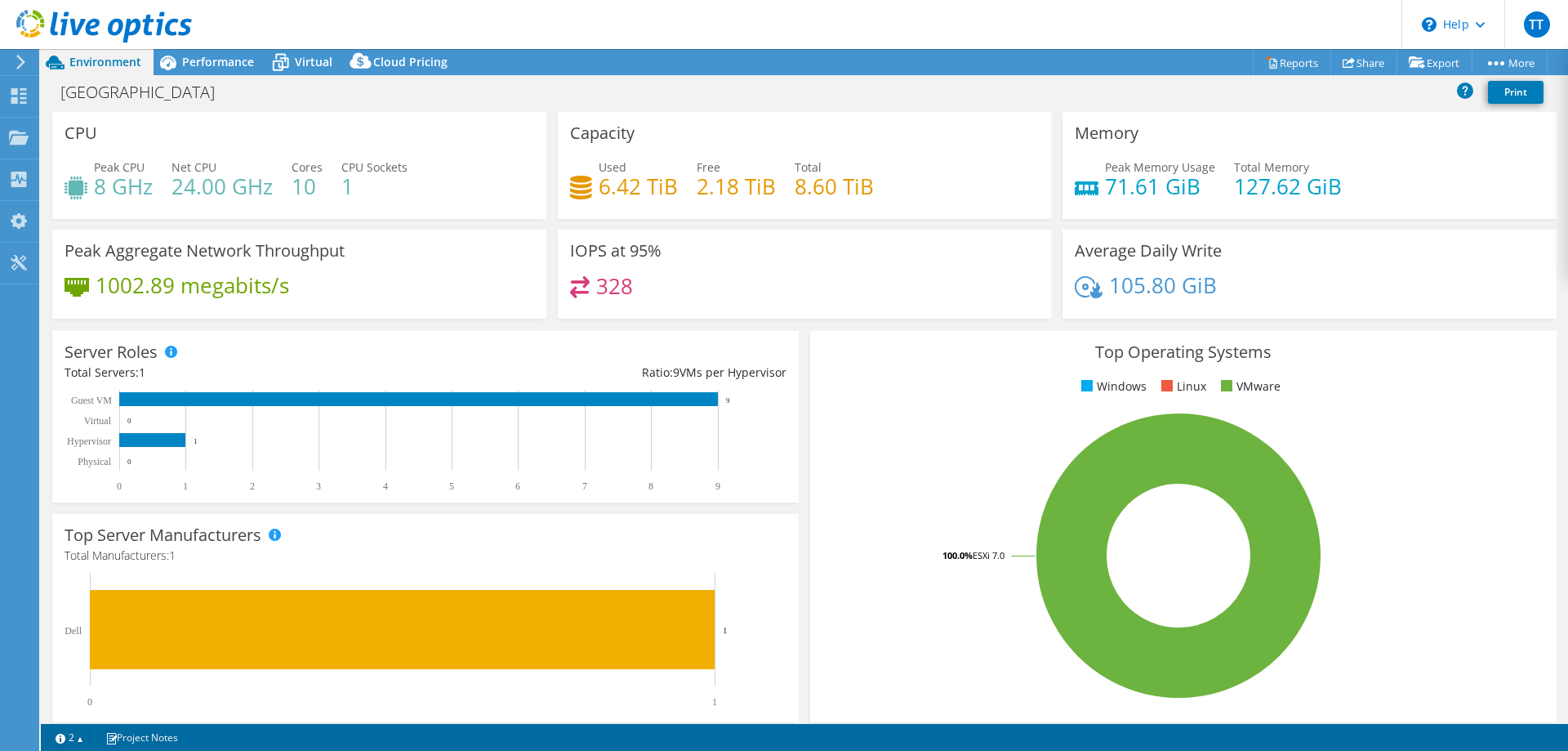
click at [1145, 292] on h4 "105.80 GiB" at bounding box center [1162, 285] width 108 height 18
click at [194, 62] on span "Performance" at bounding box center [218, 62] width 72 height 16
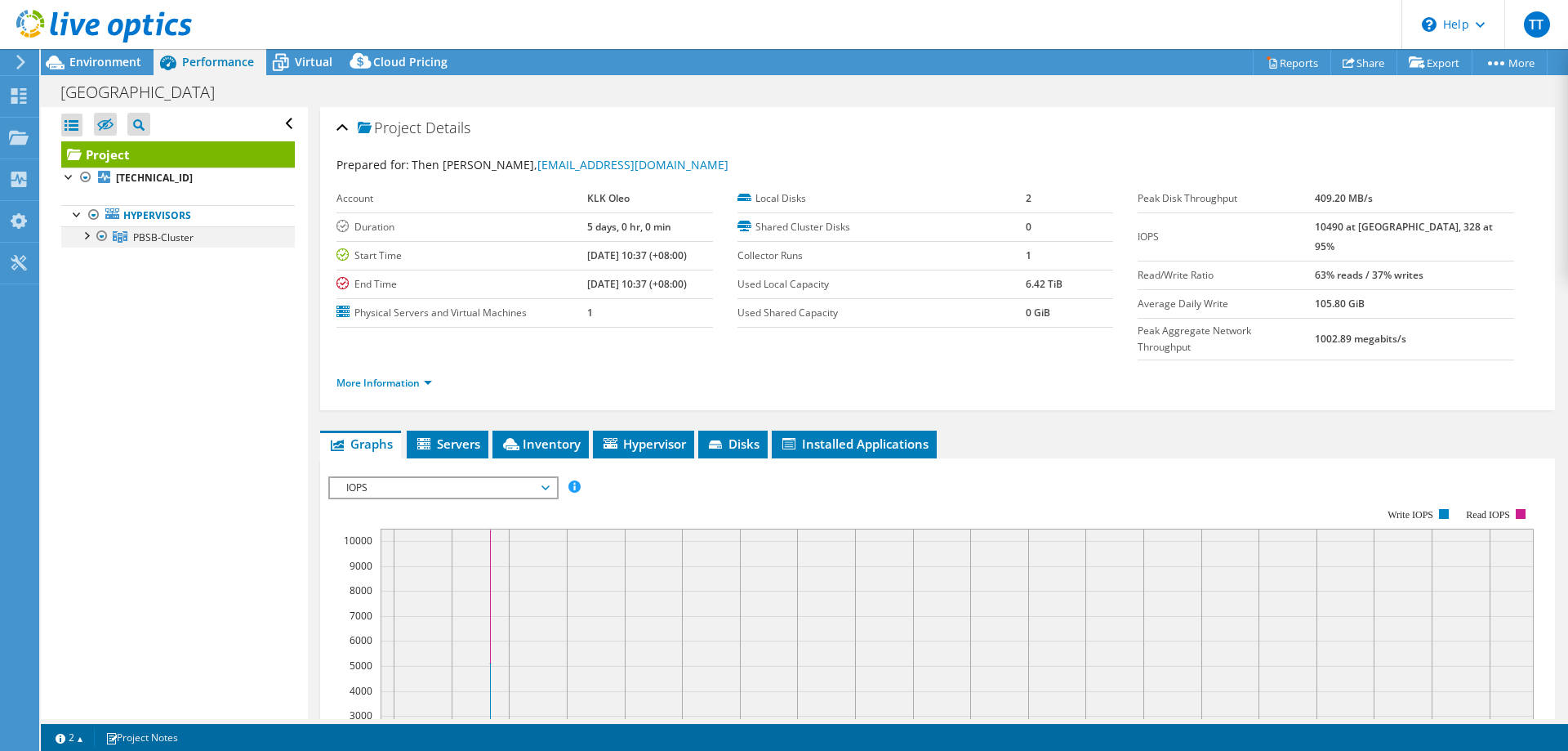
click at [84, 234] on div at bounding box center [85, 234] width 17 height 17
click at [90, 261] on div at bounding box center [93, 256] width 17 height 17
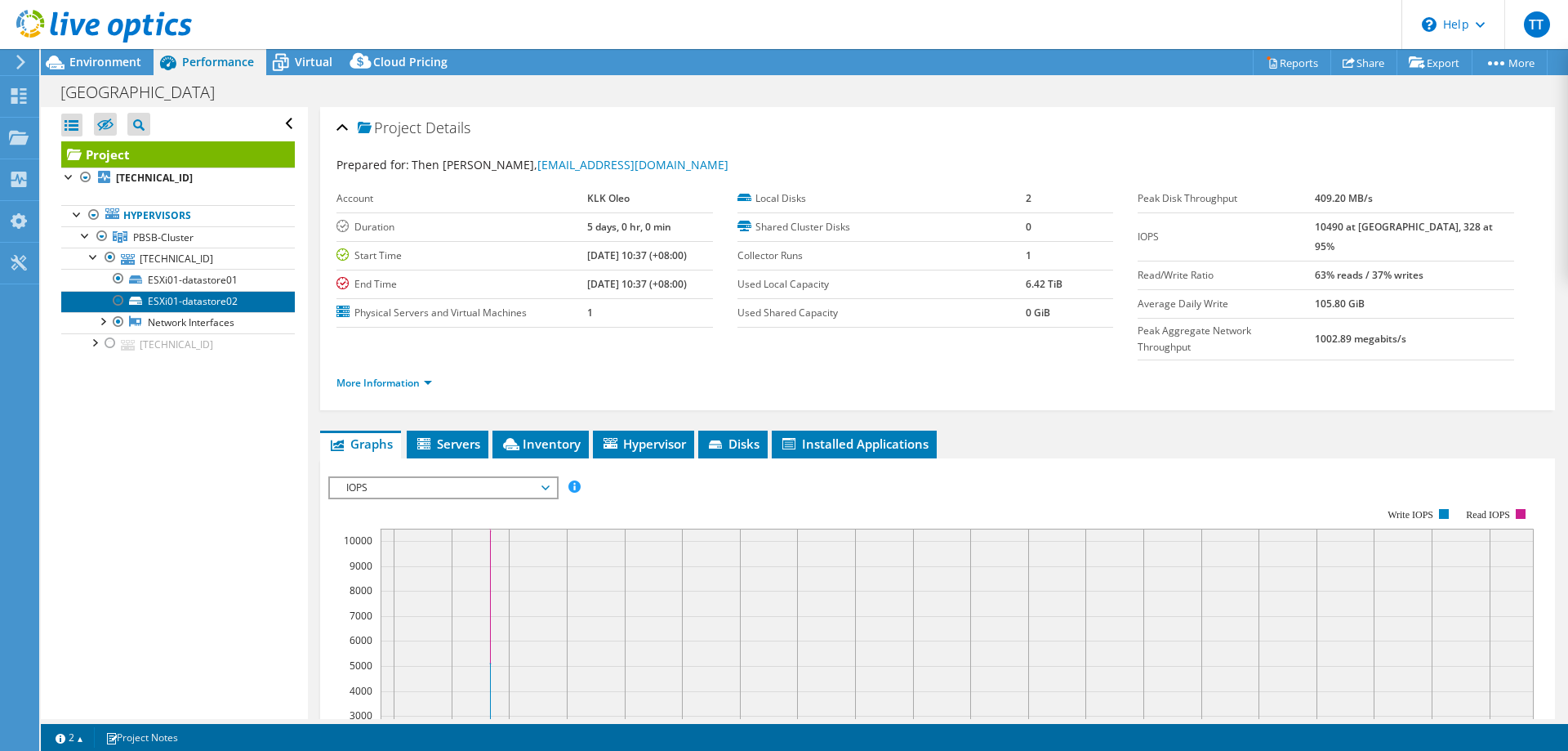
click at [183, 298] on link "ESXi01-datastore02" at bounding box center [178, 301] width 234 height 21
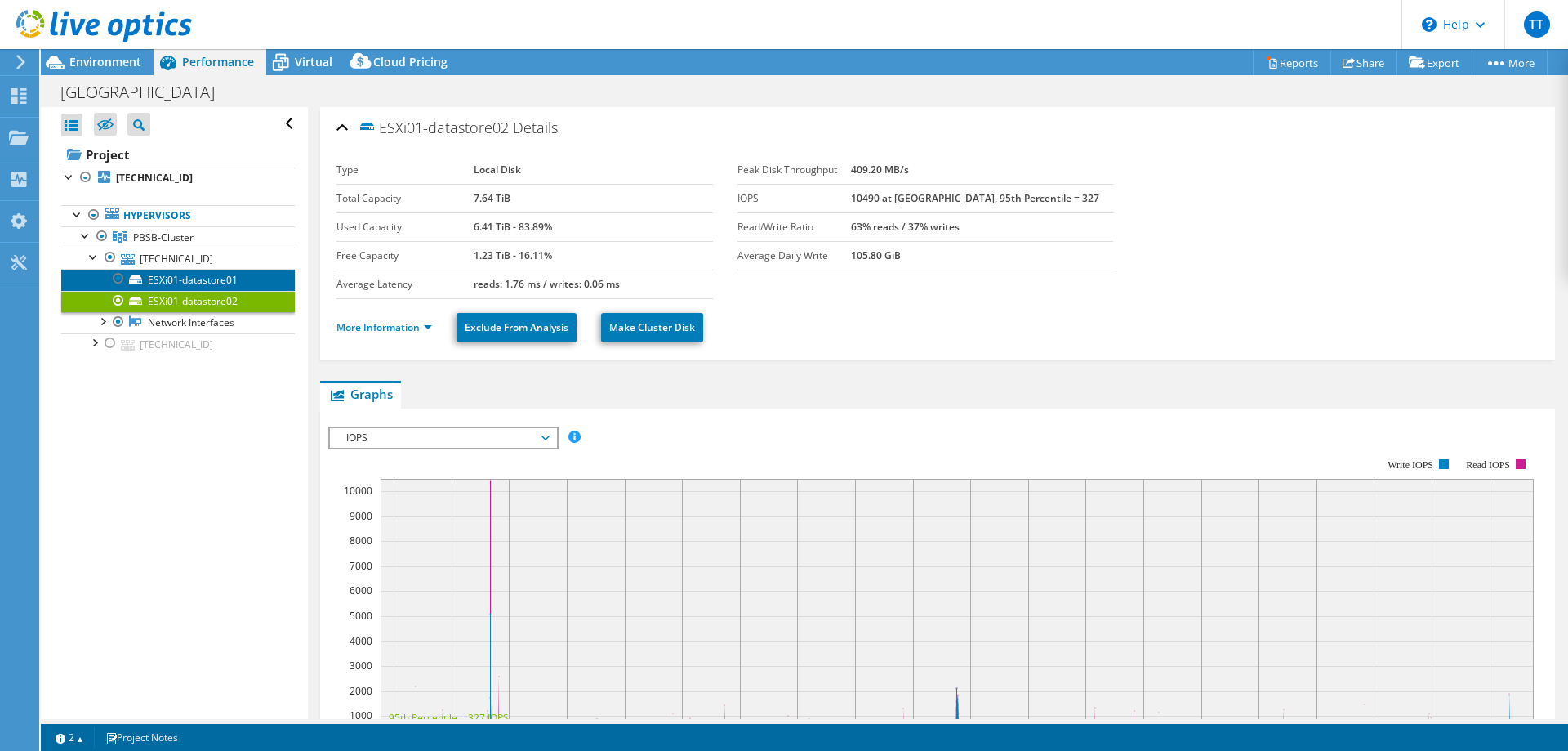
click at [214, 290] on link "ESXi01-datastore01" at bounding box center [178, 280] width 234 height 21
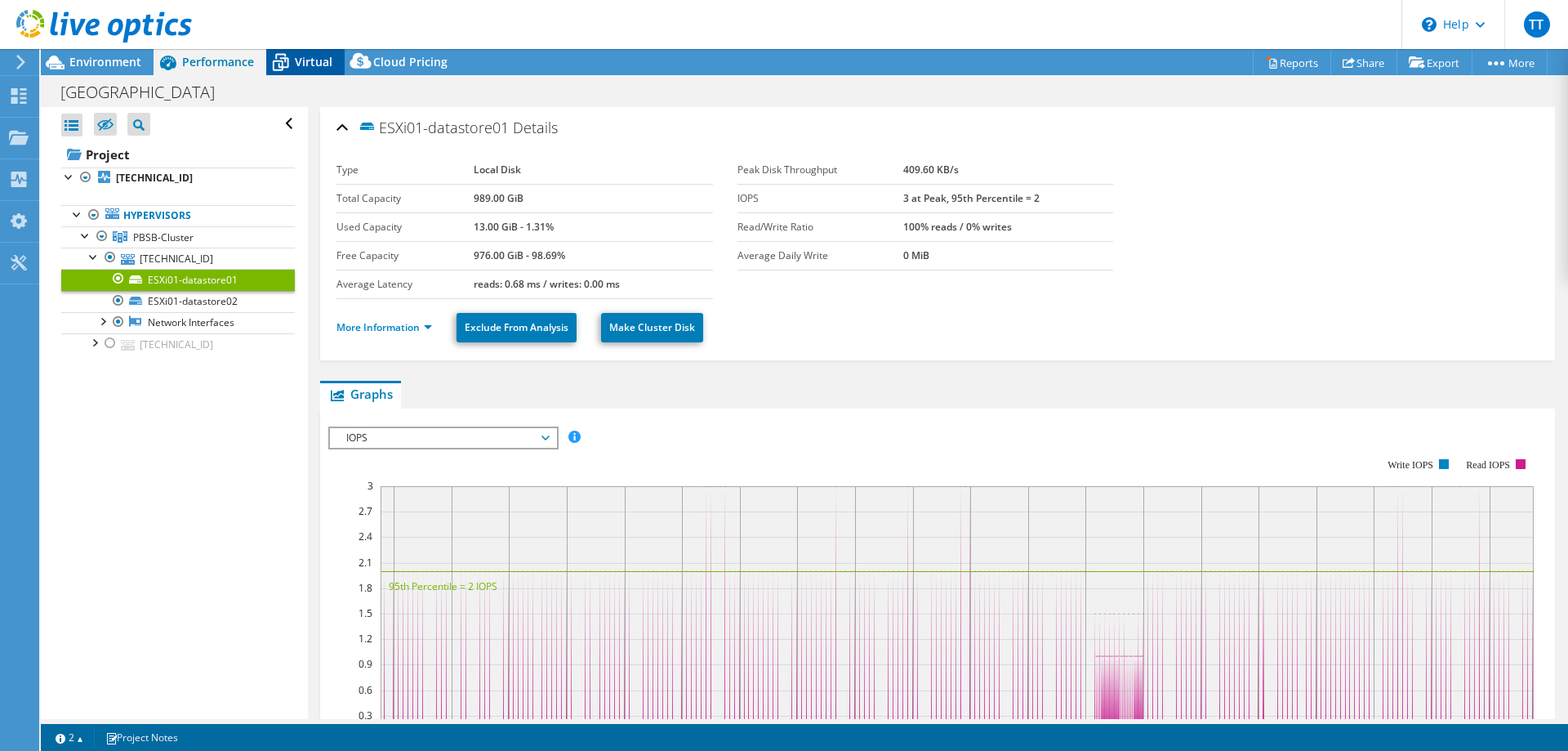
click at [284, 64] on icon at bounding box center [280, 62] width 28 height 28
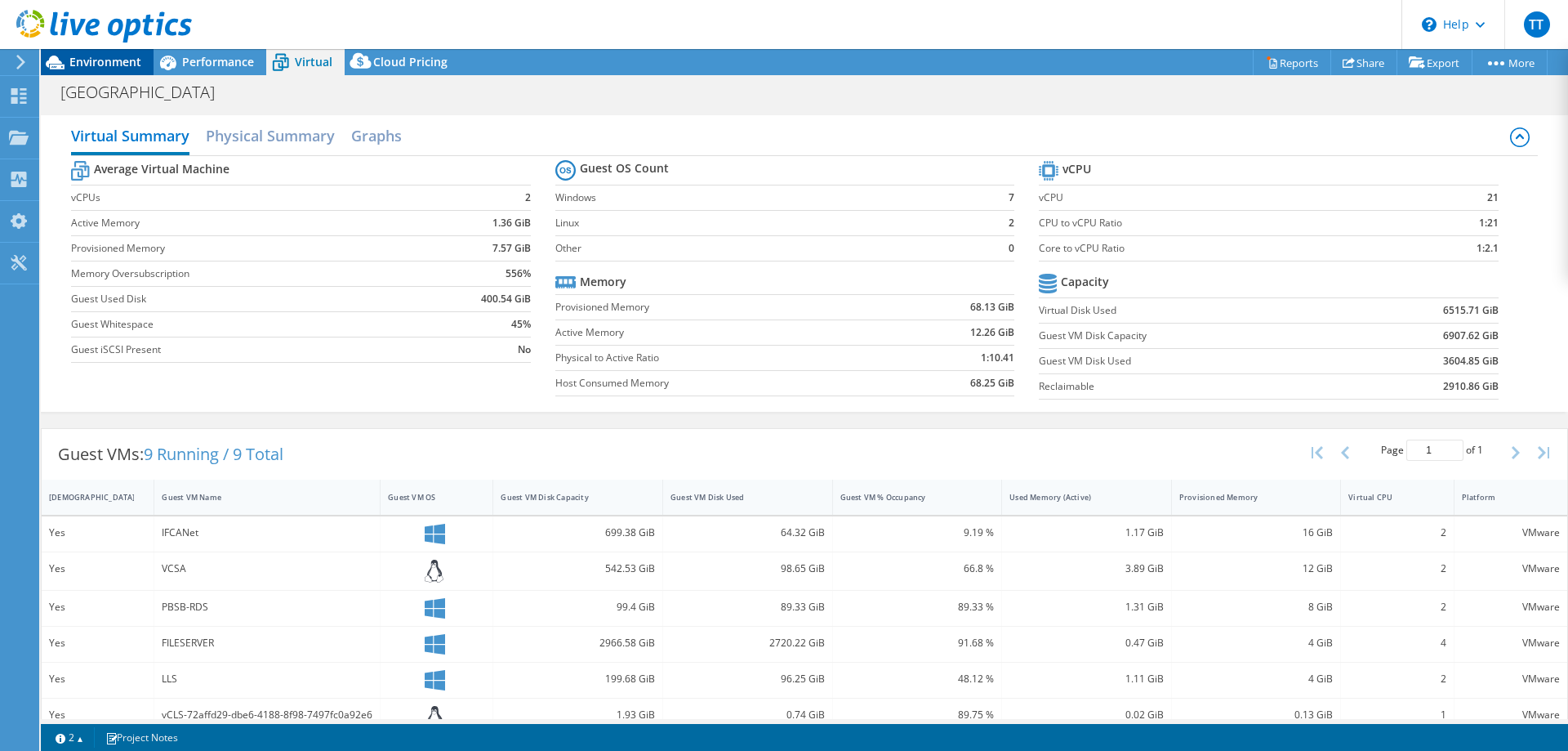
click at [112, 72] on div "Environment" at bounding box center [97, 61] width 113 height 26
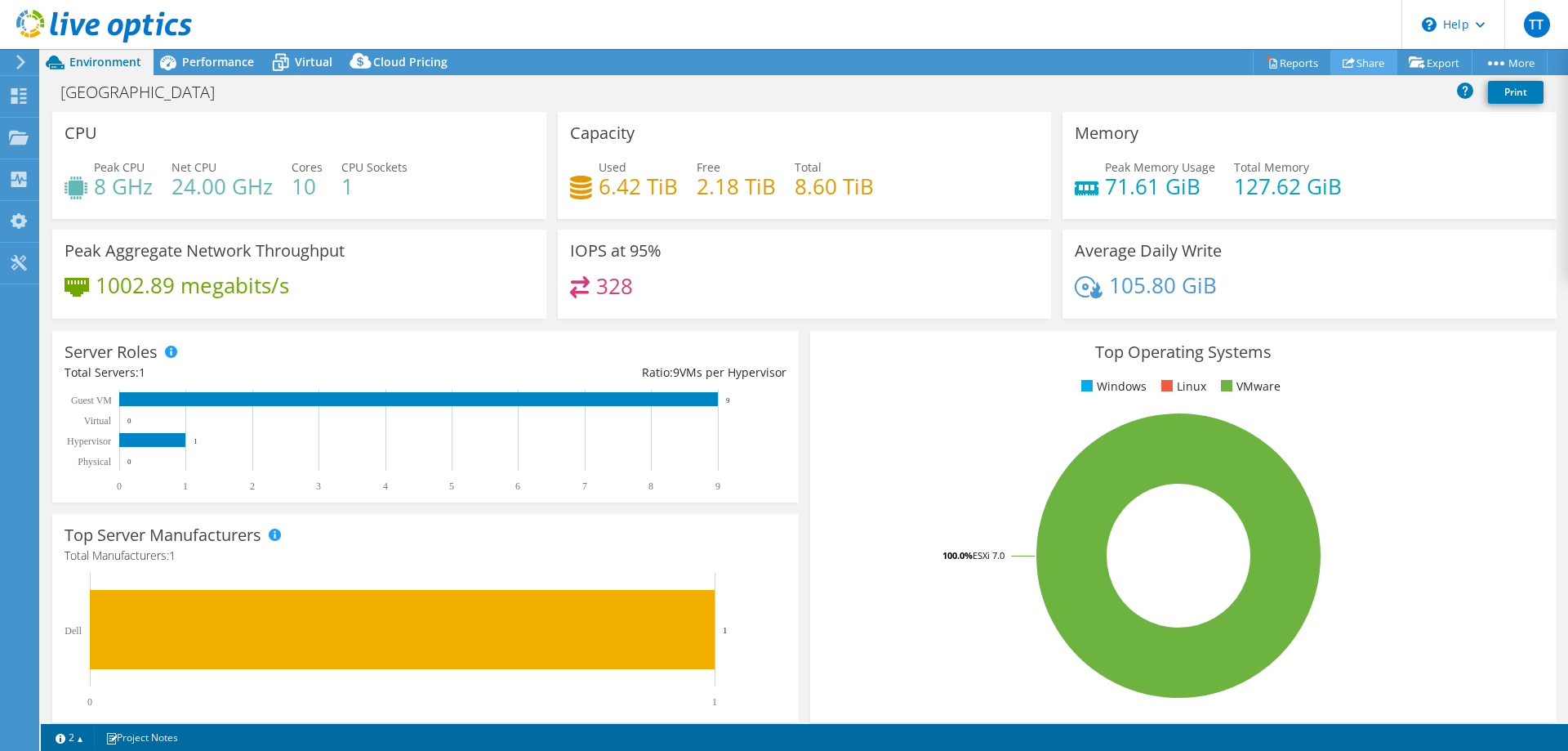
click at [1363, 72] on link "Share" at bounding box center [1363, 62] width 67 height 25
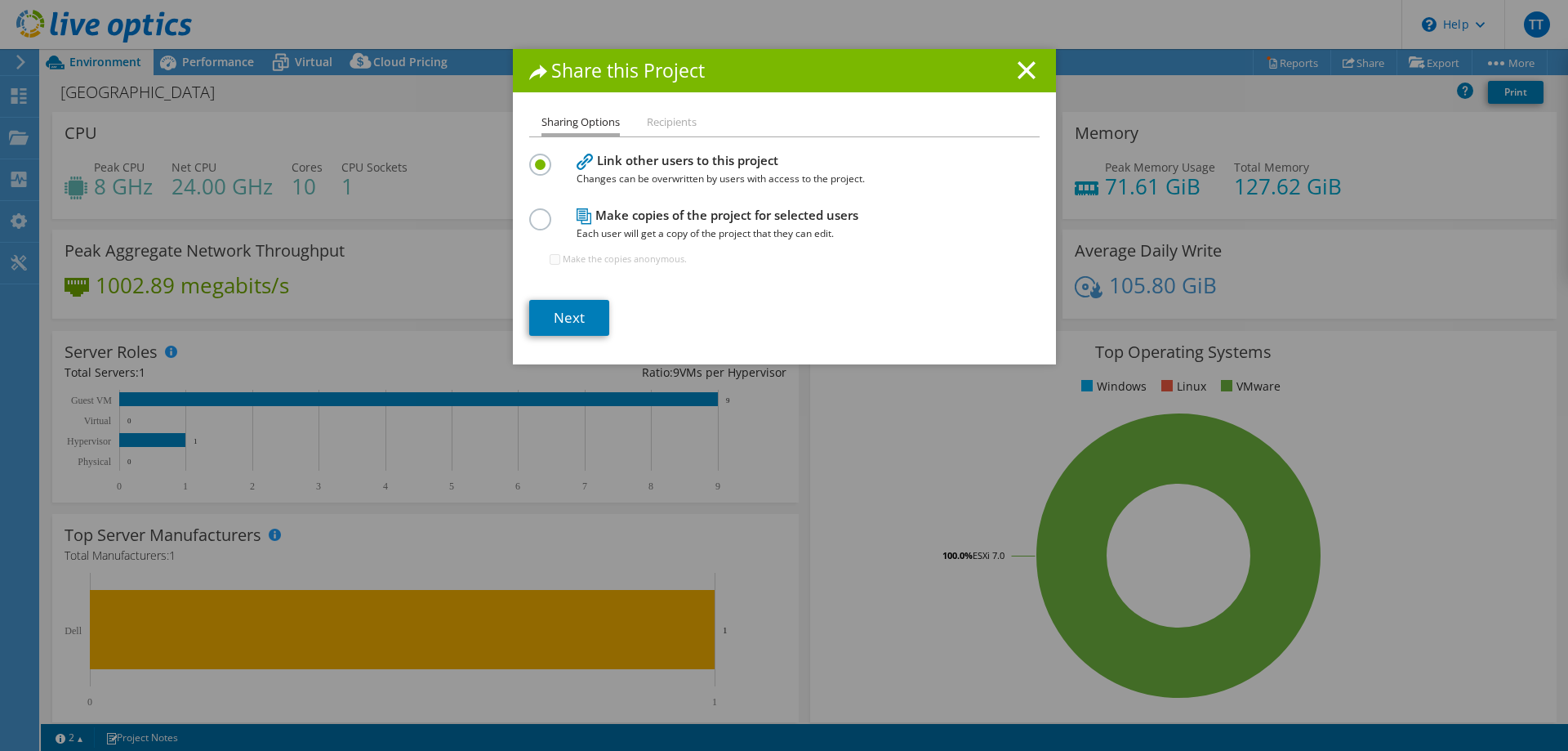
click at [671, 130] on li "Recipients" at bounding box center [671, 122] width 50 height 20
click at [587, 315] on link "Next" at bounding box center [569, 318] width 80 height 36
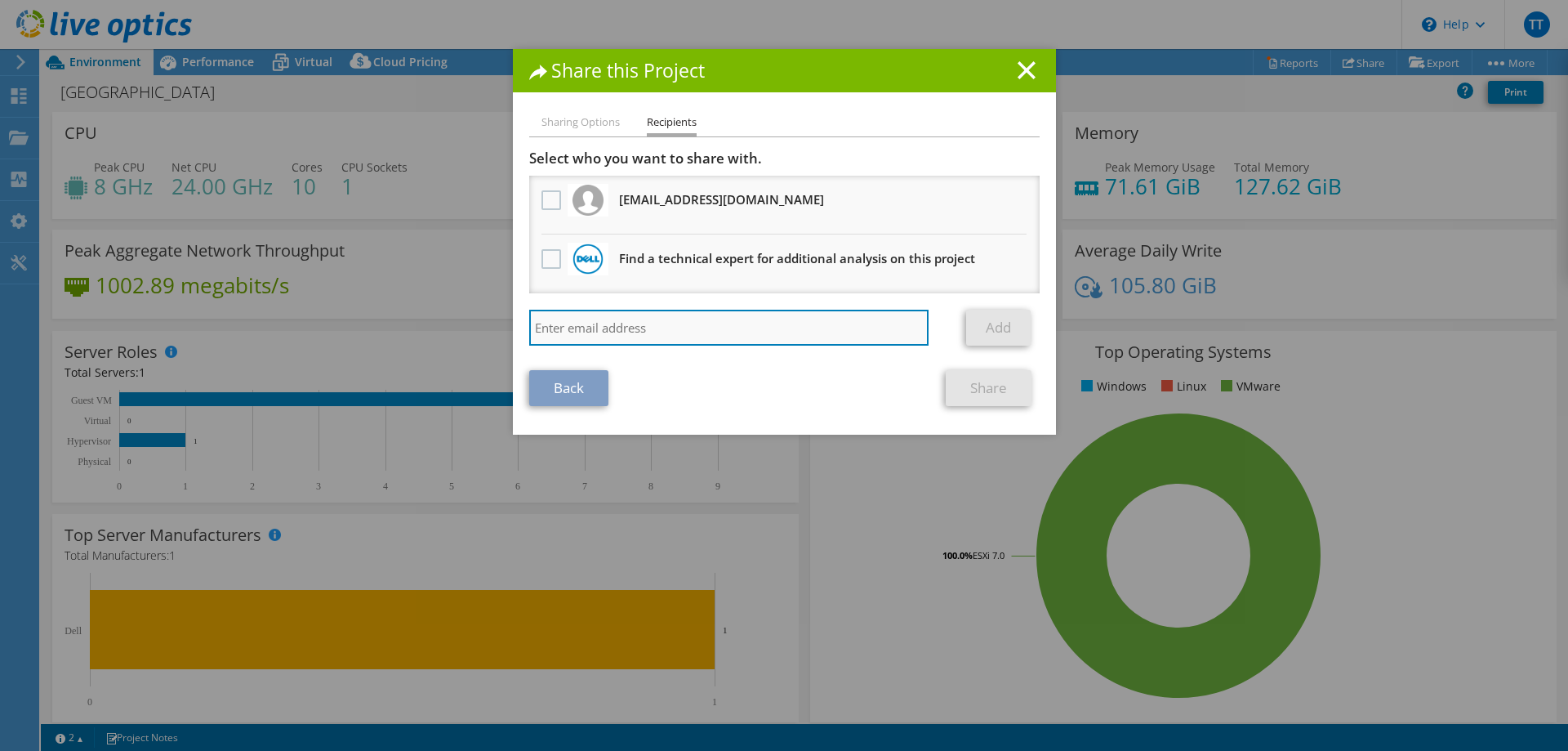
click at [654, 327] on input "search" at bounding box center [729, 327] width 400 height 36
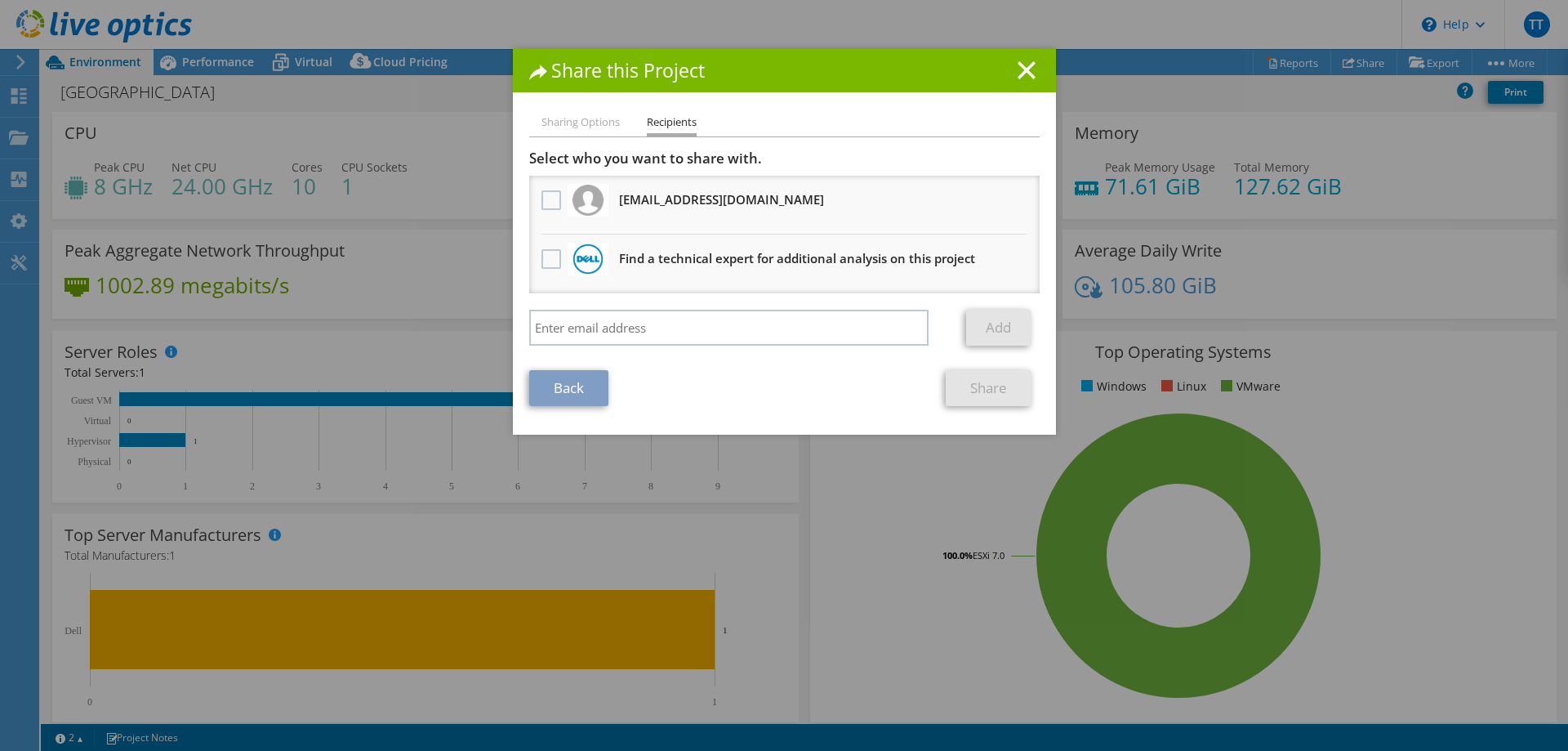
click at [574, 122] on li "Sharing Options" at bounding box center [581, 122] width 79 height 20
click at [580, 122] on li "Sharing Options" at bounding box center [581, 122] width 79 height 20
click at [882, 146] on div "Sharing Options Recipients Link other users to this project Changes can be over…" at bounding box center [784, 273] width 543 height 322
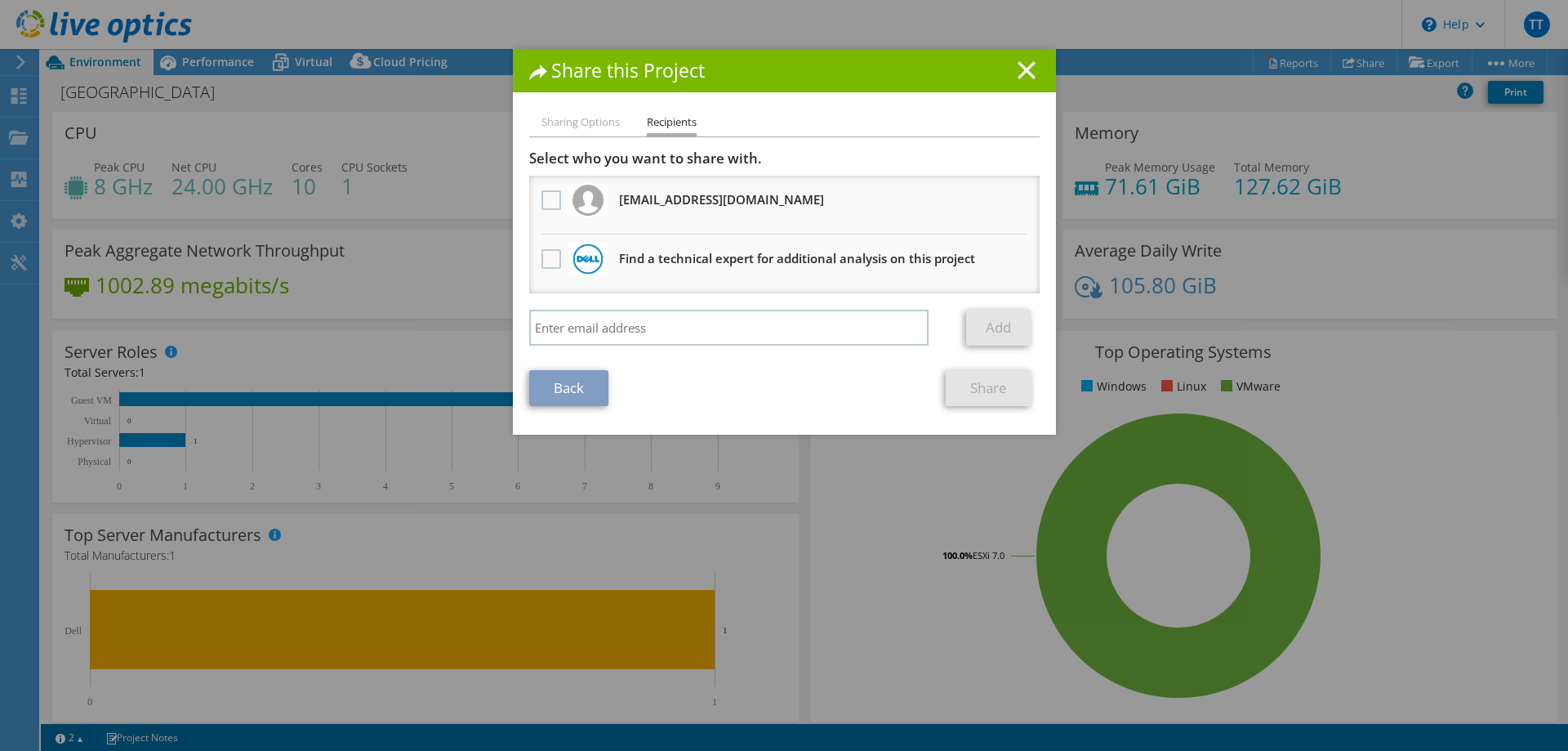
click at [1027, 65] on icon at bounding box center [1026, 70] width 18 height 18
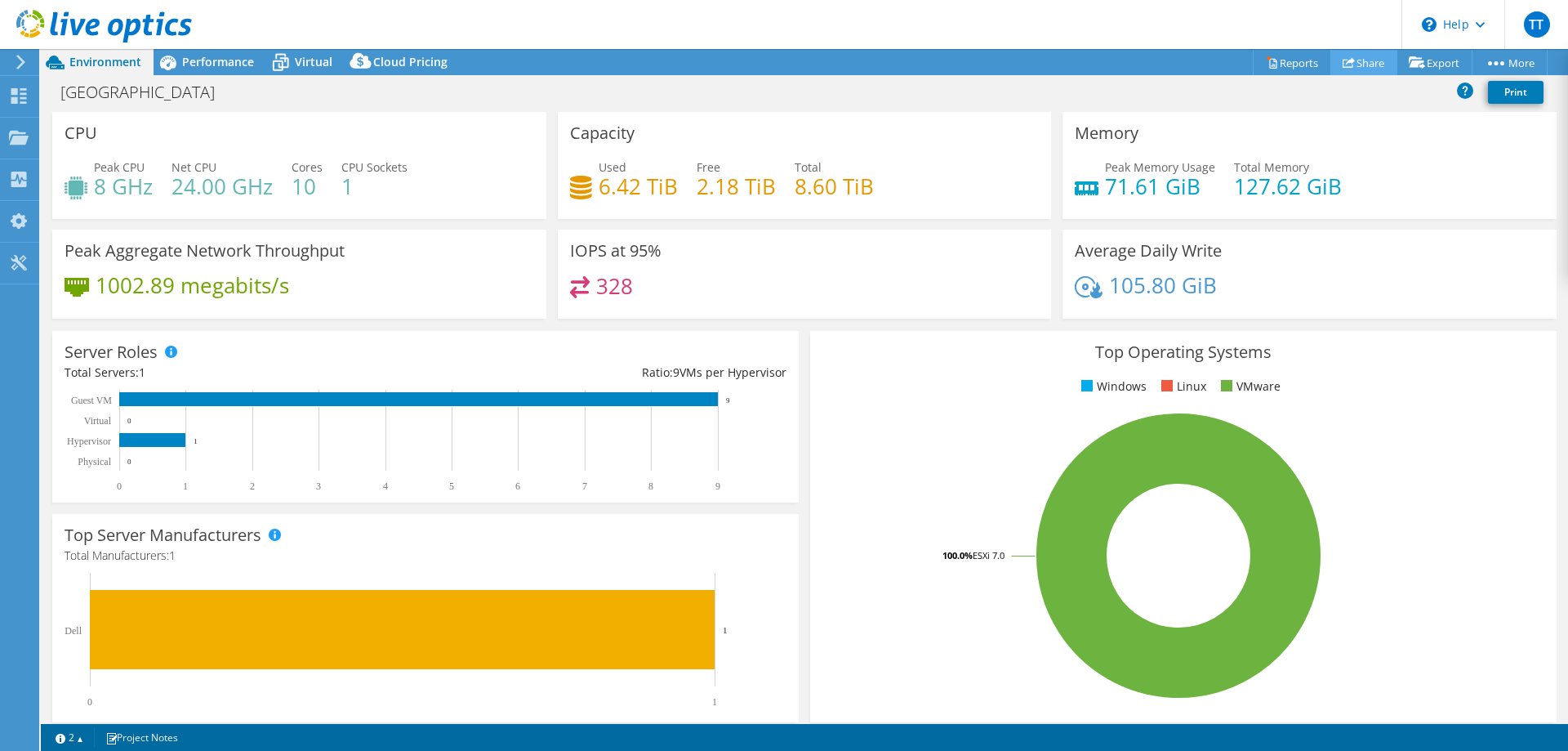
click at [1347, 67] on link "Share" at bounding box center [1363, 62] width 67 height 25
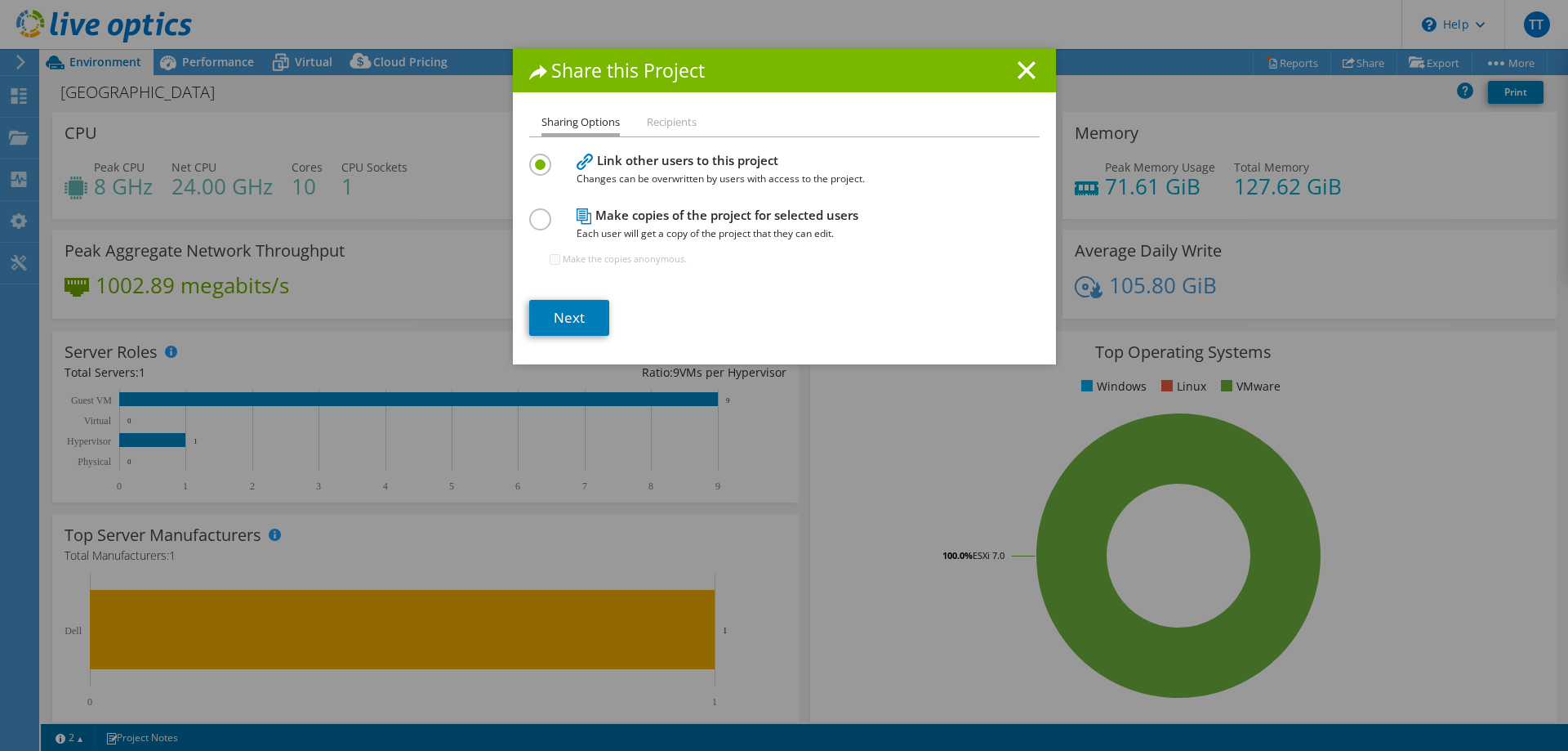
click at [666, 125] on li "Recipients" at bounding box center [671, 122] width 50 height 20
click at [669, 123] on li "Recipients" at bounding box center [671, 122] width 50 height 20
click at [696, 118] on li "Recipients" at bounding box center [671, 122] width 50 height 20
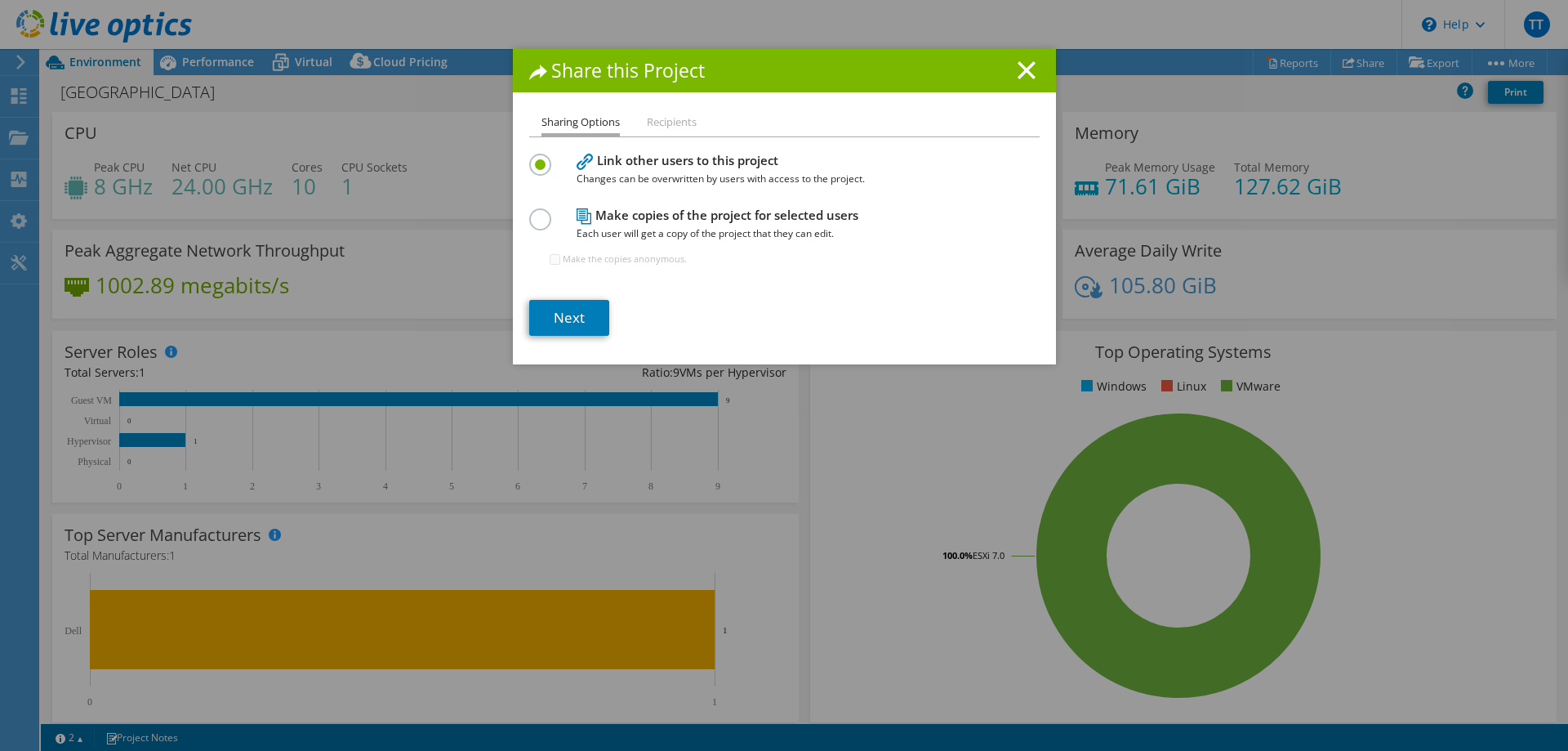
click at [661, 213] on h4 "Make copies of the project for selected users Each user will get a copy of the …" at bounding box center [781, 224] width 408 height 37
click at [547, 213] on label at bounding box center [543, 210] width 28 height 4
click at [0, 0] on input "radio" at bounding box center [0, 0] width 0 height 0
click at [577, 321] on link "Next" at bounding box center [569, 318] width 80 height 36
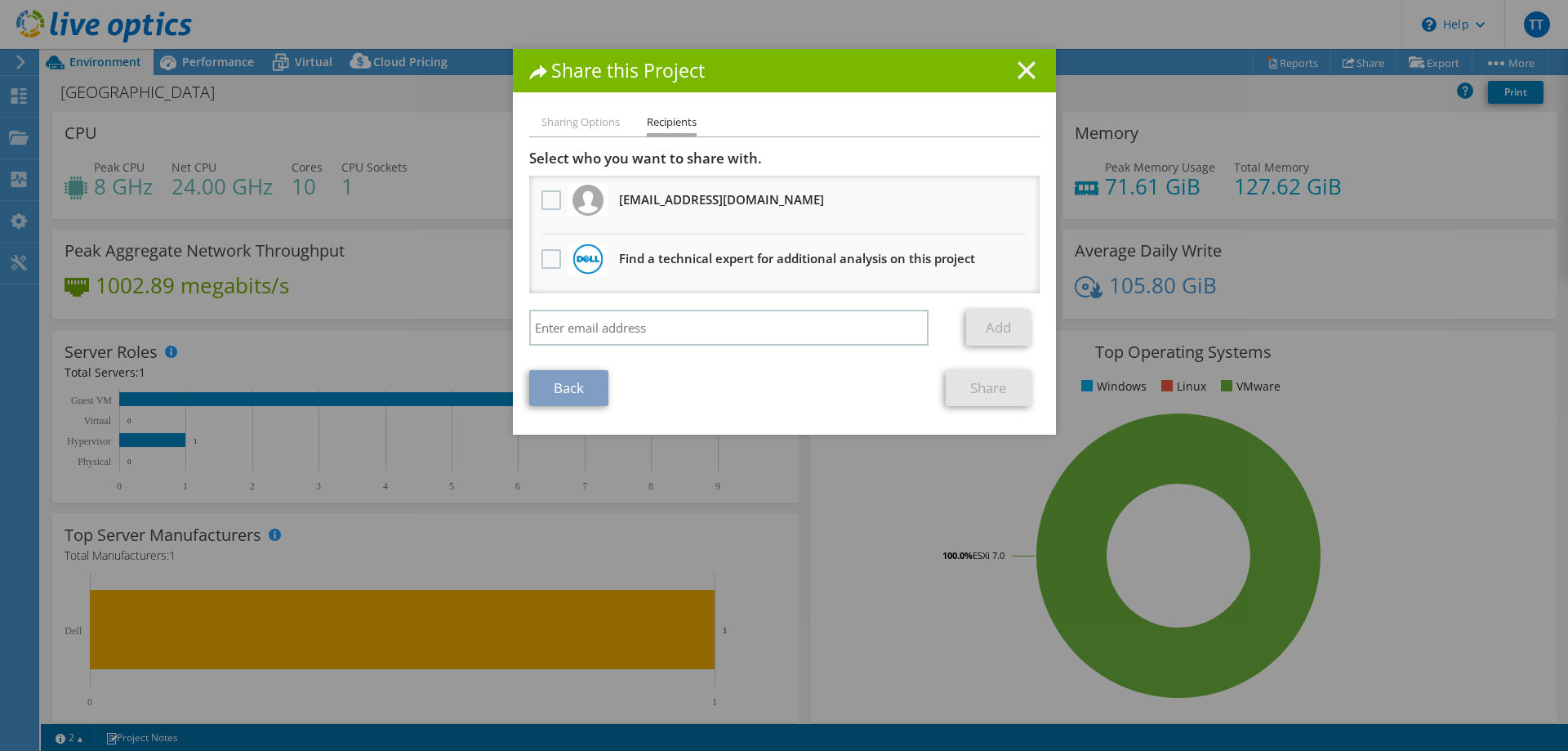
click at [1018, 71] on icon at bounding box center [1026, 70] width 18 height 18
